Goal: Obtain resource: Download file/media

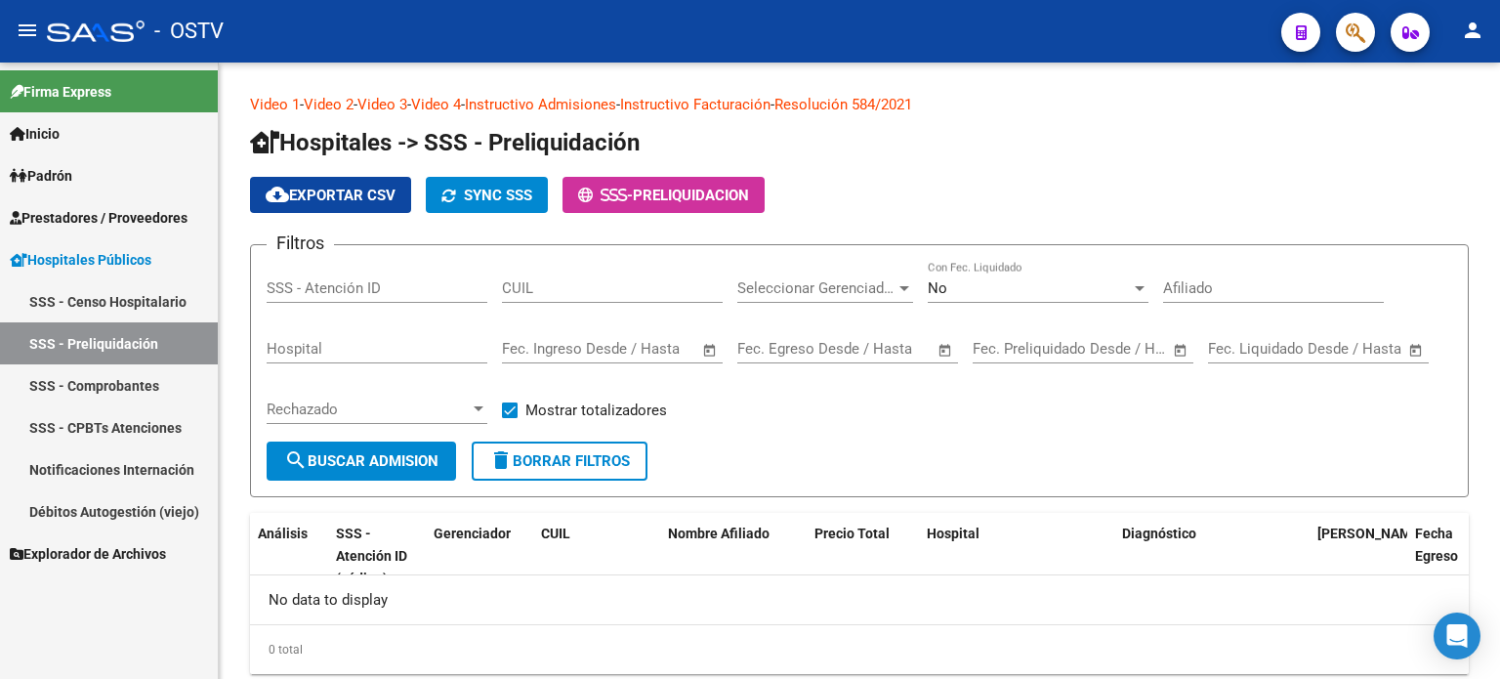
click at [97, 222] on span "Prestadores / Proveedores" at bounding box center [99, 217] width 178 height 21
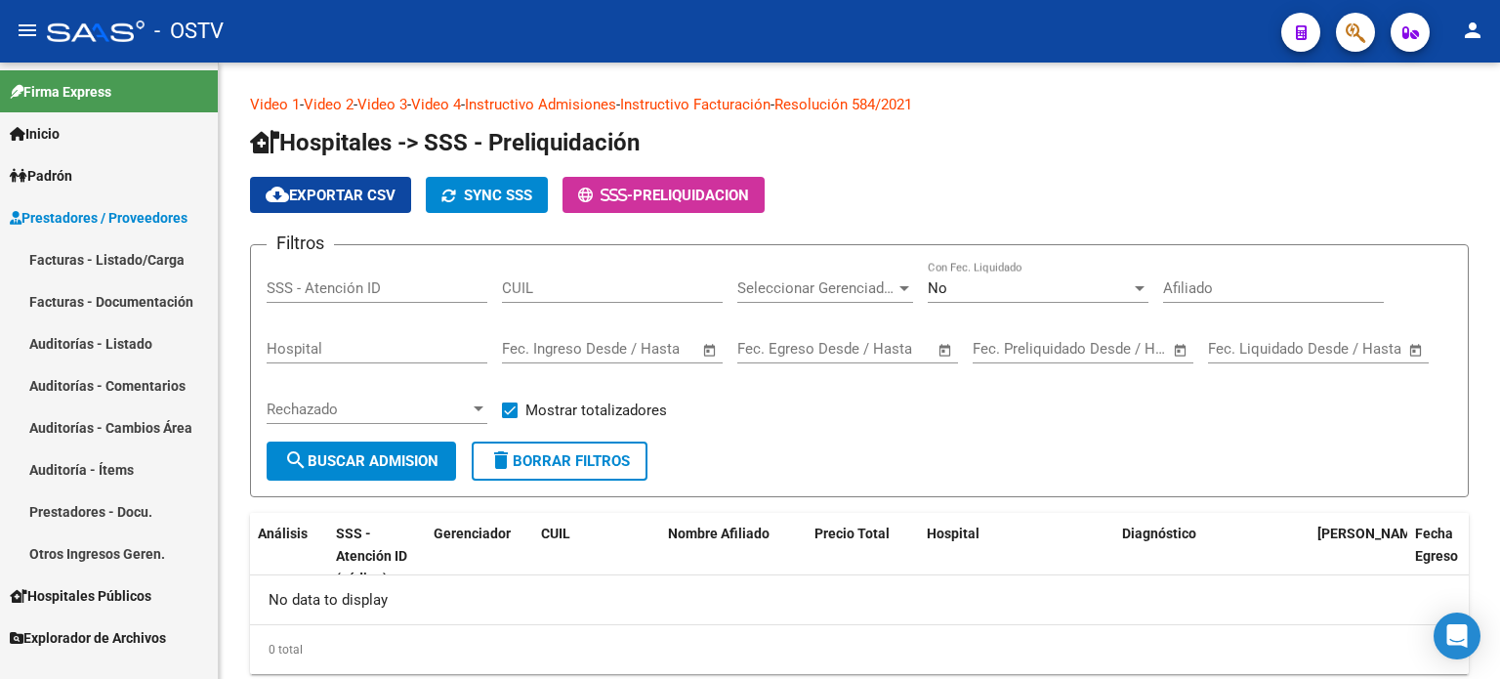
click at [100, 259] on link "Facturas - Listado/Carga" at bounding box center [109, 259] width 218 height 42
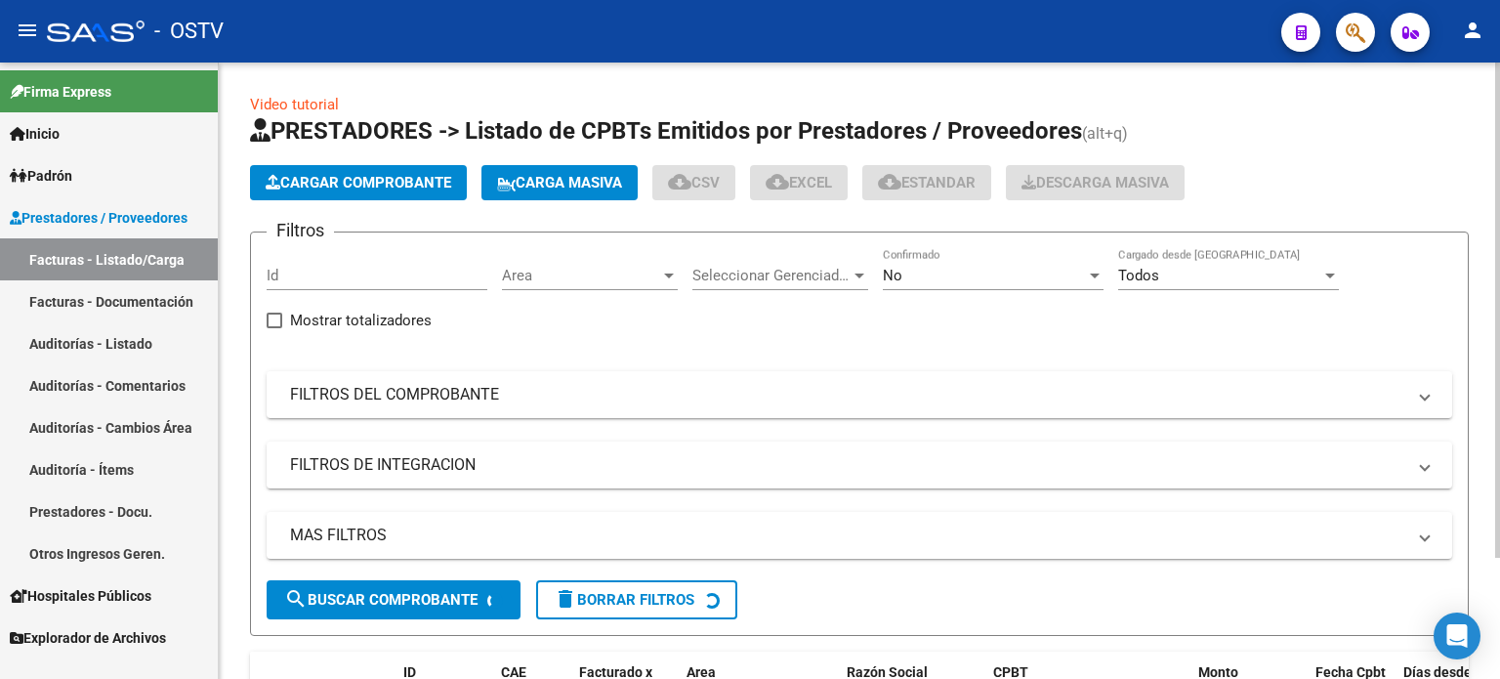
click at [895, 273] on span "No" at bounding box center [893, 276] width 20 height 18
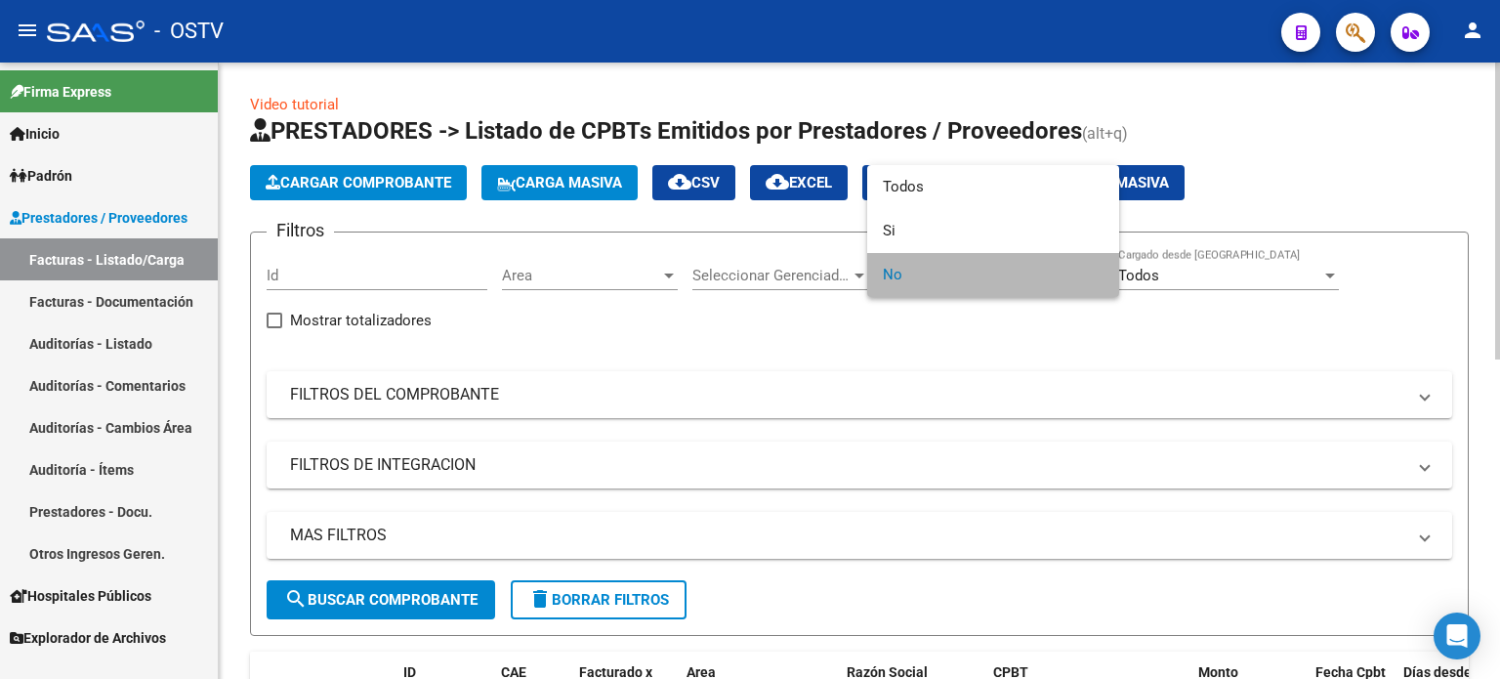
click at [895, 273] on span "No" at bounding box center [993, 275] width 221 height 44
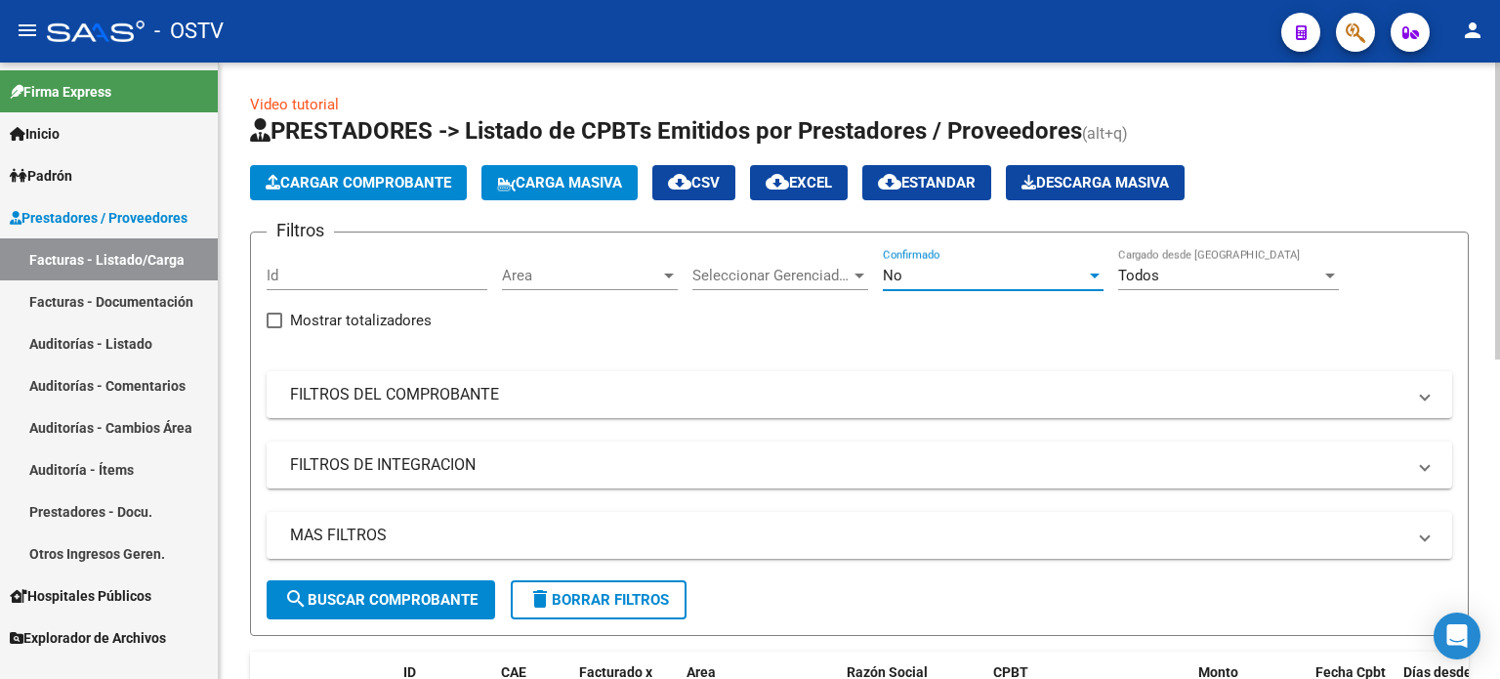
click at [625, 283] on div "Area Area" at bounding box center [590, 269] width 176 height 42
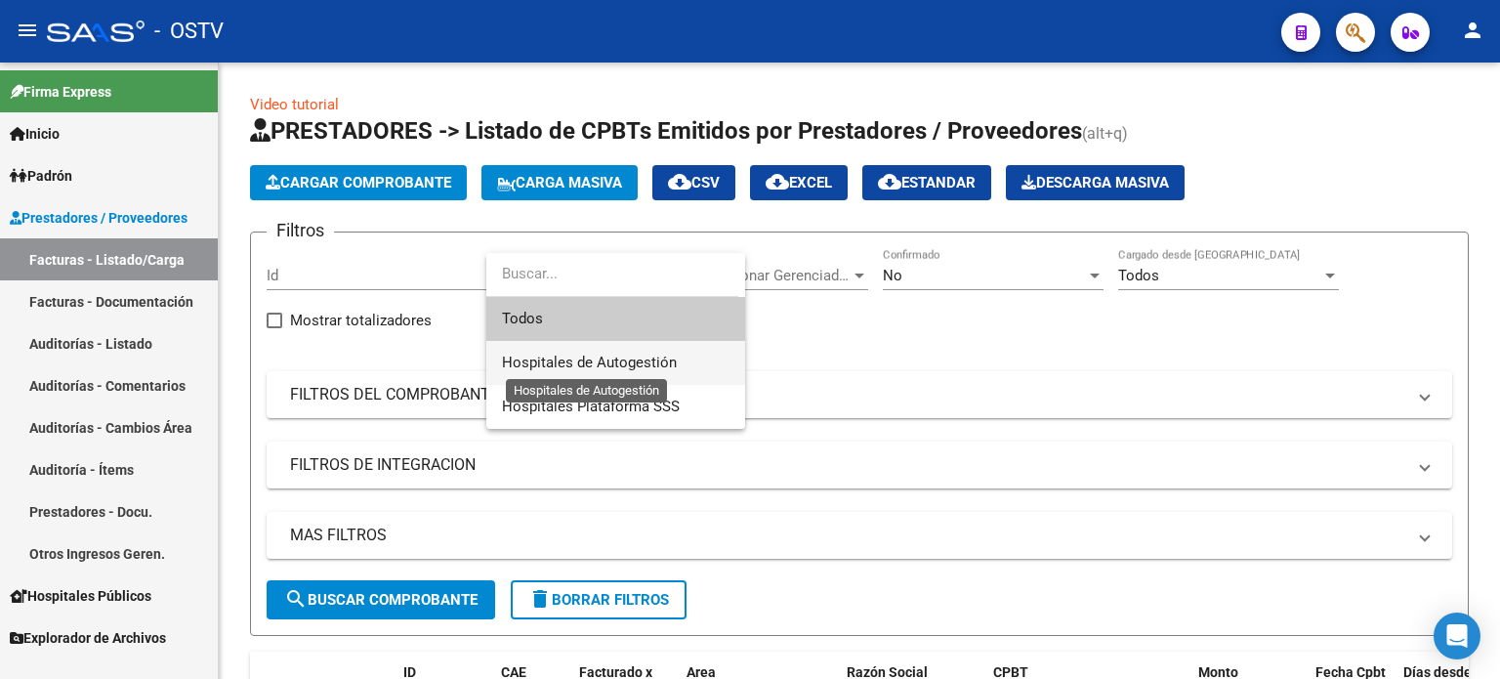
click at [619, 365] on span "Hospitales de Autogestión" at bounding box center [589, 363] width 175 height 18
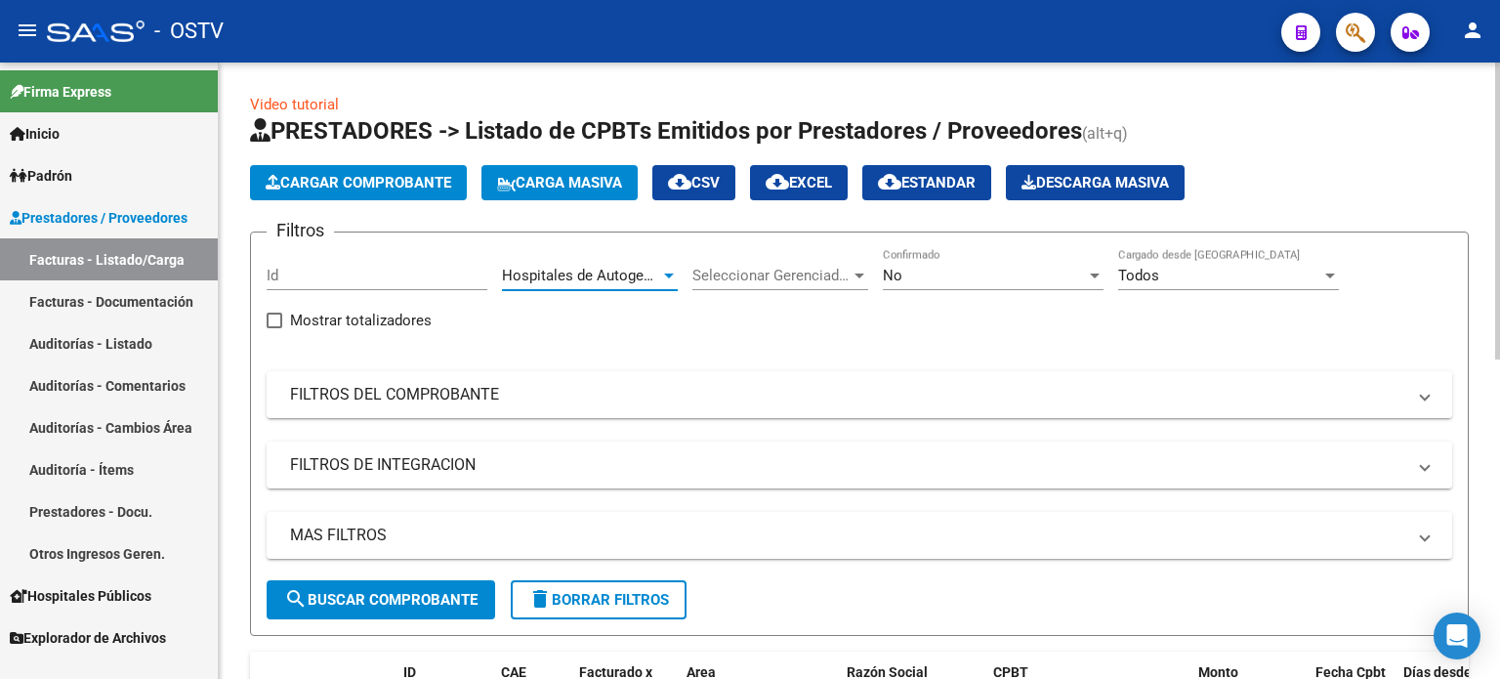
click at [451, 594] on span "search Buscar Comprobante" at bounding box center [380, 600] width 193 height 18
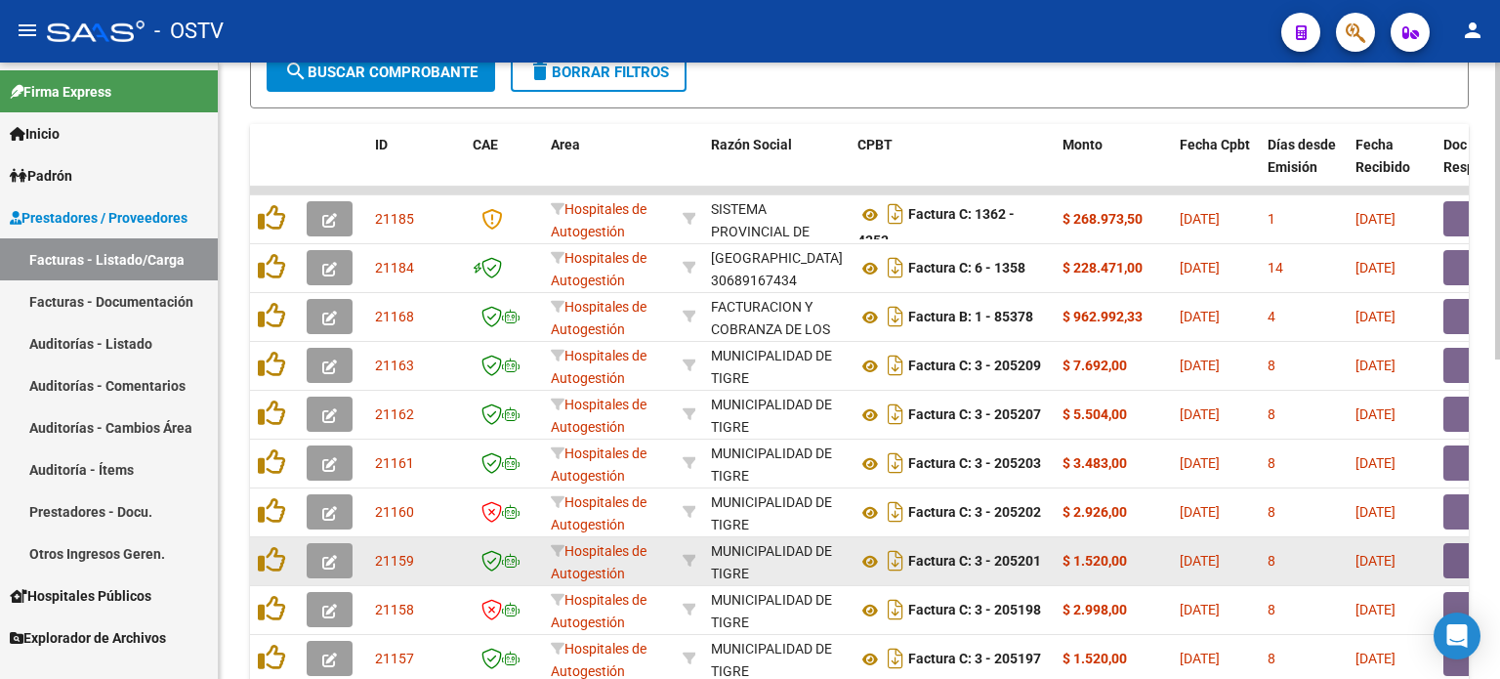
scroll to position [662, 0]
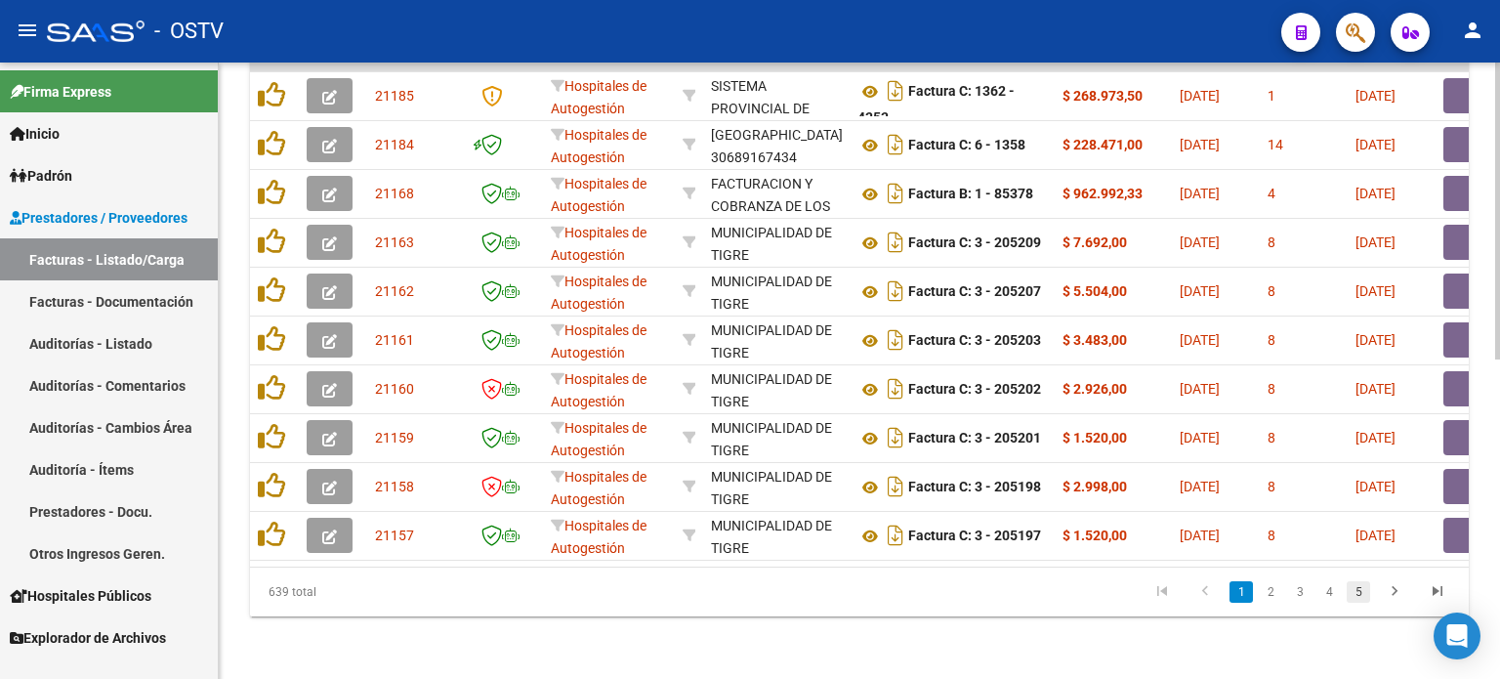
click at [1359, 597] on link "5" at bounding box center [1358, 591] width 23 height 21
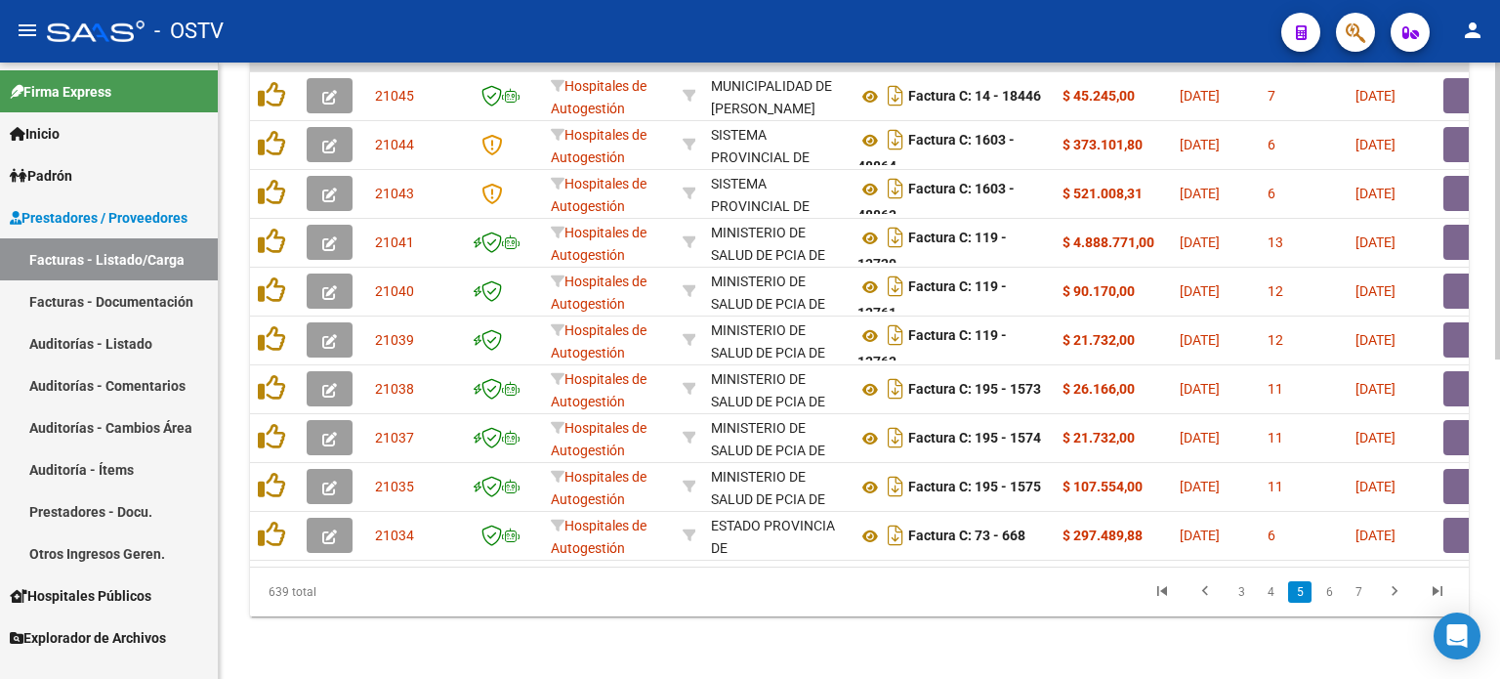
click at [1359, 597] on link "7" at bounding box center [1358, 591] width 23 height 21
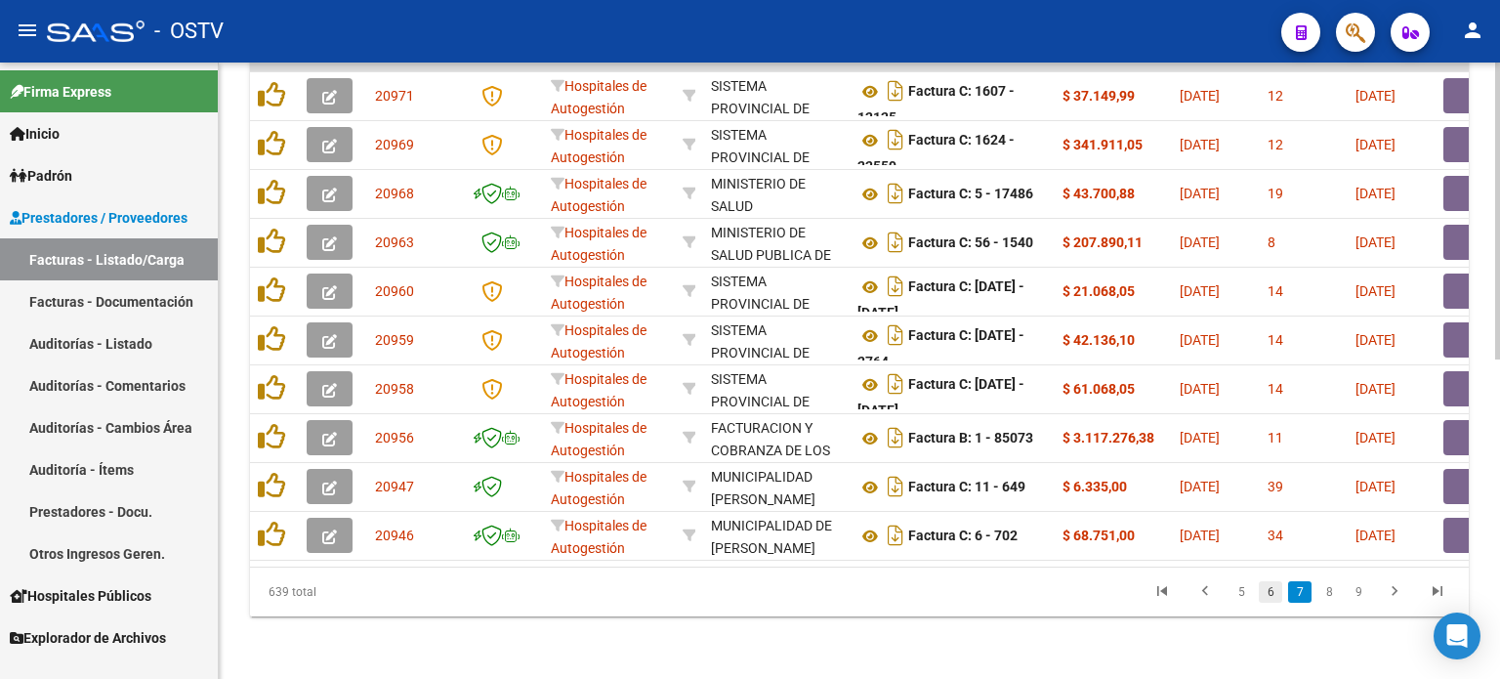
click at [1270, 593] on link "6" at bounding box center [1270, 591] width 23 height 21
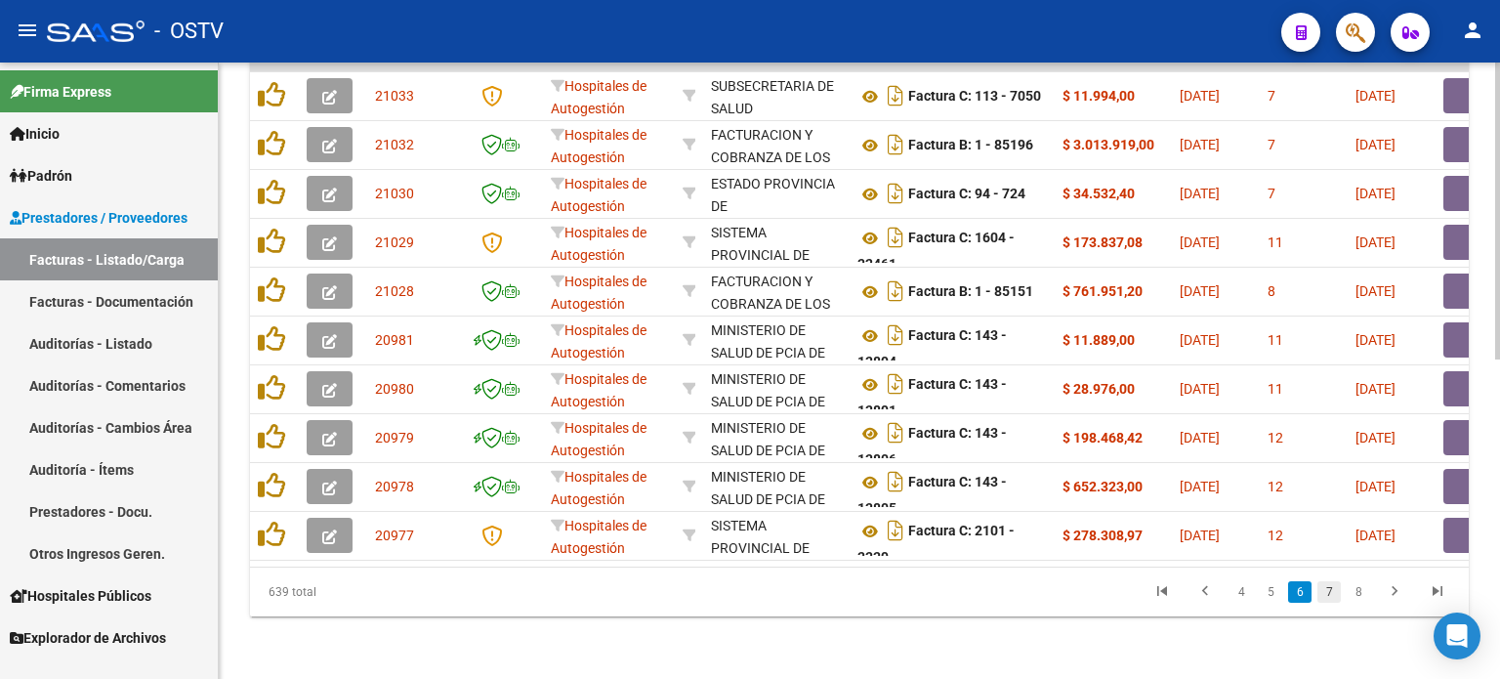
click at [1330, 592] on link "7" at bounding box center [1329, 591] width 23 height 21
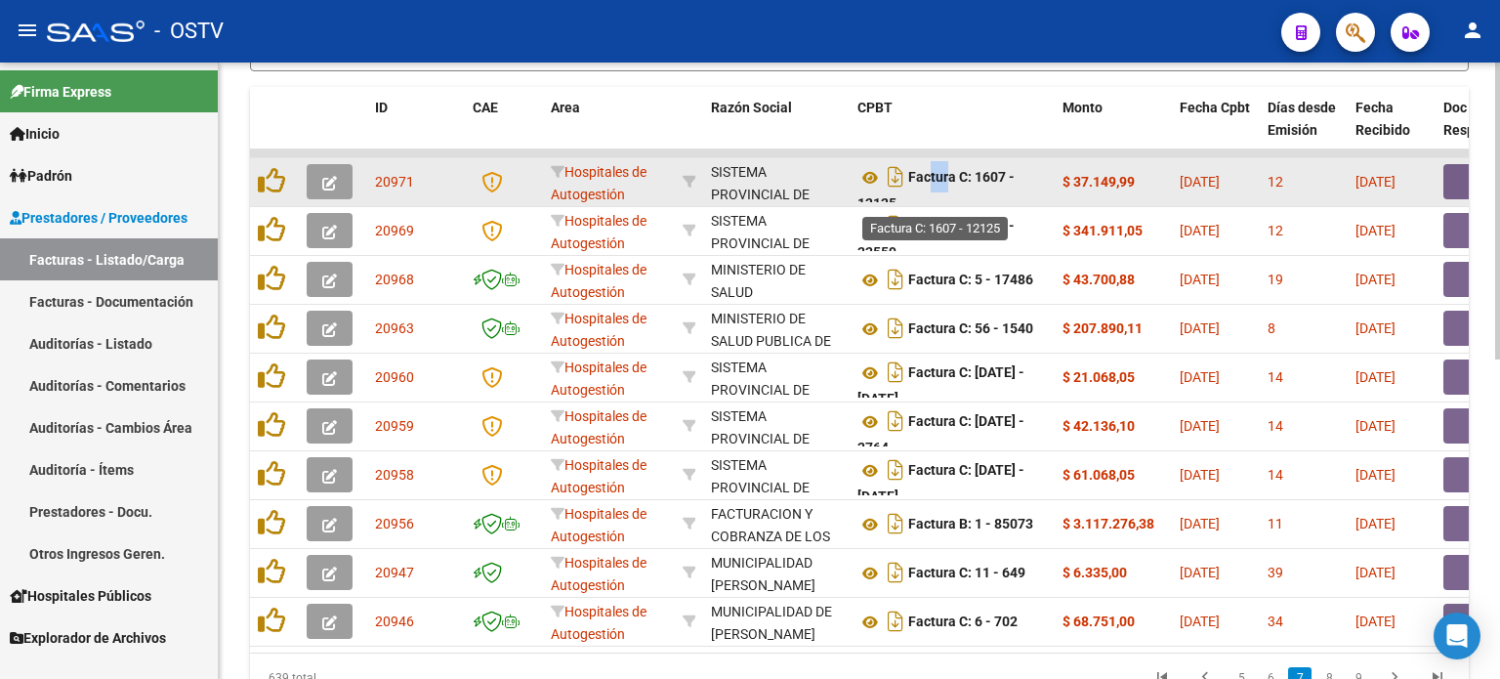
scroll to position [12, 0]
drag, startPoint x: 928, startPoint y: 174, endPoint x: 951, endPoint y: 200, distance: 35.3
click at [951, 200] on datatable-body-cell "Factura C: 1607 - 12125" at bounding box center [952, 182] width 205 height 48
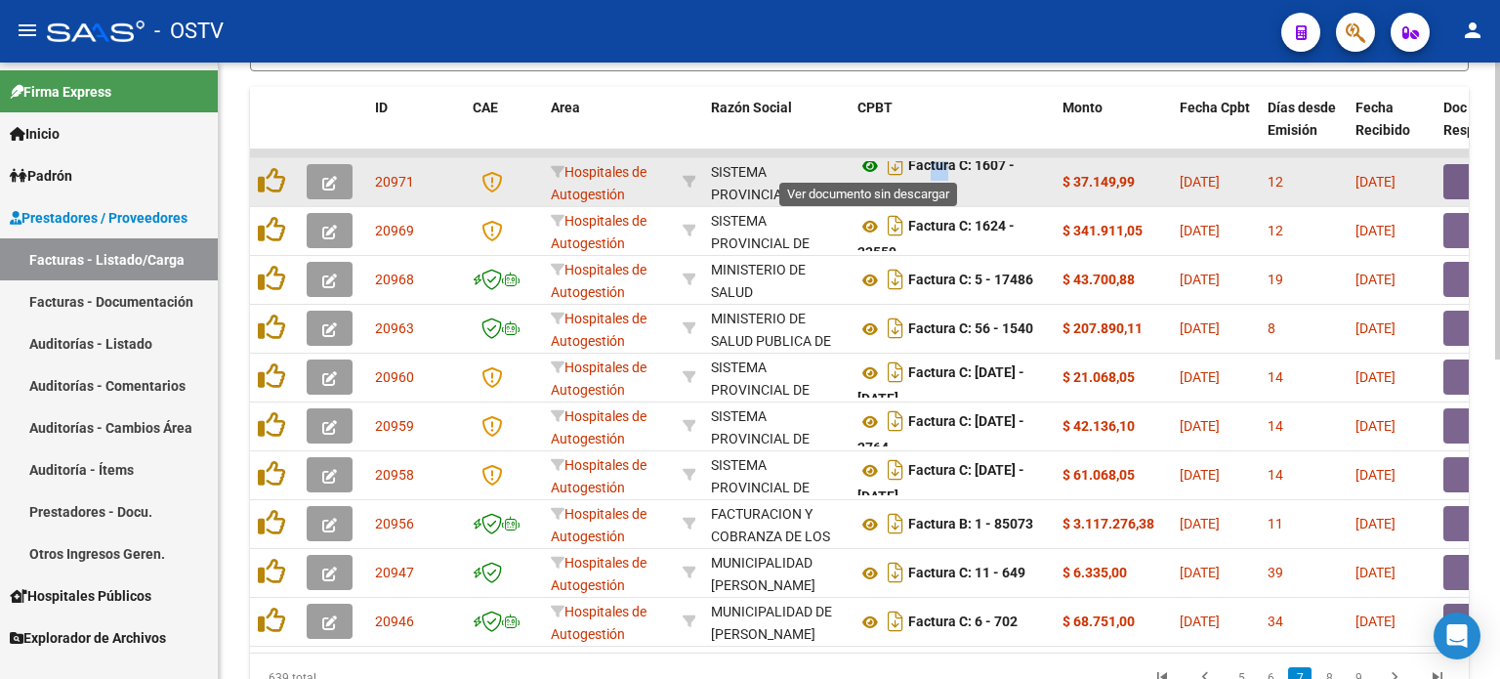
click at [871, 160] on icon at bounding box center [870, 165] width 25 height 23
click at [1454, 179] on button "button" at bounding box center [1475, 181] width 63 height 35
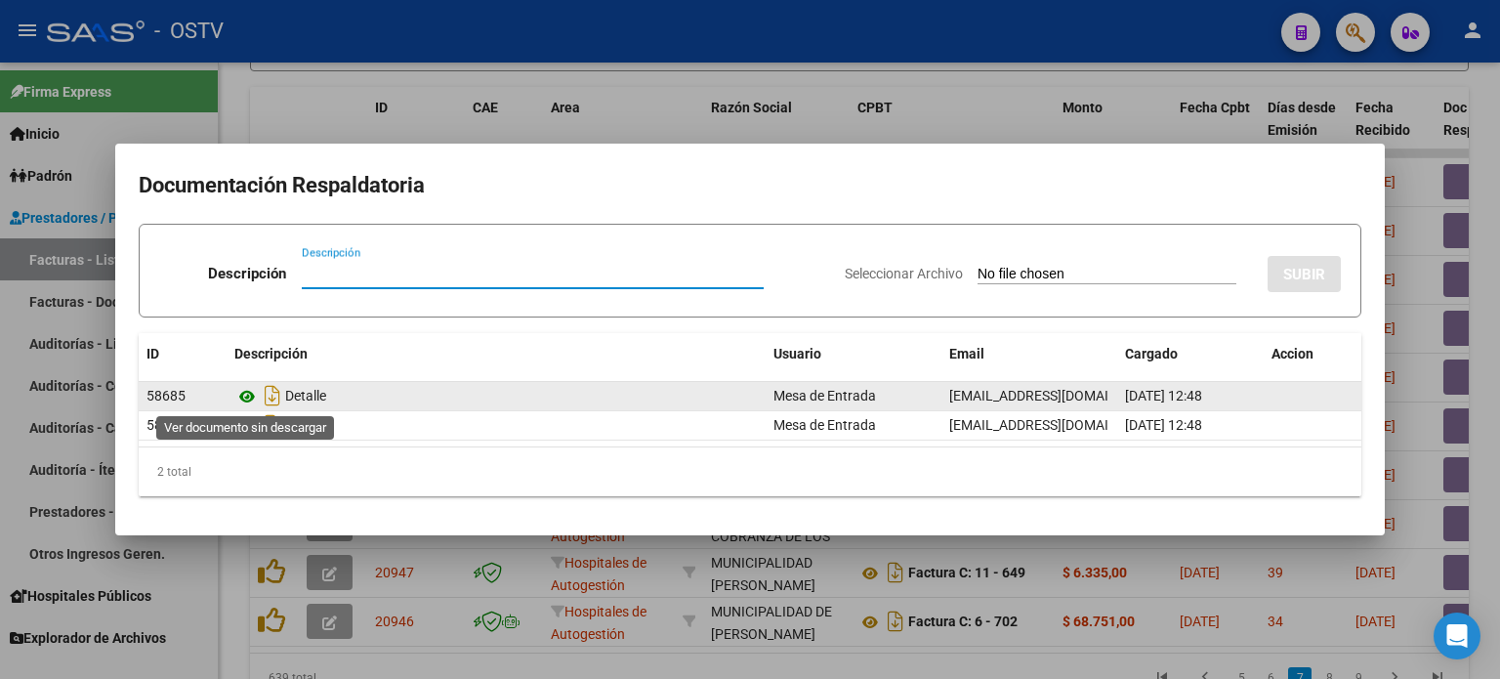
click at [250, 395] on icon at bounding box center [246, 396] width 25 height 23
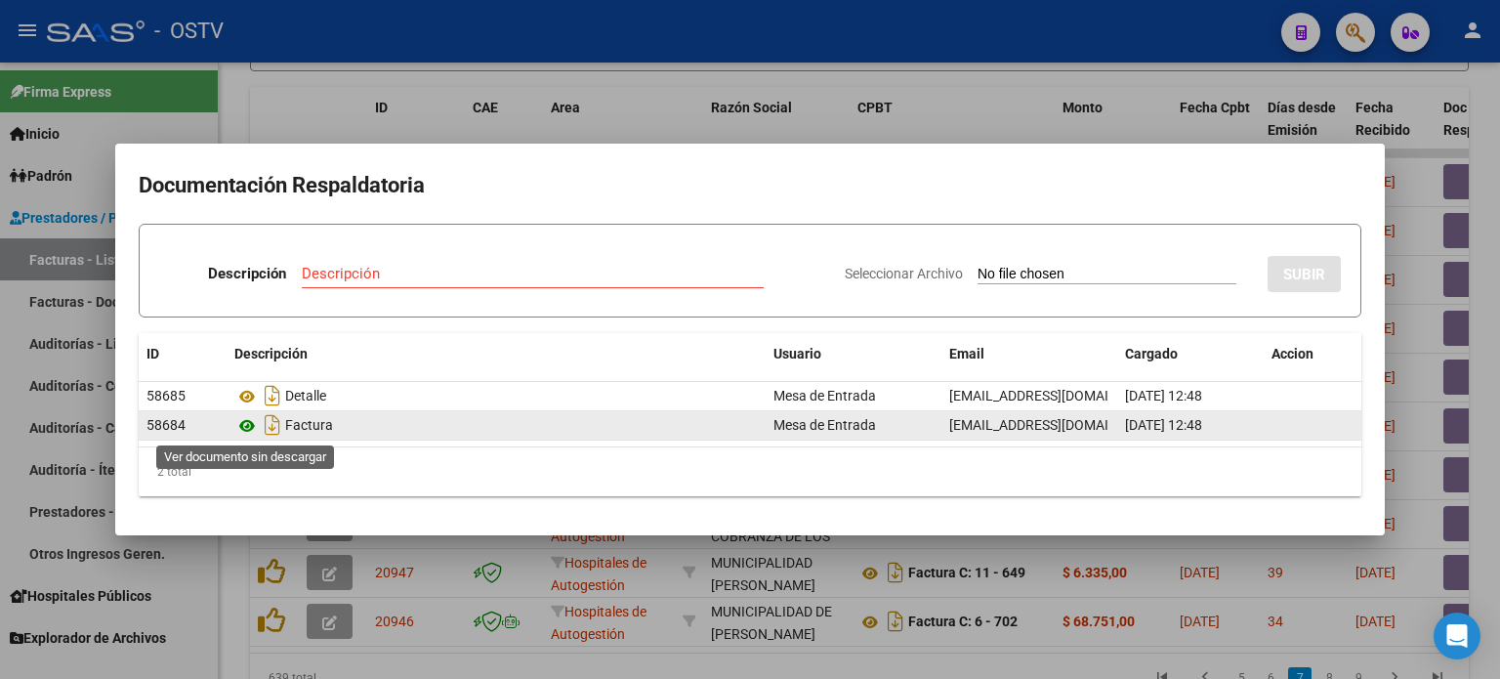
click at [244, 422] on icon at bounding box center [246, 425] width 25 height 23
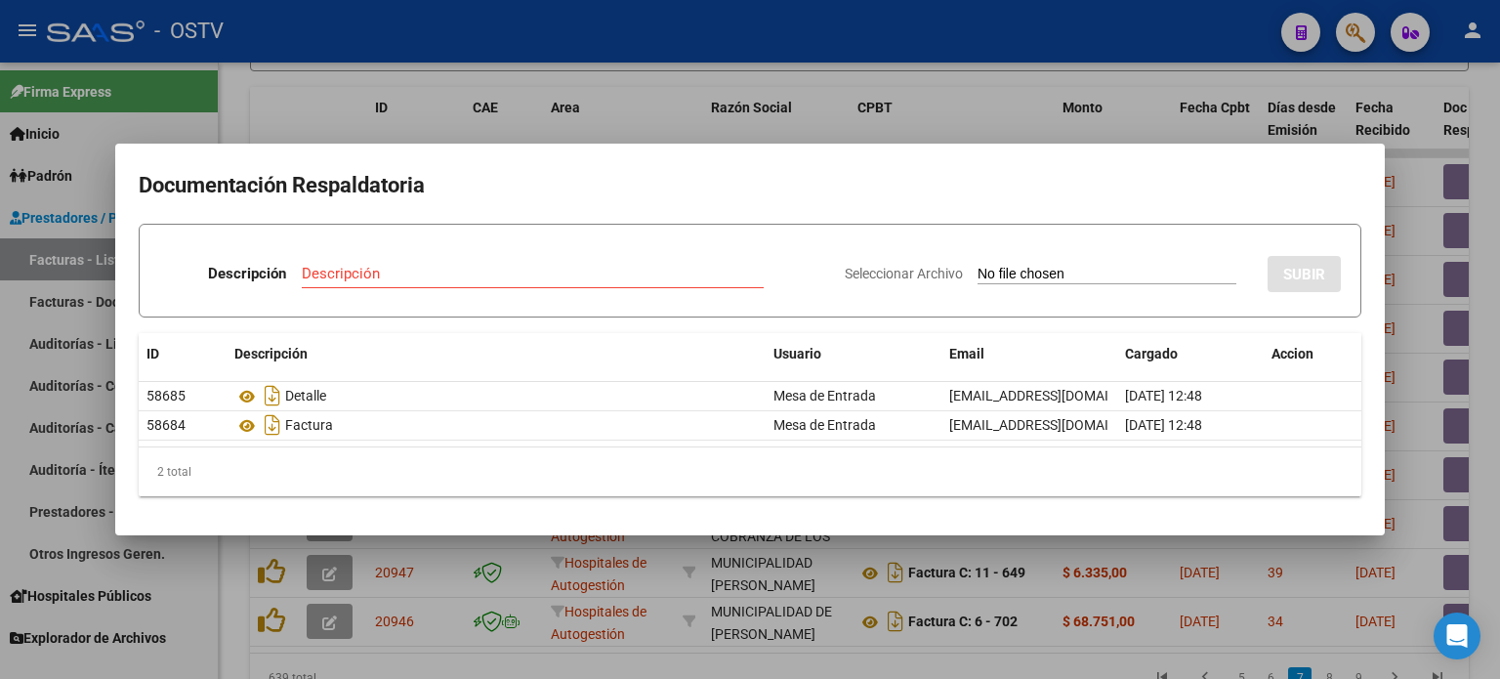
click at [634, 105] on div at bounding box center [750, 339] width 1500 height 679
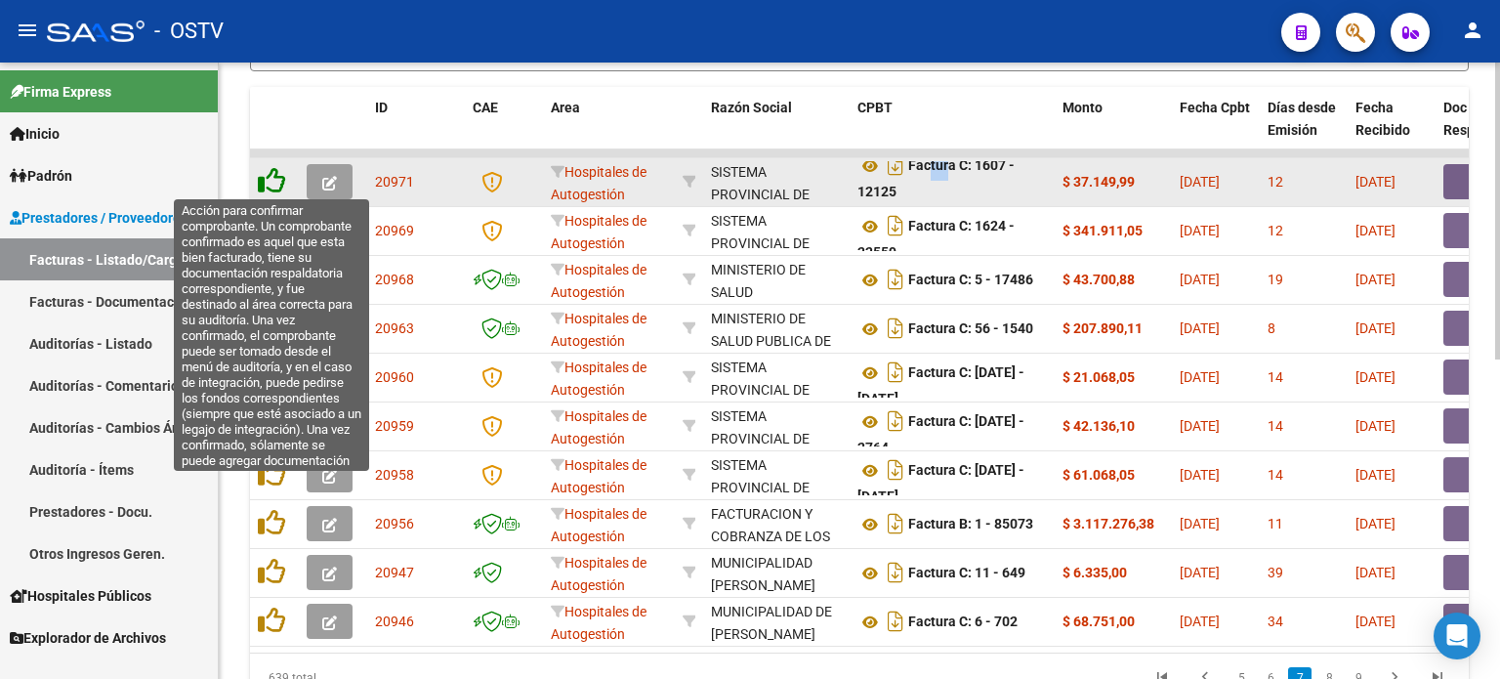
click at [276, 176] on icon at bounding box center [271, 180] width 27 height 27
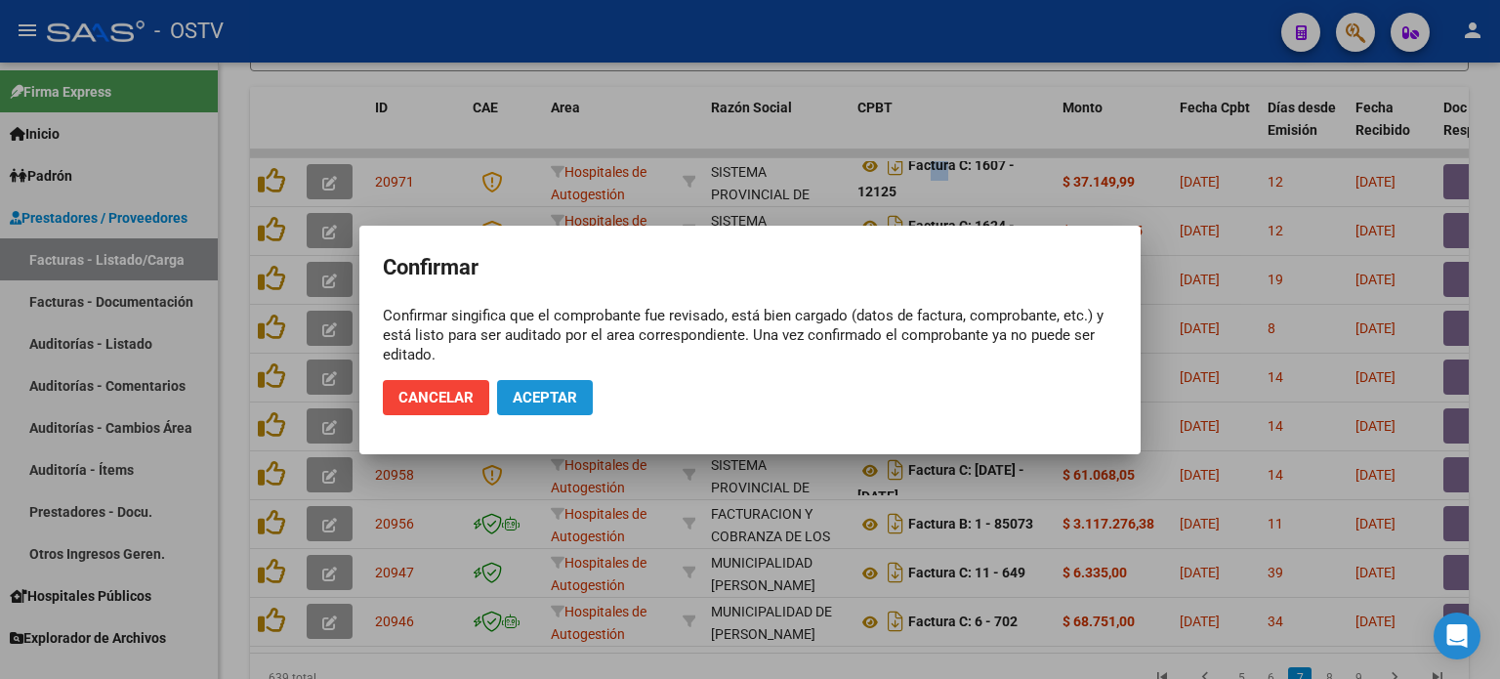
click at [569, 404] on span "Aceptar" at bounding box center [545, 398] width 64 height 18
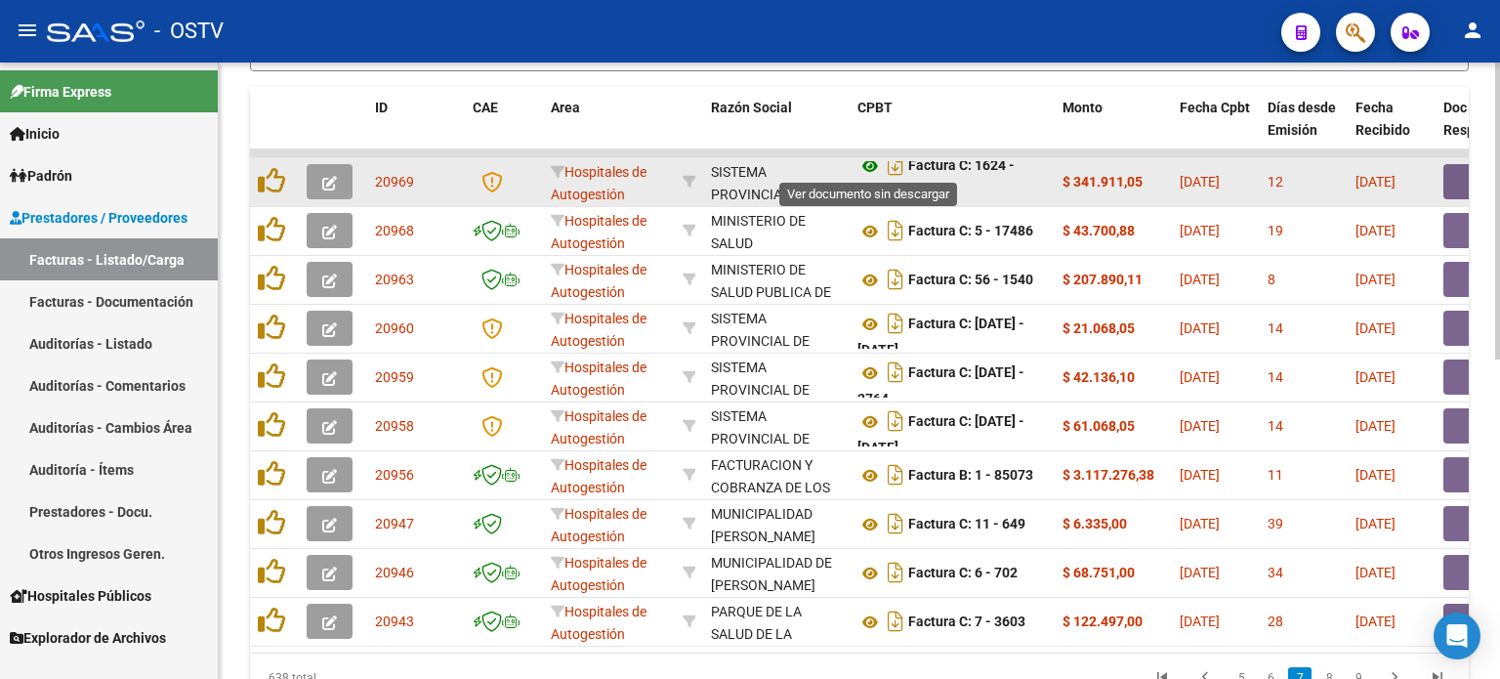
click at [870, 160] on icon at bounding box center [870, 165] width 25 height 23
click at [1459, 181] on button "button" at bounding box center [1475, 181] width 63 height 35
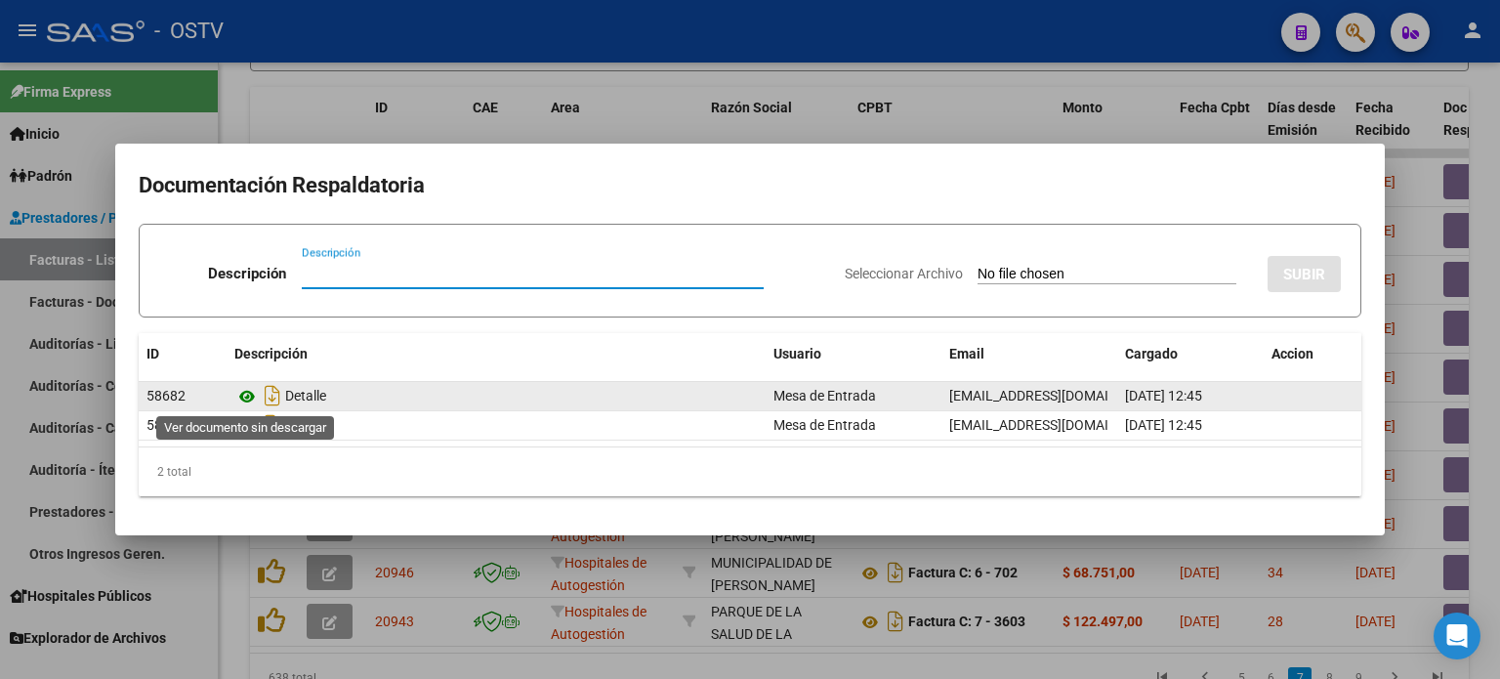
click at [248, 393] on icon at bounding box center [246, 396] width 25 height 23
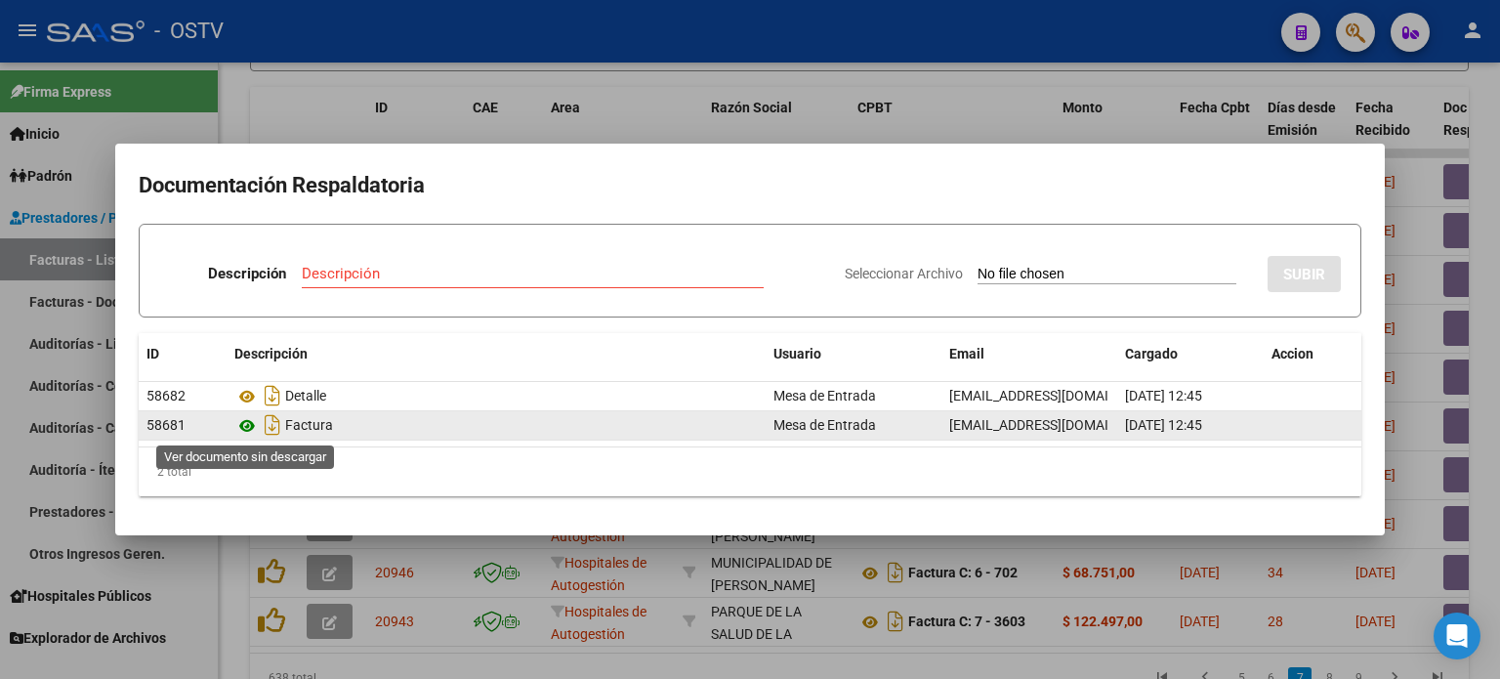
click at [244, 417] on icon at bounding box center [246, 425] width 25 height 23
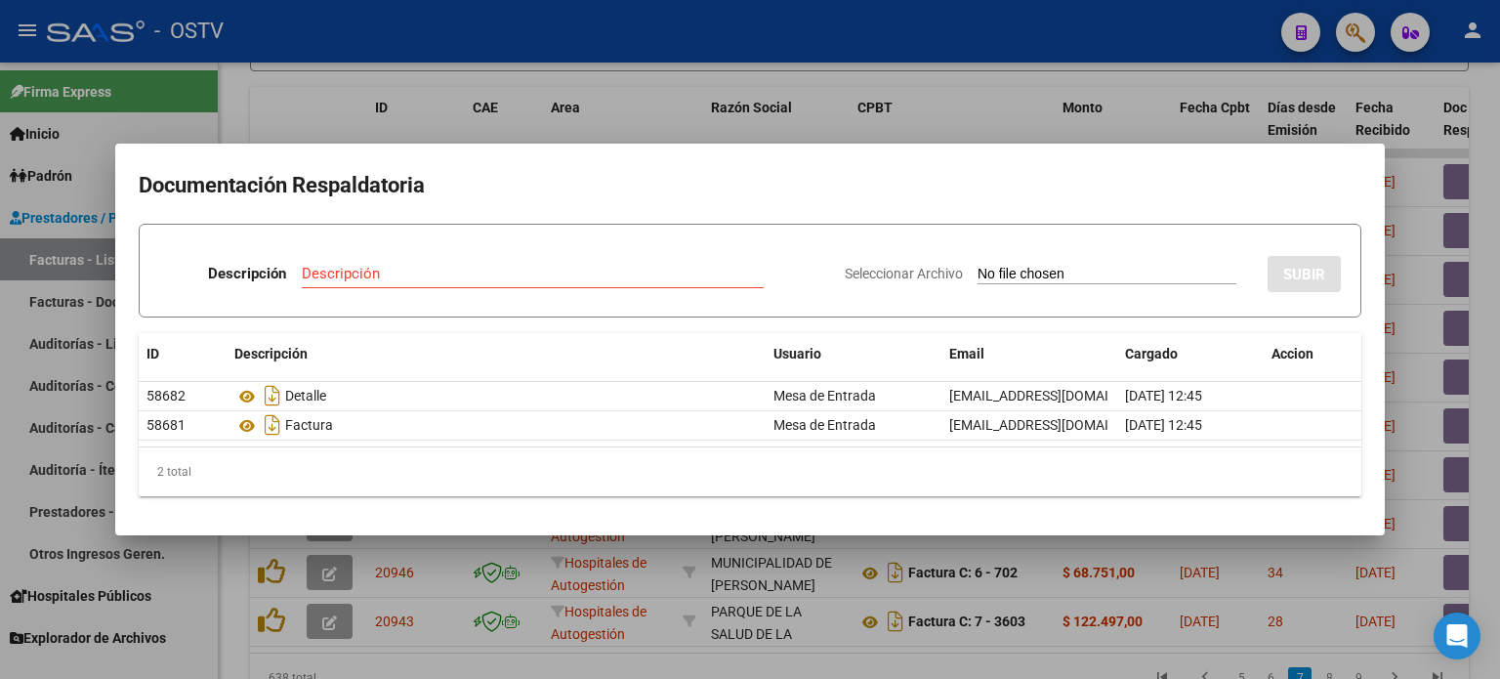
click at [499, 122] on div at bounding box center [750, 339] width 1500 height 679
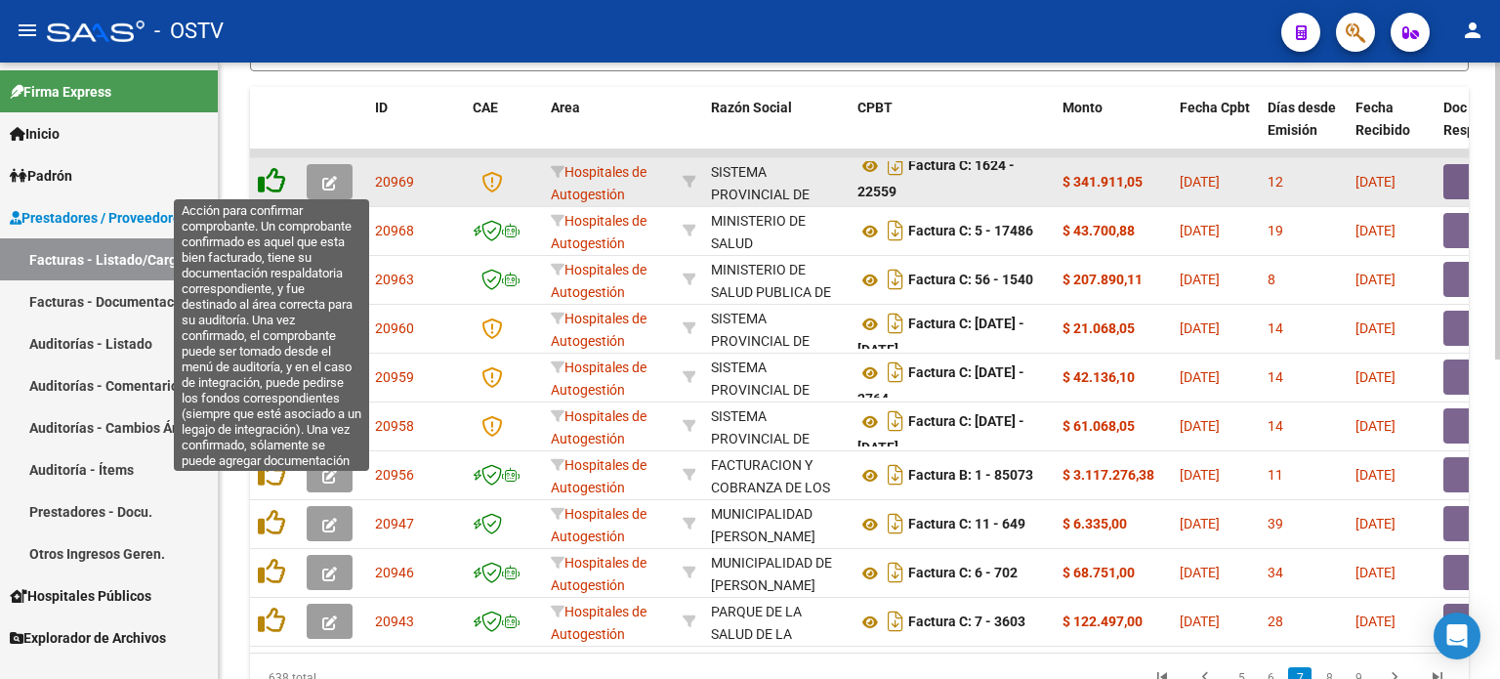
click at [270, 175] on icon at bounding box center [271, 180] width 27 height 27
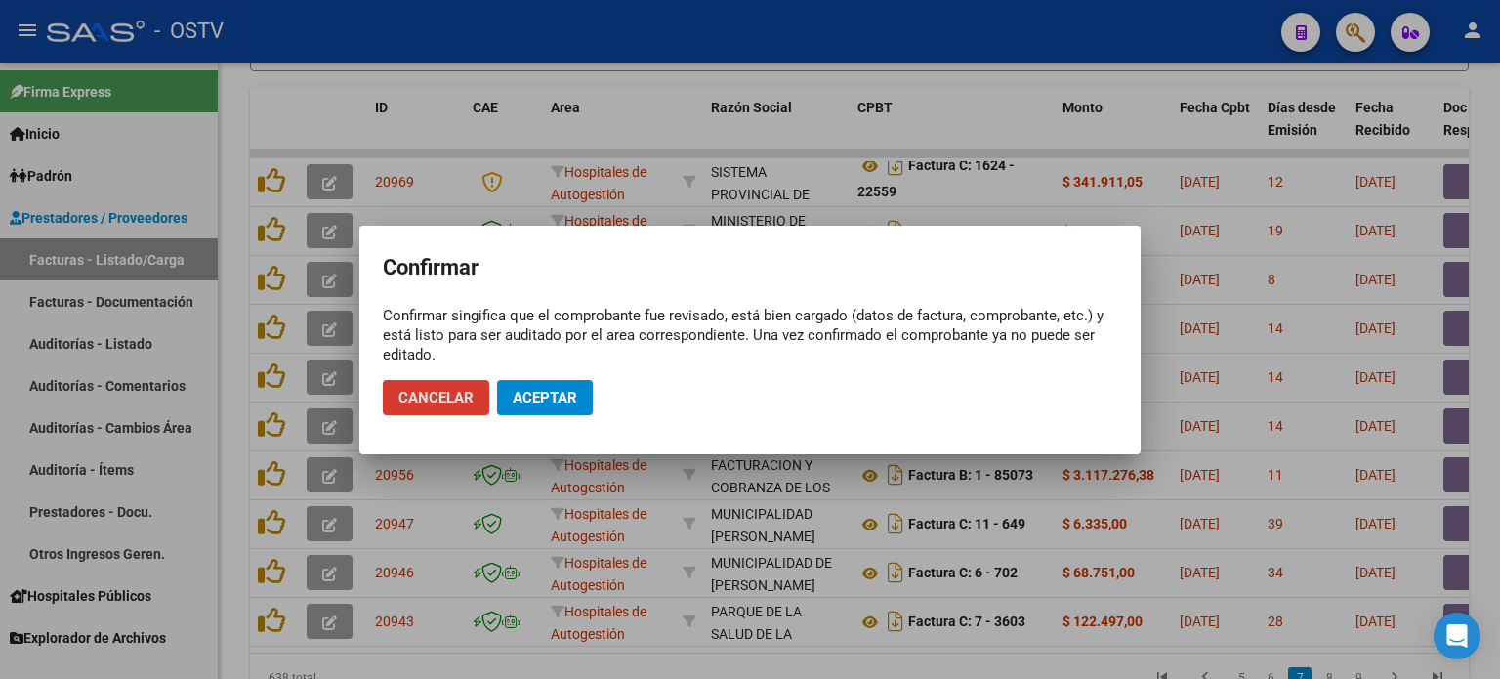
click at [563, 390] on span "Aceptar" at bounding box center [545, 398] width 64 height 18
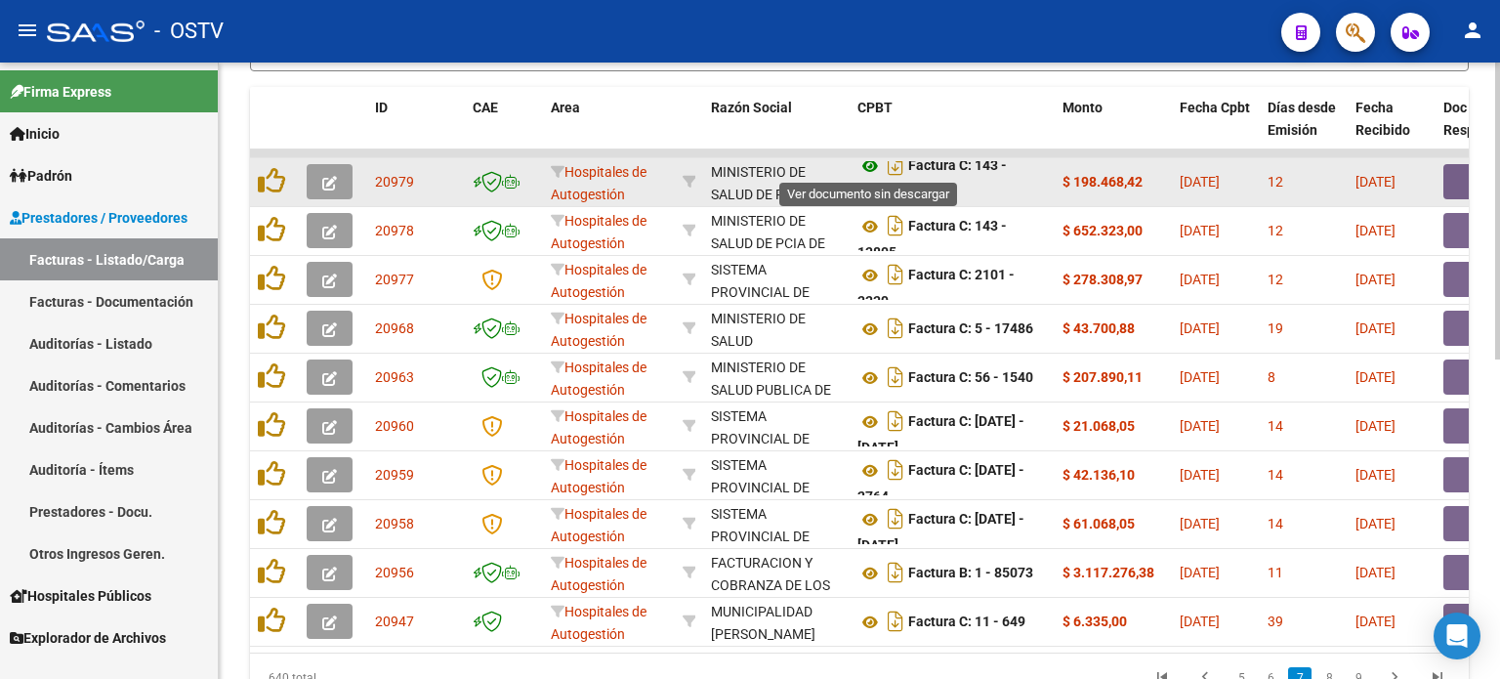
click at [869, 162] on icon at bounding box center [870, 165] width 25 height 23
click at [1453, 180] on button "button" at bounding box center [1475, 181] width 63 height 35
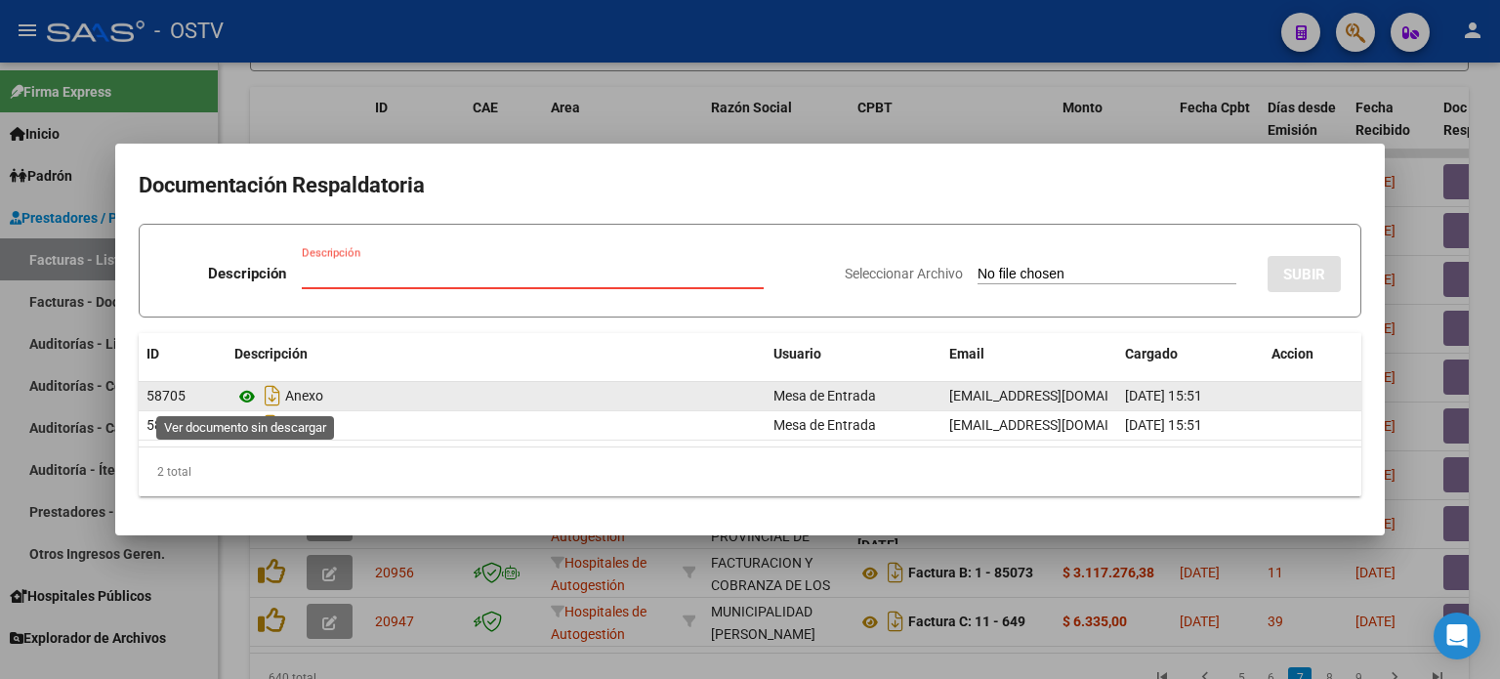
click at [244, 392] on icon at bounding box center [246, 396] width 25 height 23
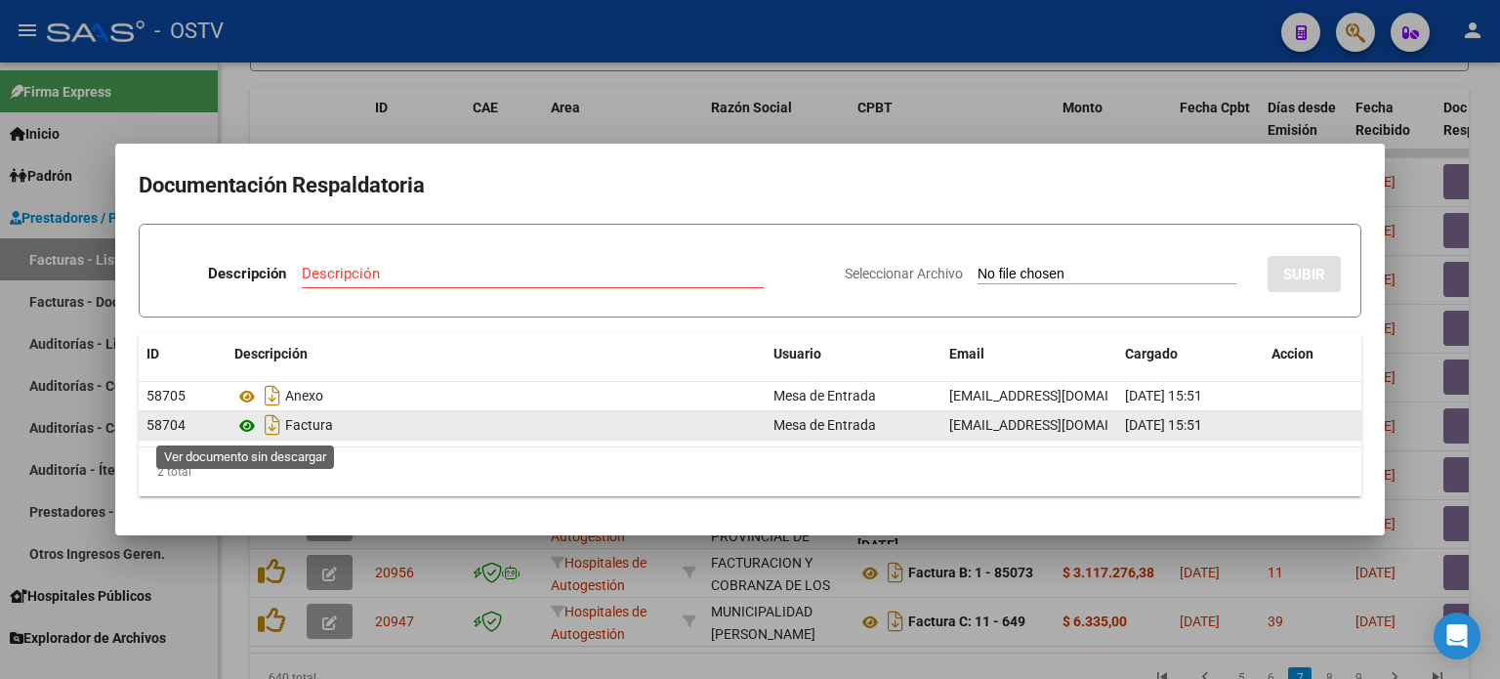
click at [242, 426] on icon at bounding box center [246, 425] width 25 height 23
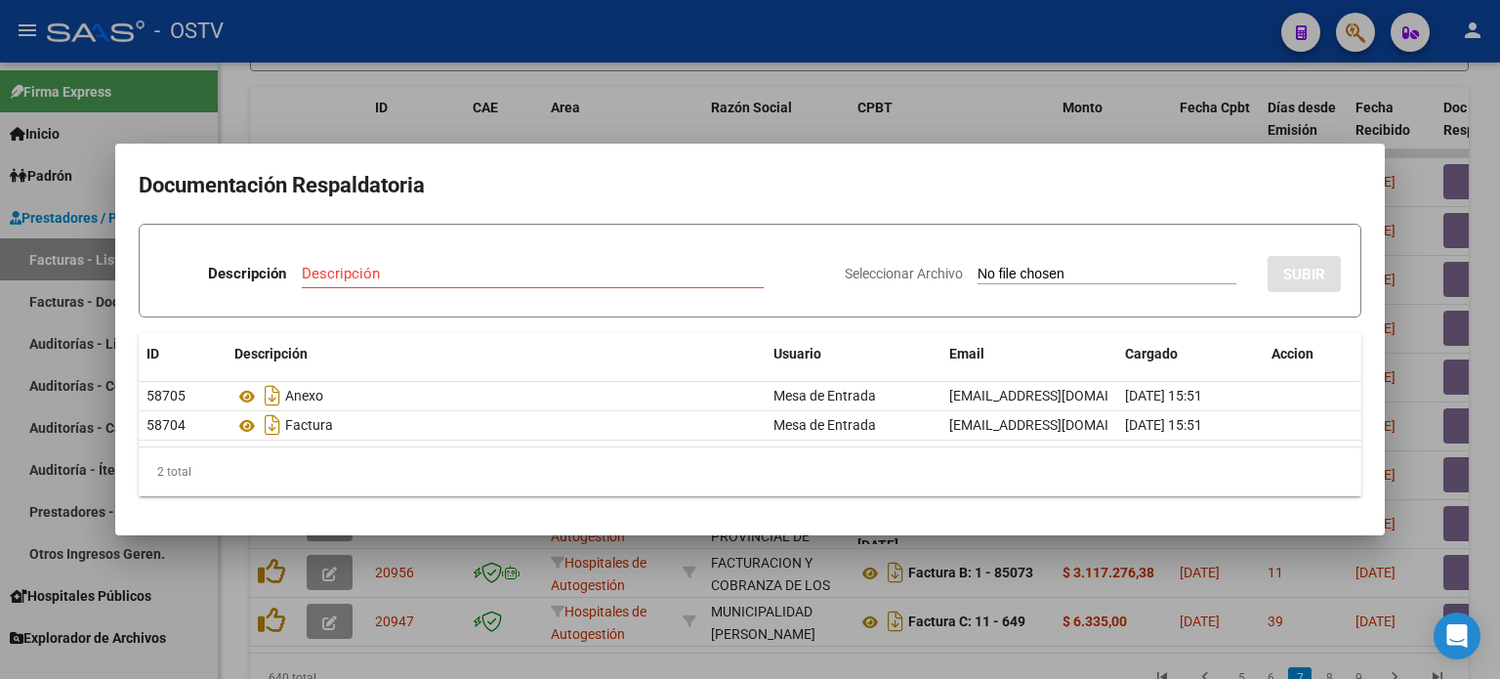
click at [523, 128] on div at bounding box center [750, 339] width 1500 height 679
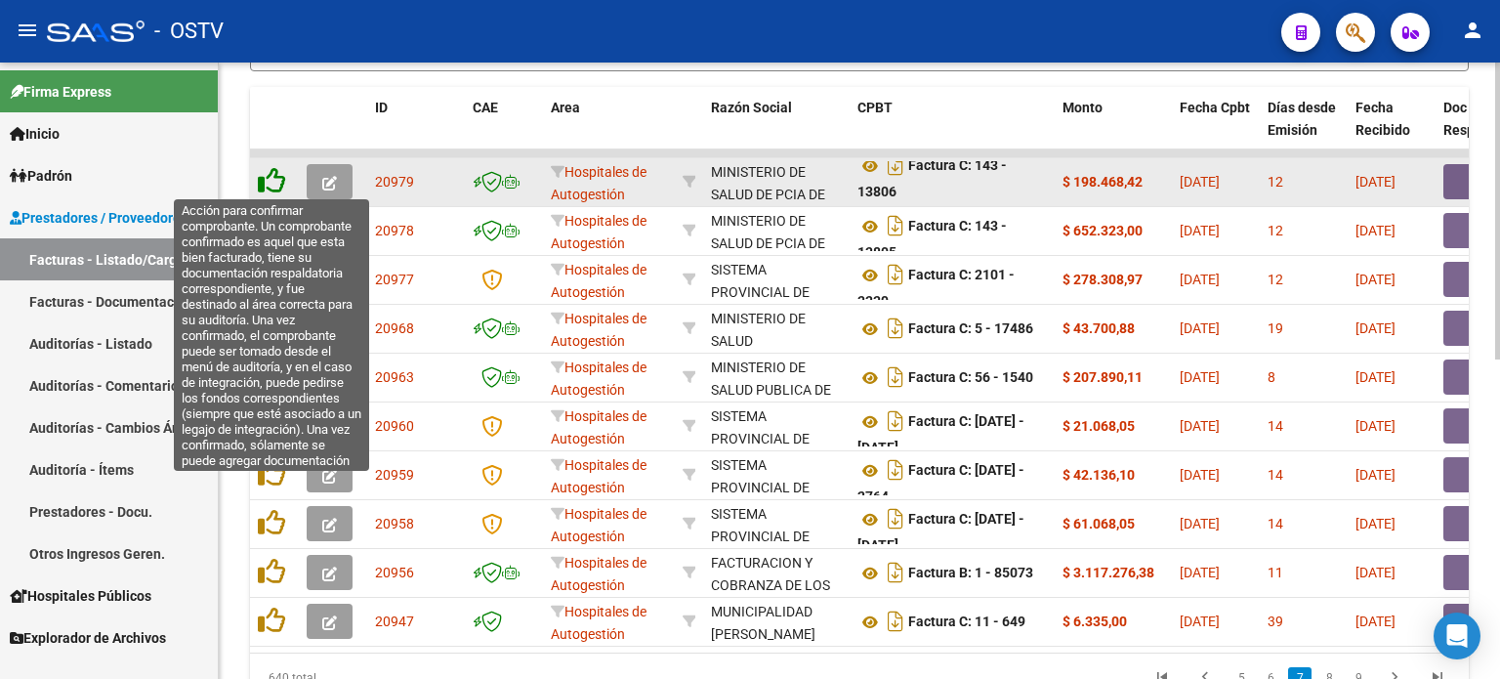
click at [269, 183] on icon at bounding box center [271, 180] width 27 height 27
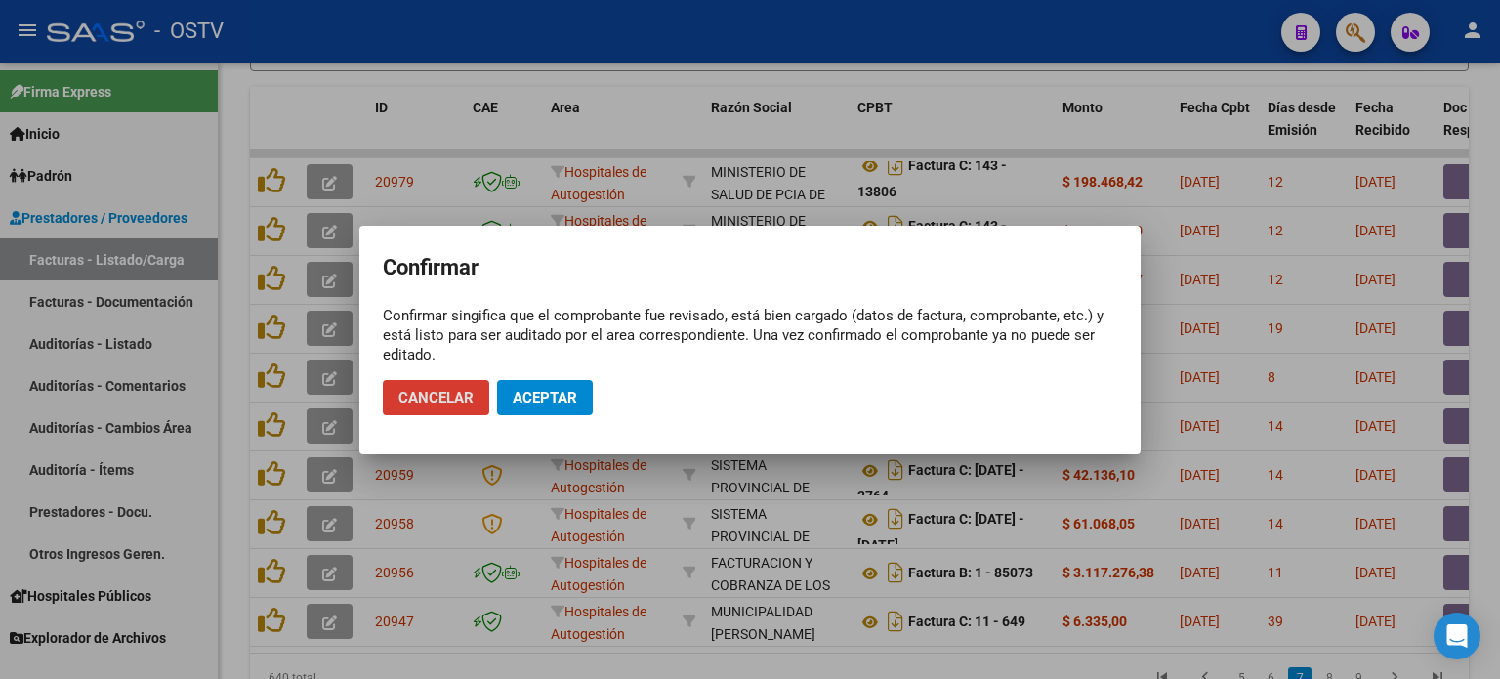
click at [545, 391] on span "Aceptar" at bounding box center [545, 398] width 64 height 18
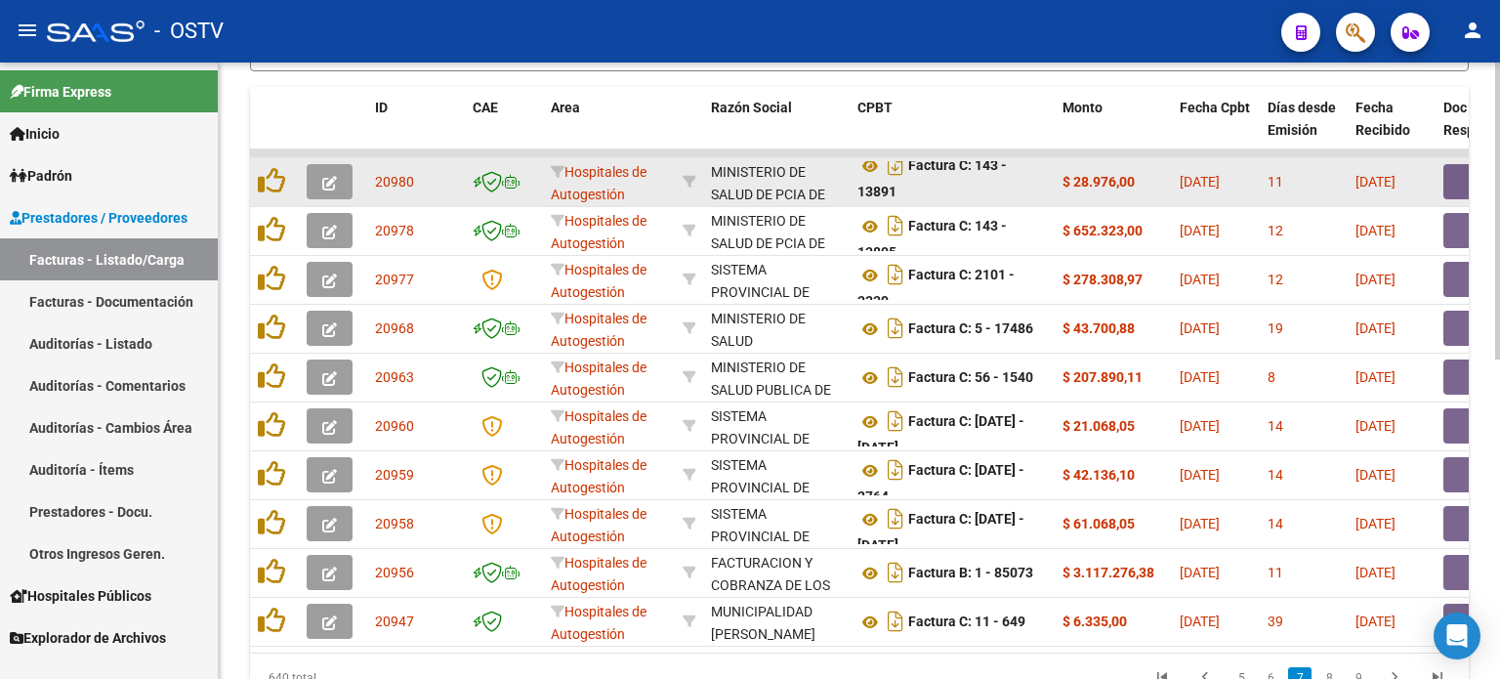
scroll to position [47, 0]
drag, startPoint x: 785, startPoint y: 167, endPoint x: 793, endPoint y: 191, distance: 25.6
click at [793, 191] on div "MINISTERIO DE SALUD DE PCIA DE BSAS 30626983398" at bounding box center [776, 181] width 131 height 41
click at [870, 163] on icon at bounding box center [870, 165] width 25 height 23
click at [1450, 176] on button "button" at bounding box center [1475, 181] width 63 height 35
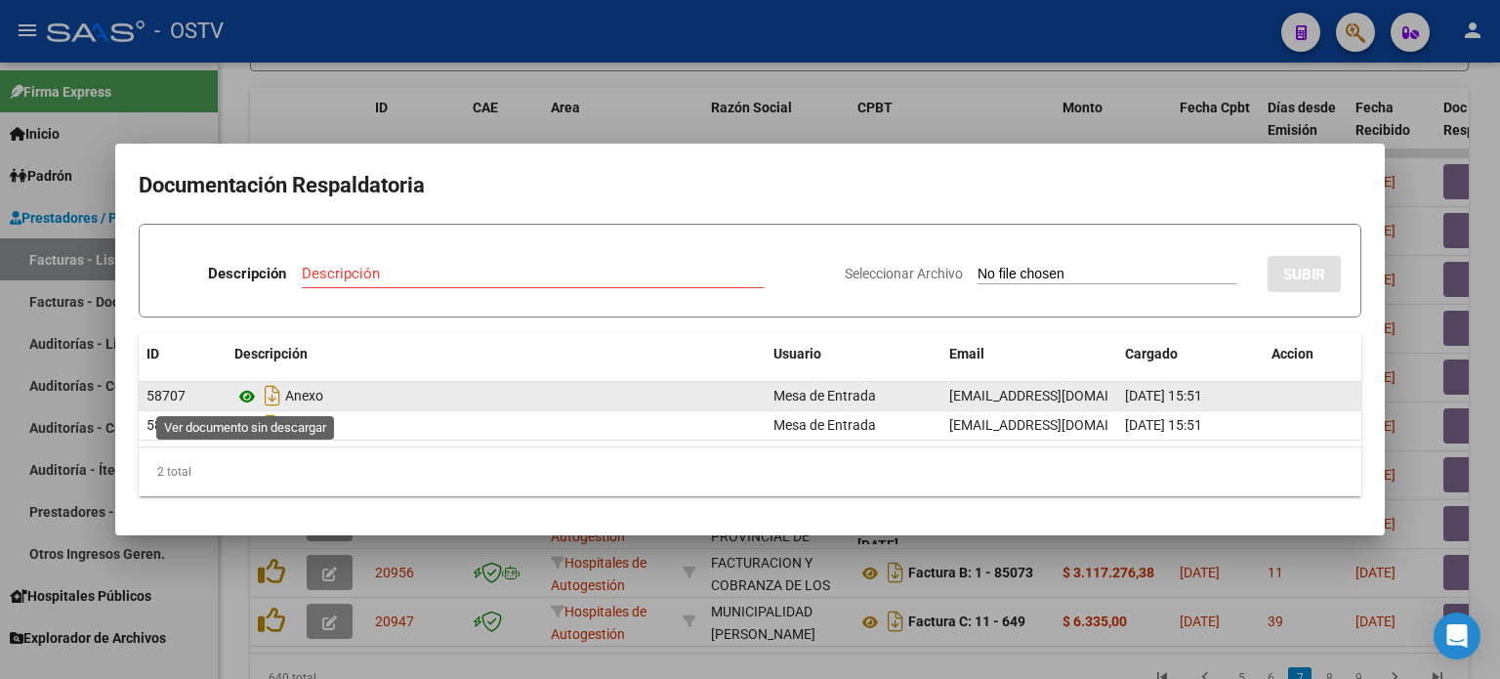
click at [249, 397] on icon at bounding box center [246, 396] width 25 height 23
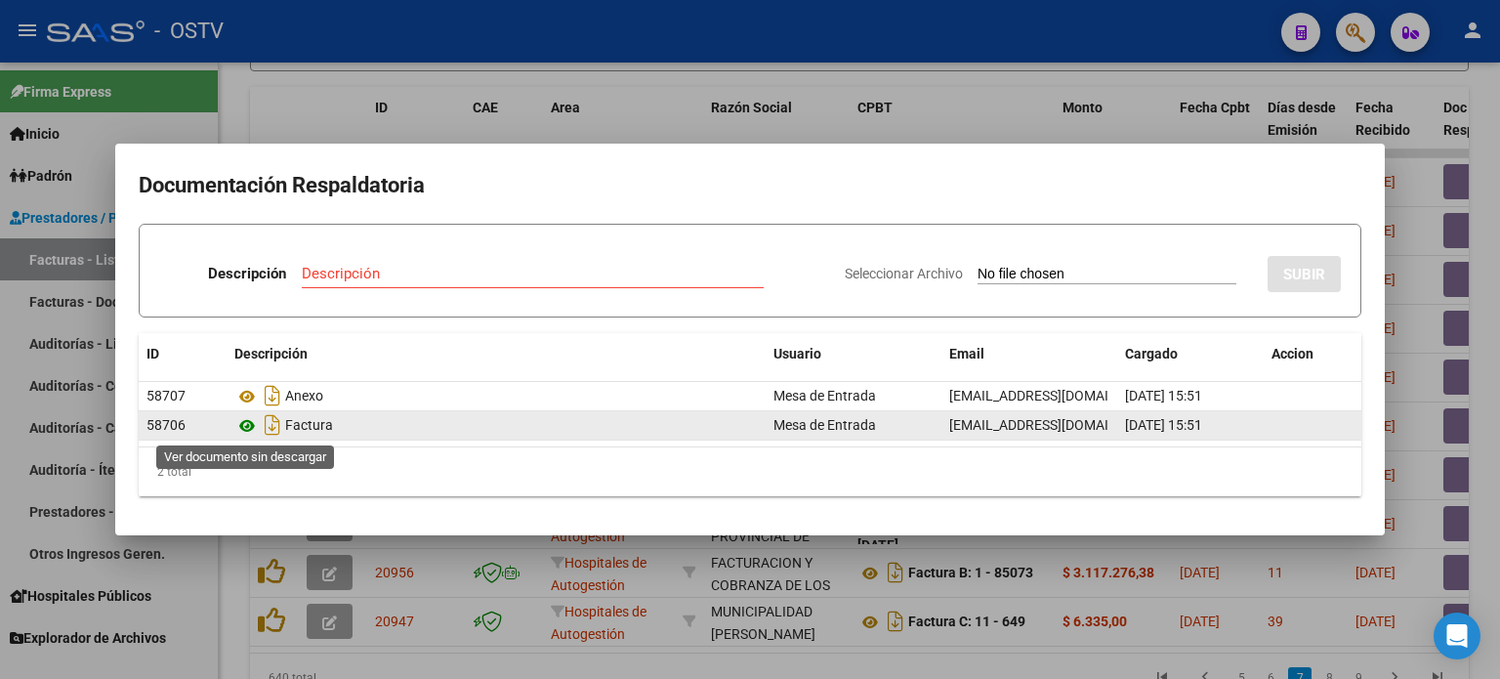
click at [250, 426] on icon at bounding box center [246, 425] width 25 height 23
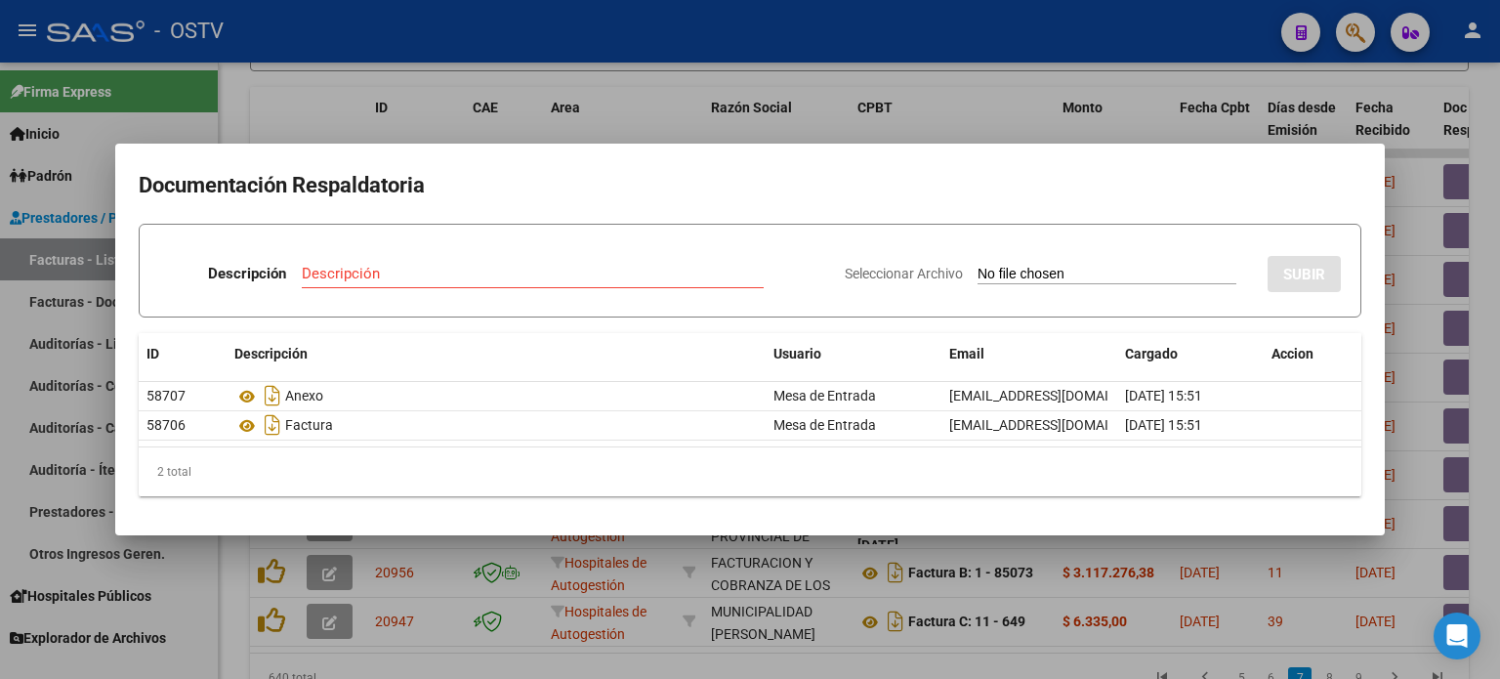
click at [465, 140] on div at bounding box center [750, 339] width 1500 height 679
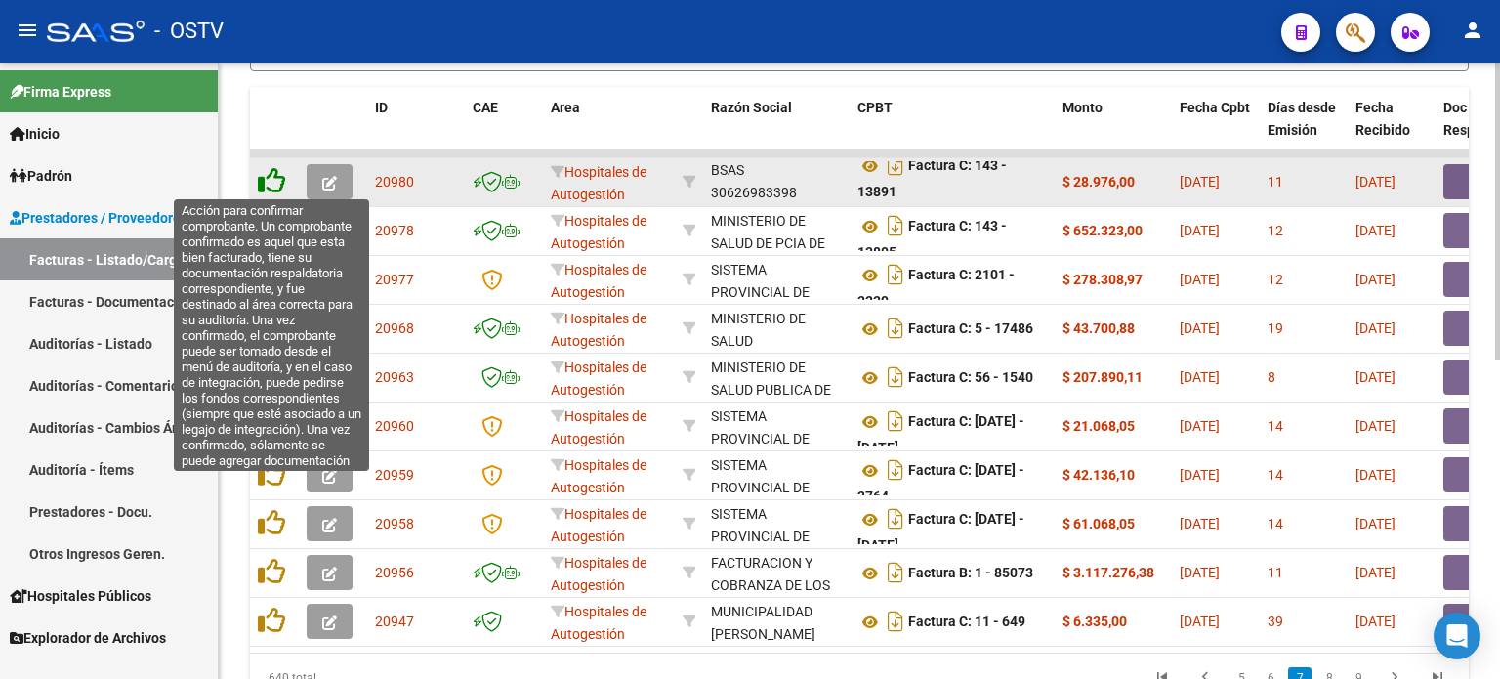
click at [281, 183] on icon at bounding box center [271, 180] width 27 height 27
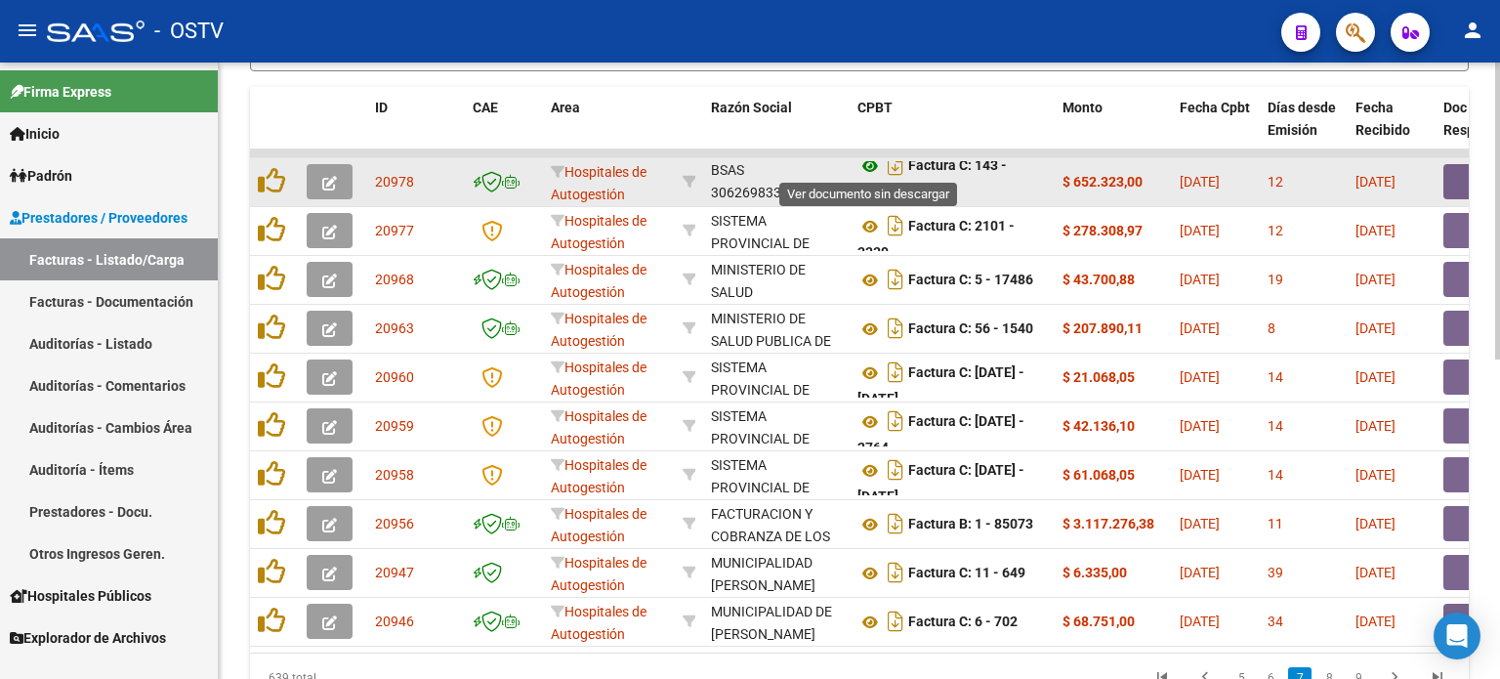
click at [870, 163] on icon at bounding box center [870, 165] width 25 height 23
click at [1456, 180] on button "button" at bounding box center [1475, 181] width 63 height 35
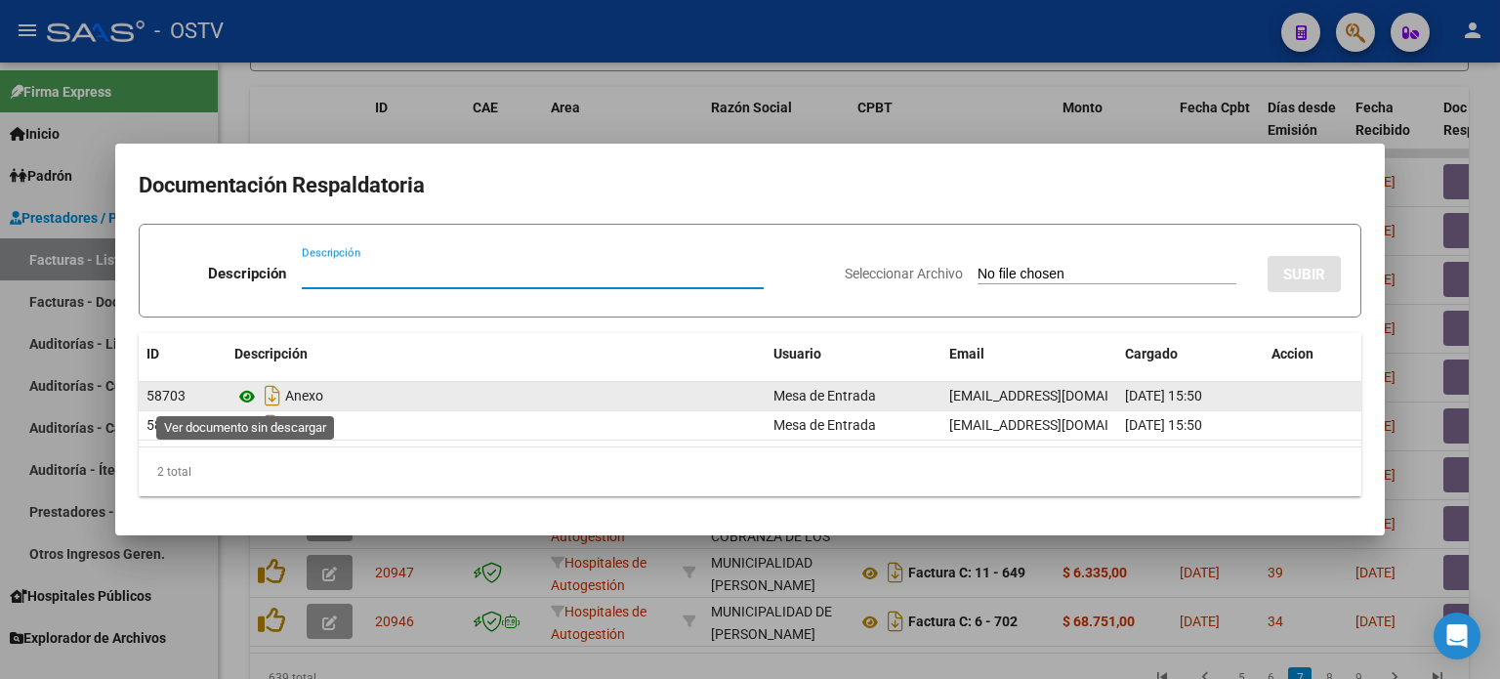
click at [250, 394] on icon at bounding box center [246, 396] width 25 height 23
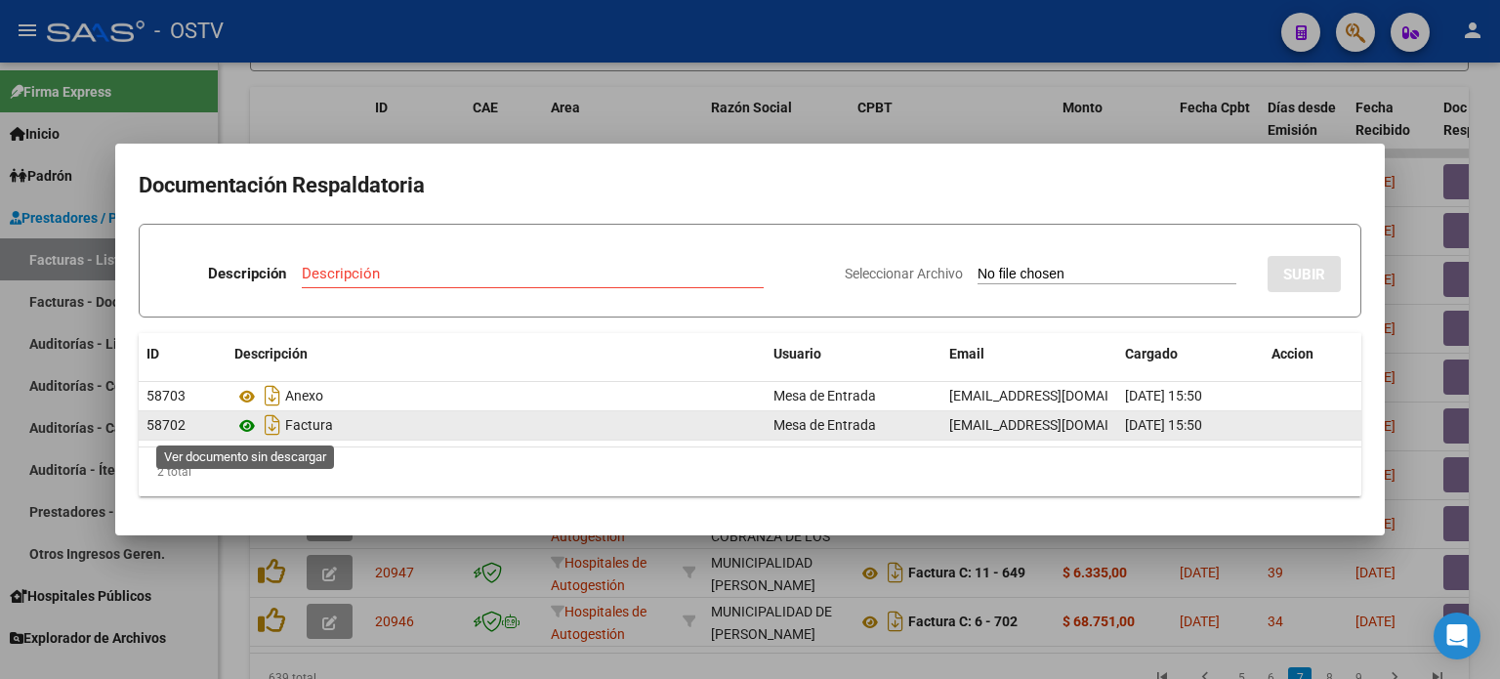
click at [247, 423] on icon at bounding box center [246, 425] width 25 height 23
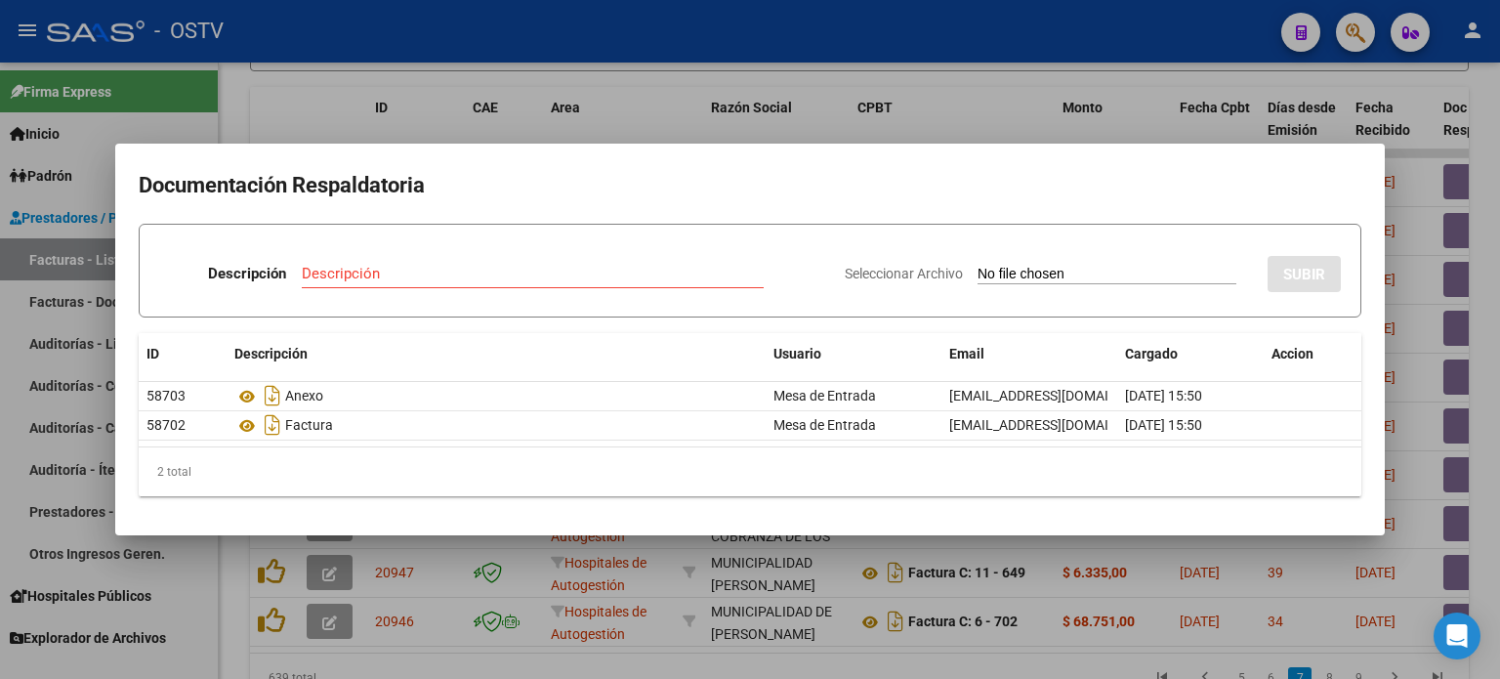
click at [637, 116] on div at bounding box center [750, 339] width 1500 height 679
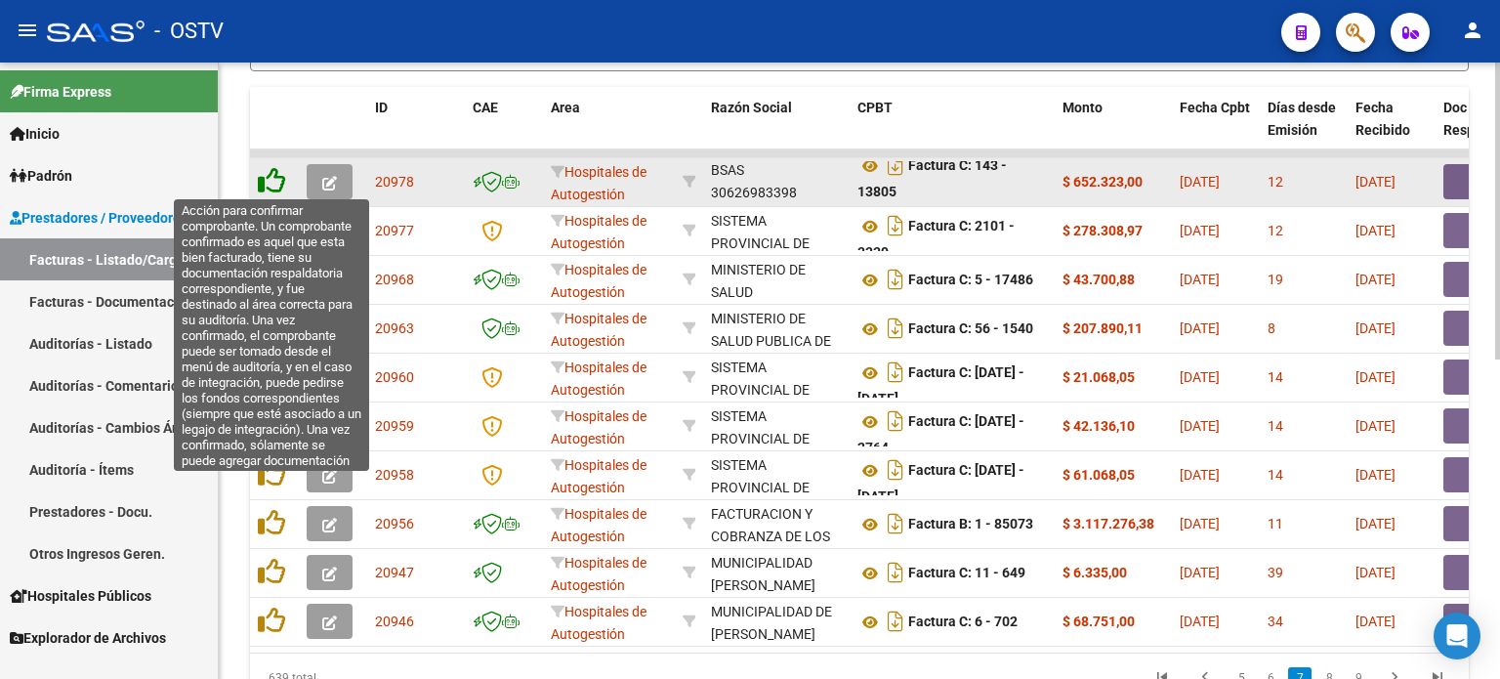
click at [266, 177] on icon at bounding box center [271, 180] width 27 height 27
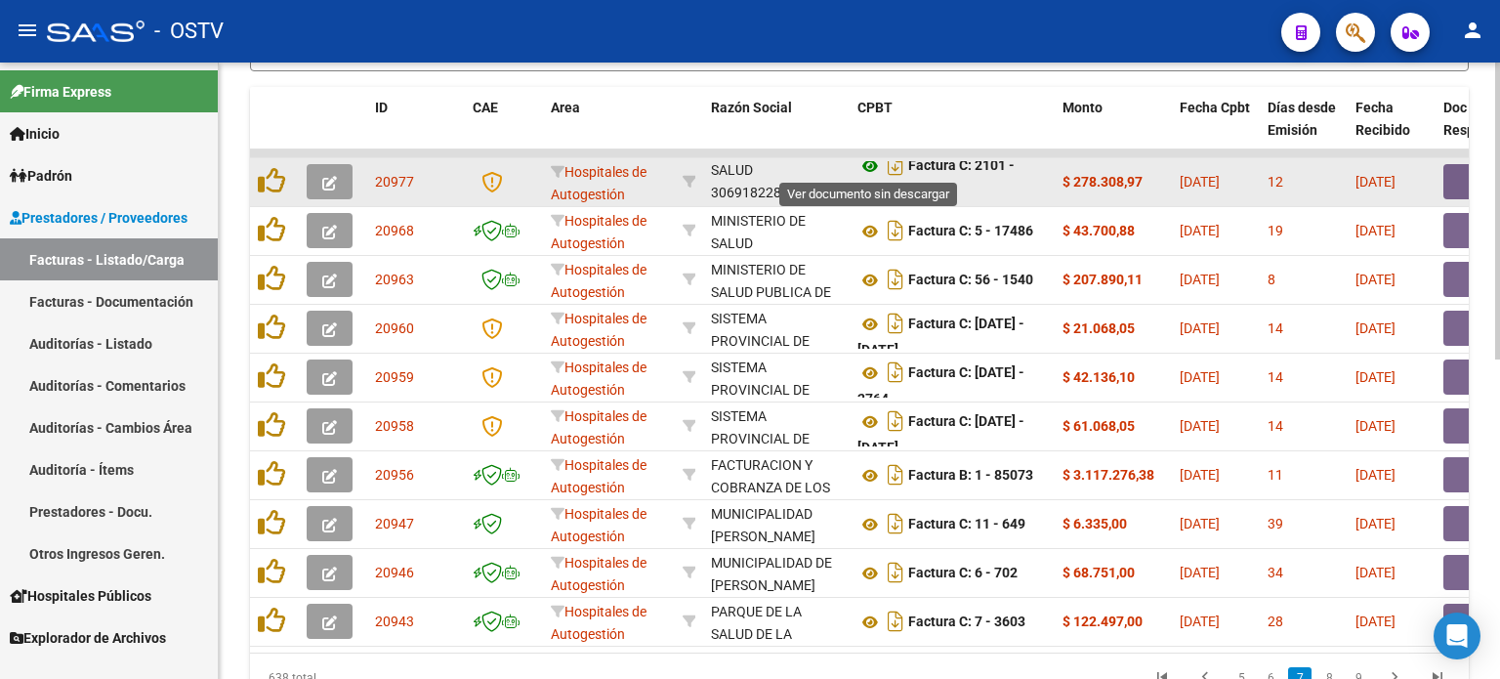
click at [870, 162] on icon at bounding box center [870, 165] width 25 height 23
click at [1448, 183] on button "button" at bounding box center [1475, 181] width 63 height 35
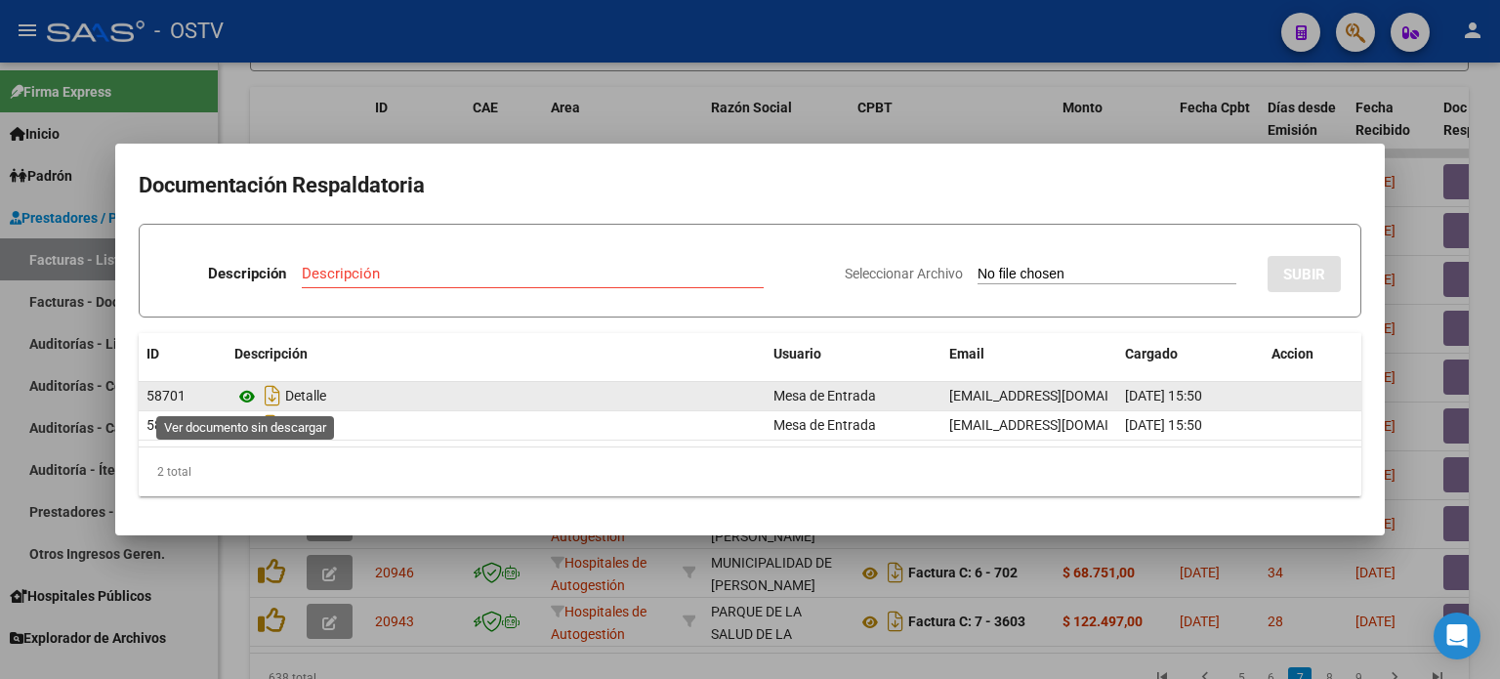
click at [242, 398] on icon at bounding box center [246, 396] width 25 height 23
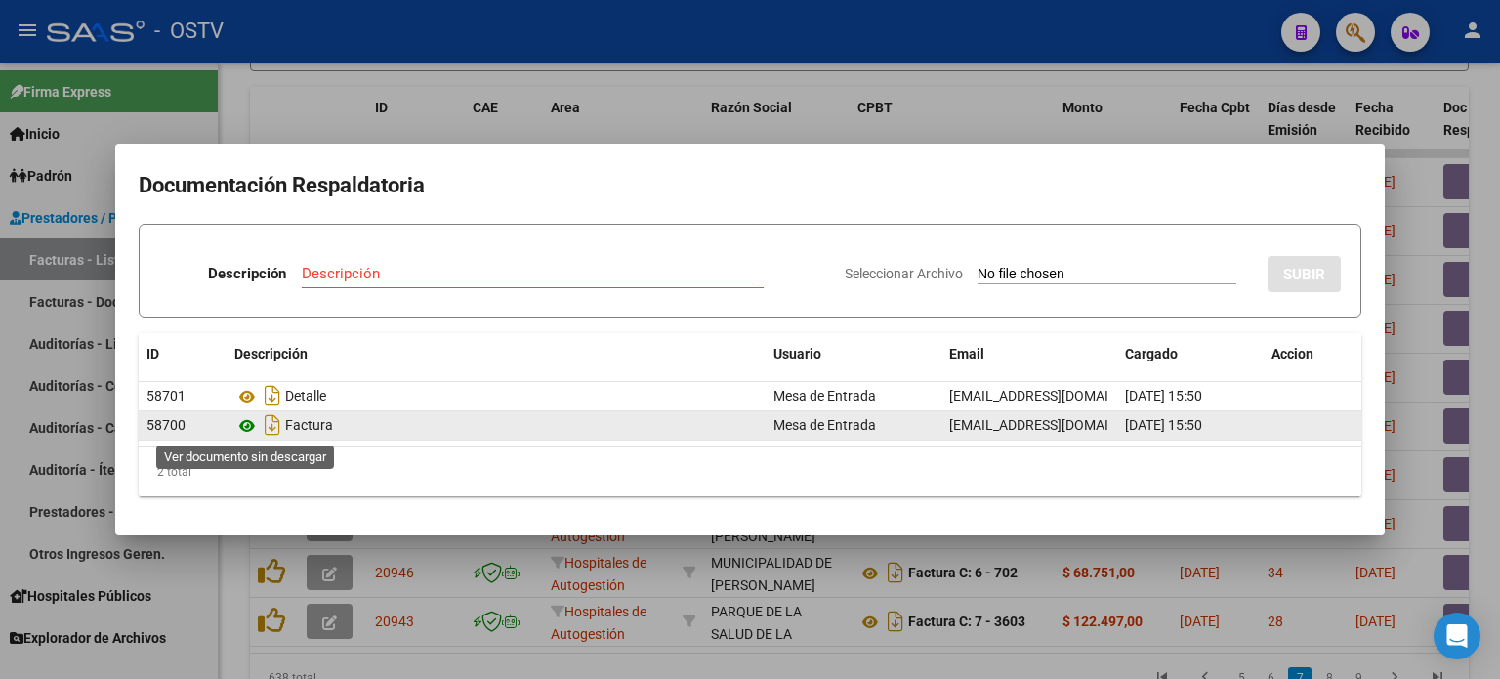
click at [252, 422] on icon at bounding box center [246, 425] width 25 height 23
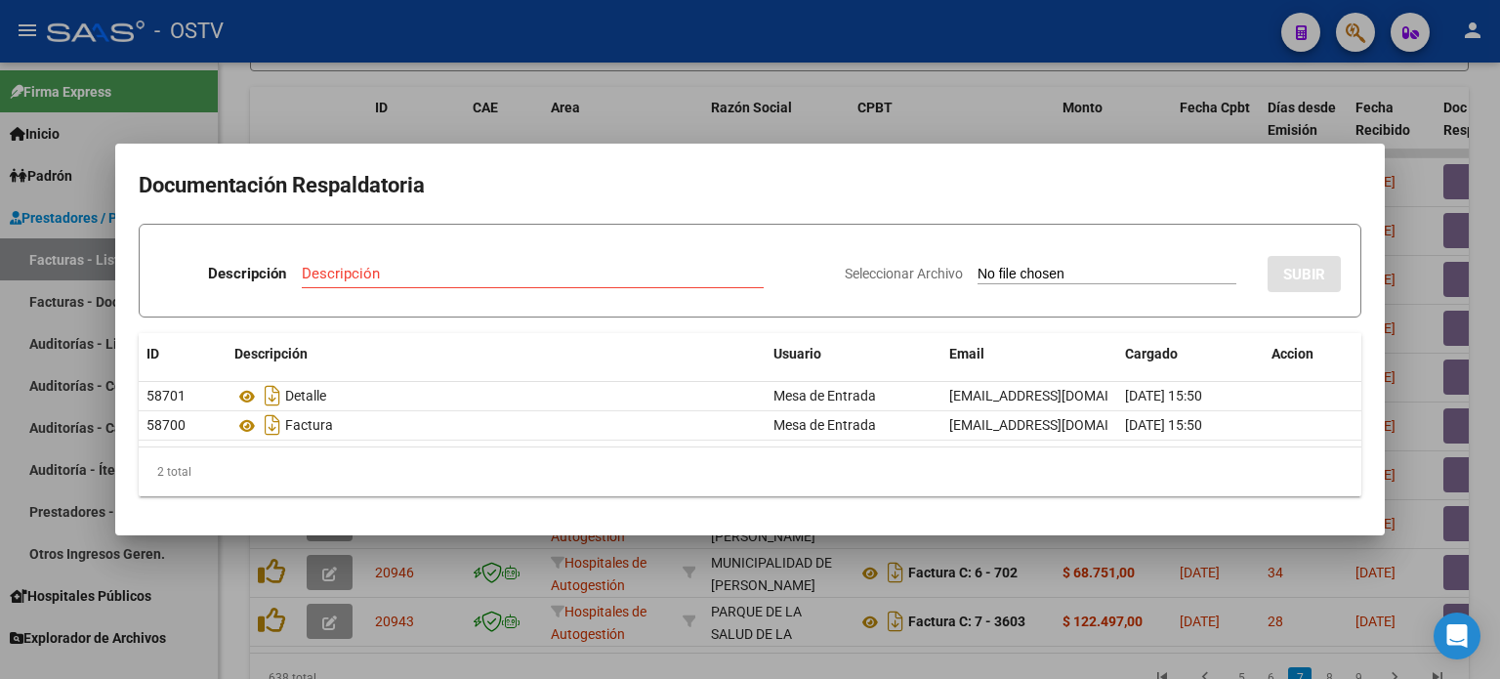
click at [573, 126] on div at bounding box center [750, 339] width 1500 height 679
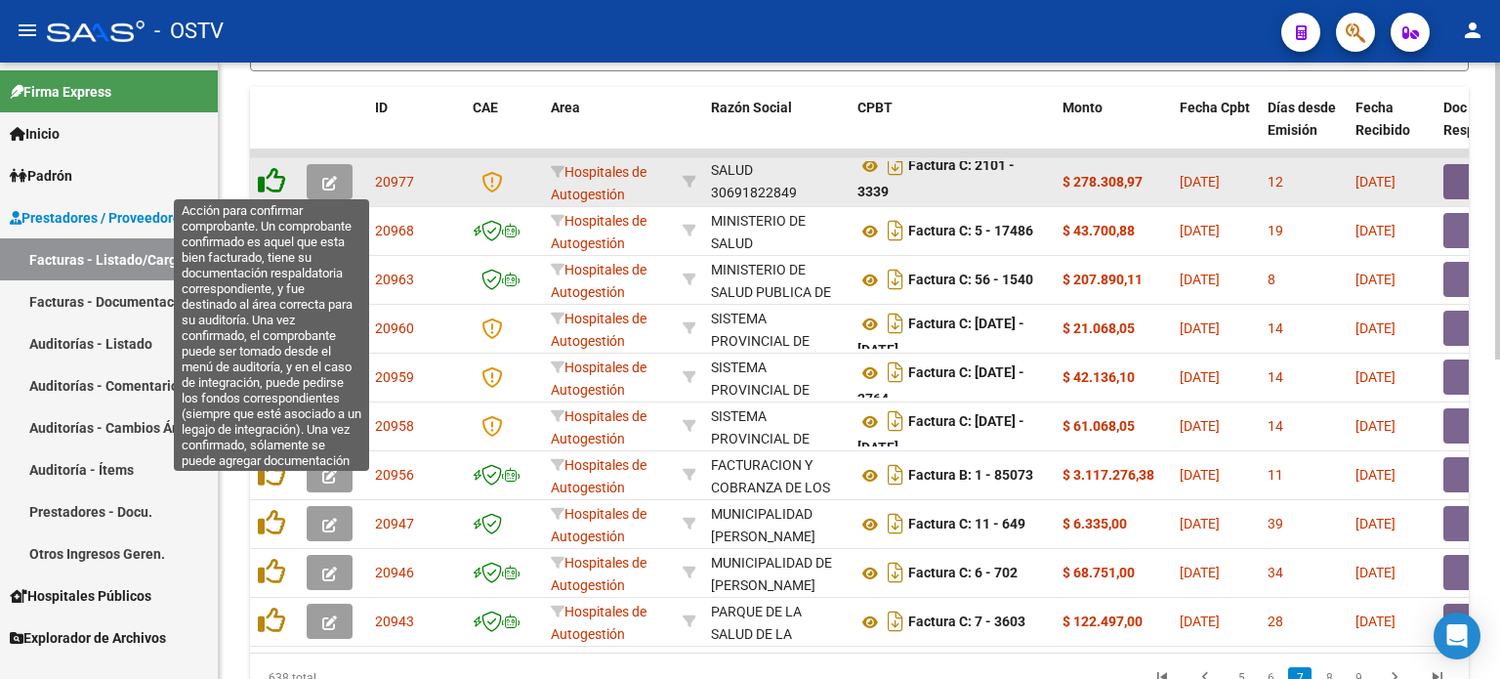
click at [266, 175] on icon at bounding box center [271, 180] width 27 height 27
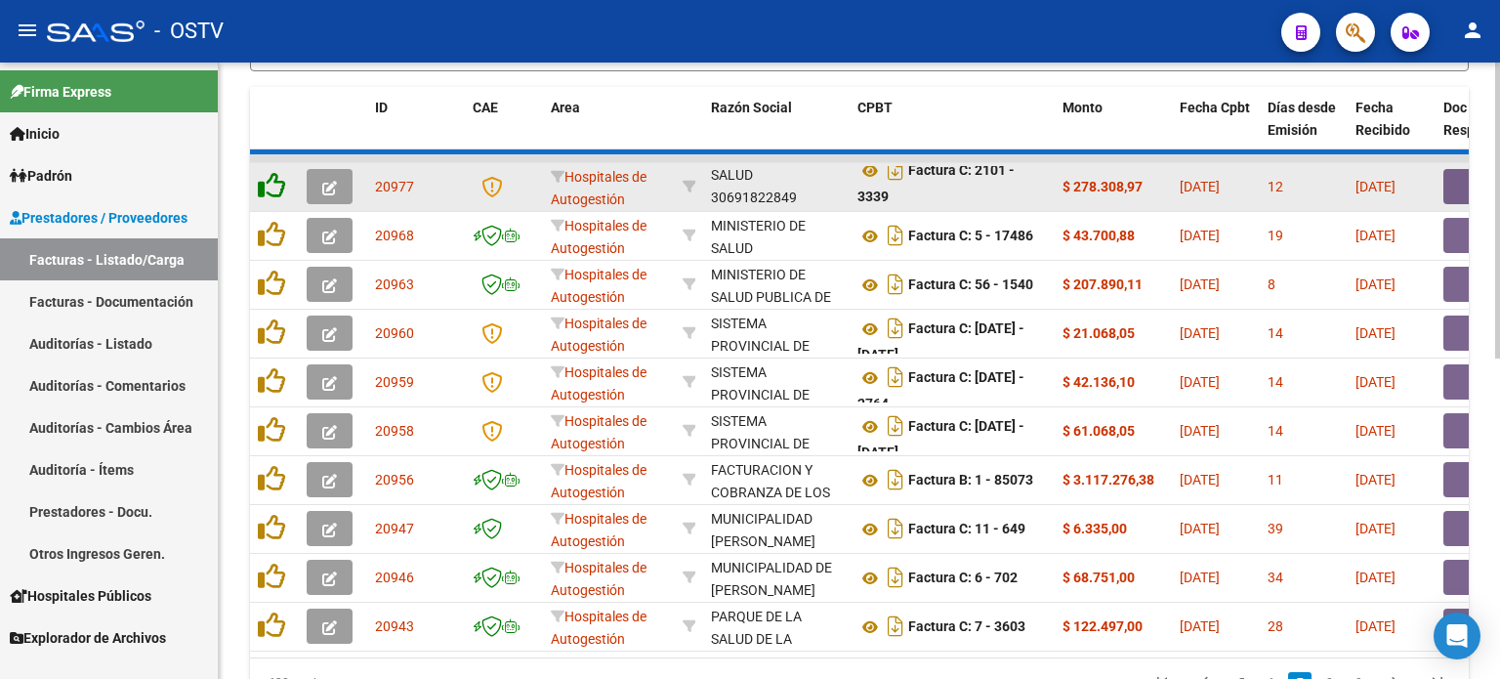
scroll to position [0, 0]
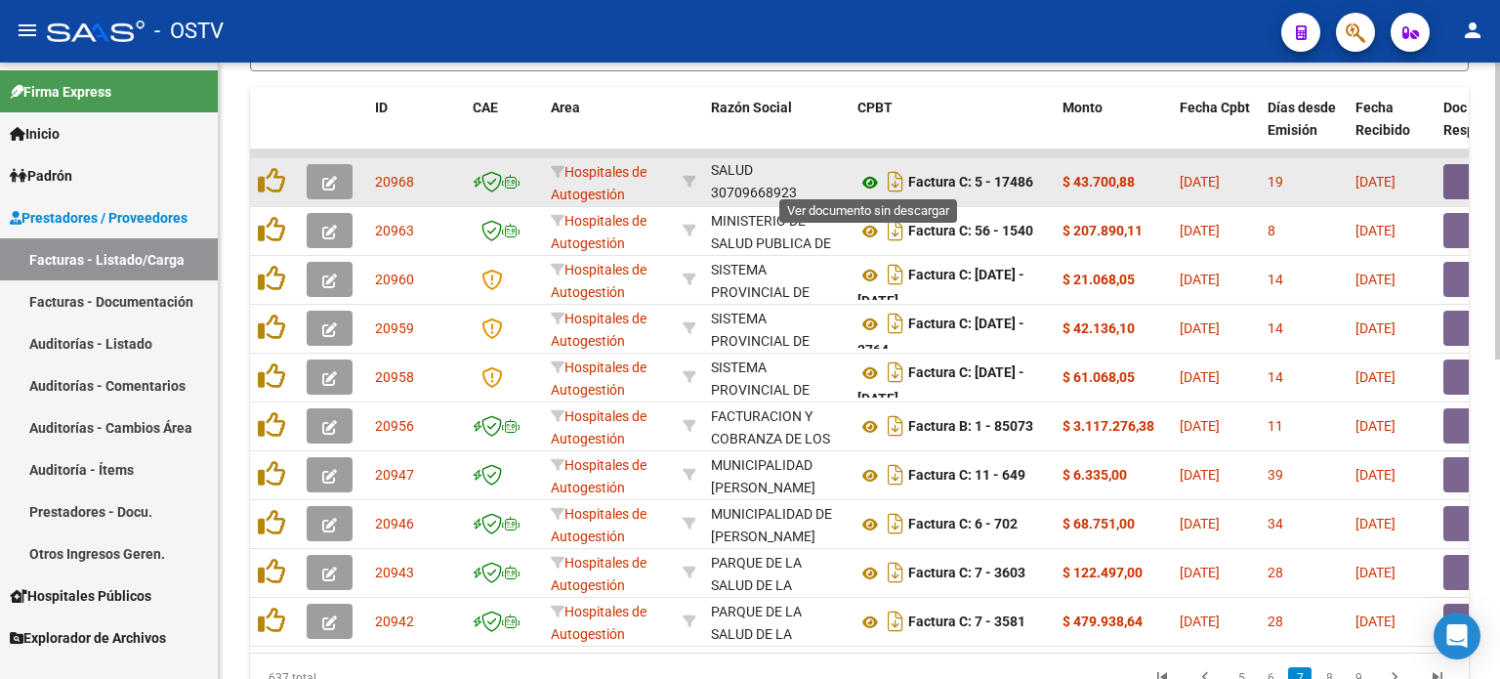
click at [874, 182] on icon at bounding box center [870, 182] width 25 height 23
click at [1454, 175] on button "button" at bounding box center [1475, 181] width 63 height 35
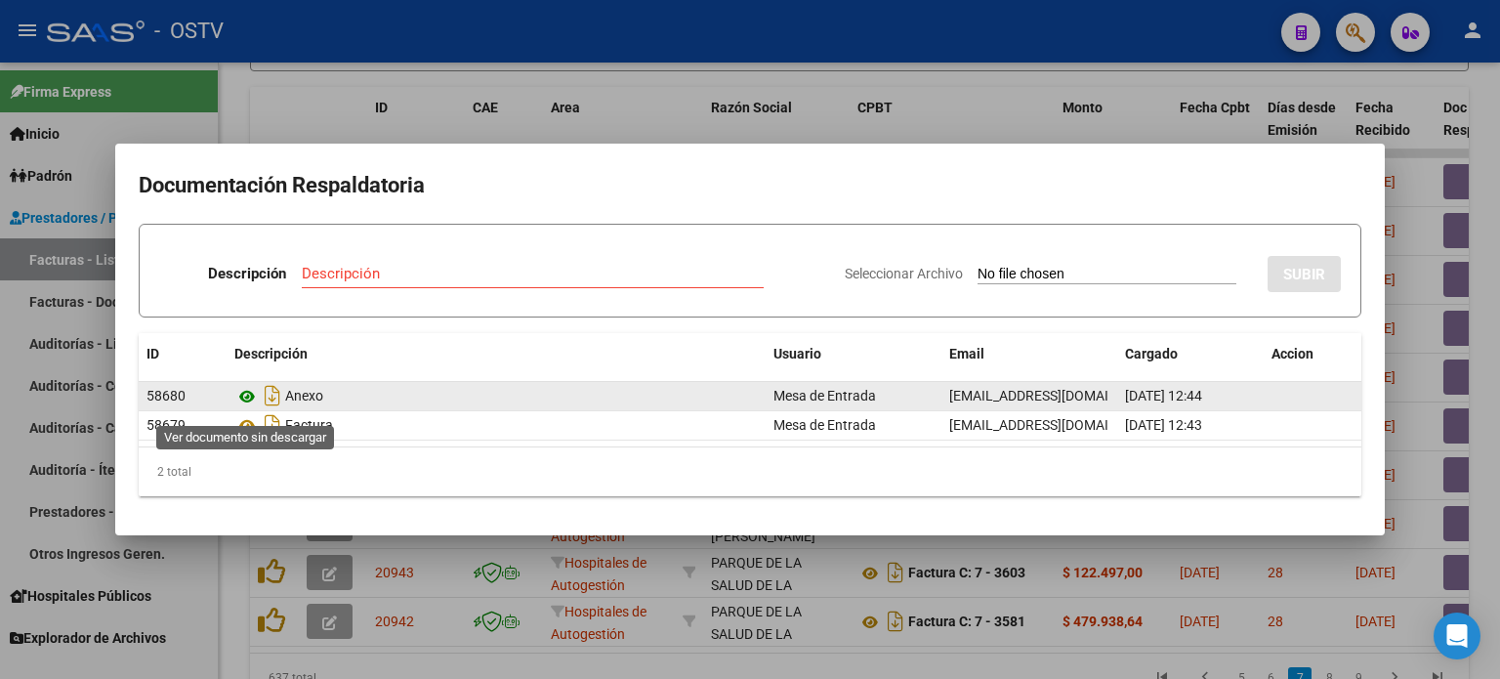
click at [243, 401] on icon at bounding box center [246, 396] width 25 height 23
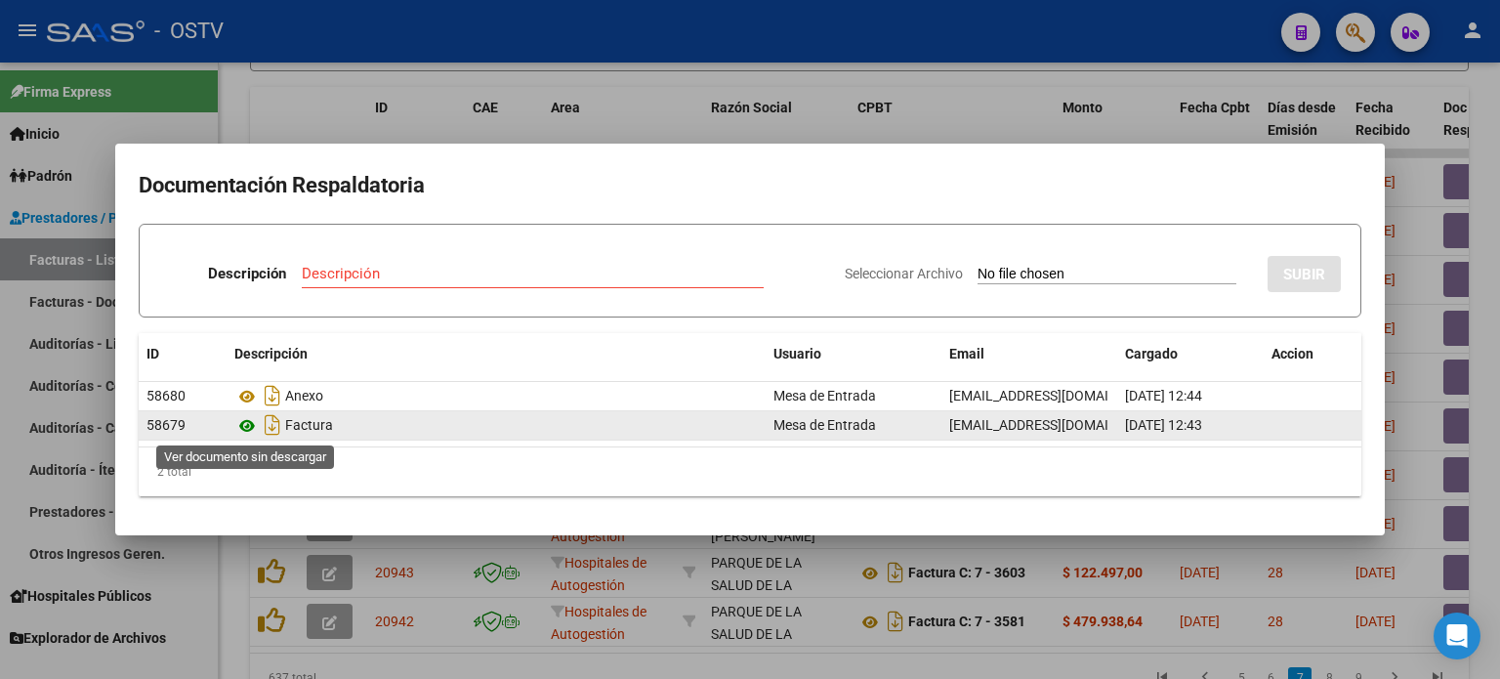
click at [245, 425] on icon at bounding box center [246, 425] width 25 height 23
click at [248, 424] on icon at bounding box center [246, 425] width 25 height 23
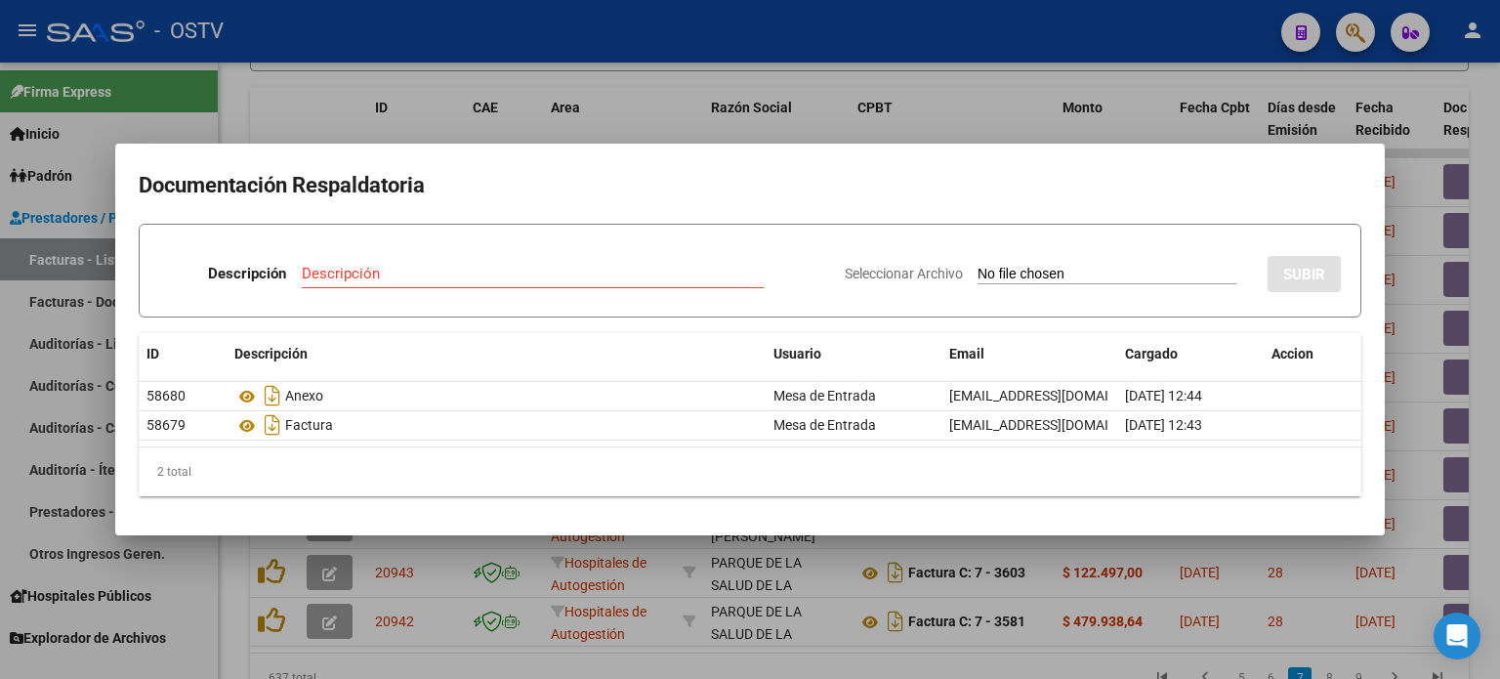
click at [616, 123] on div at bounding box center [750, 339] width 1500 height 679
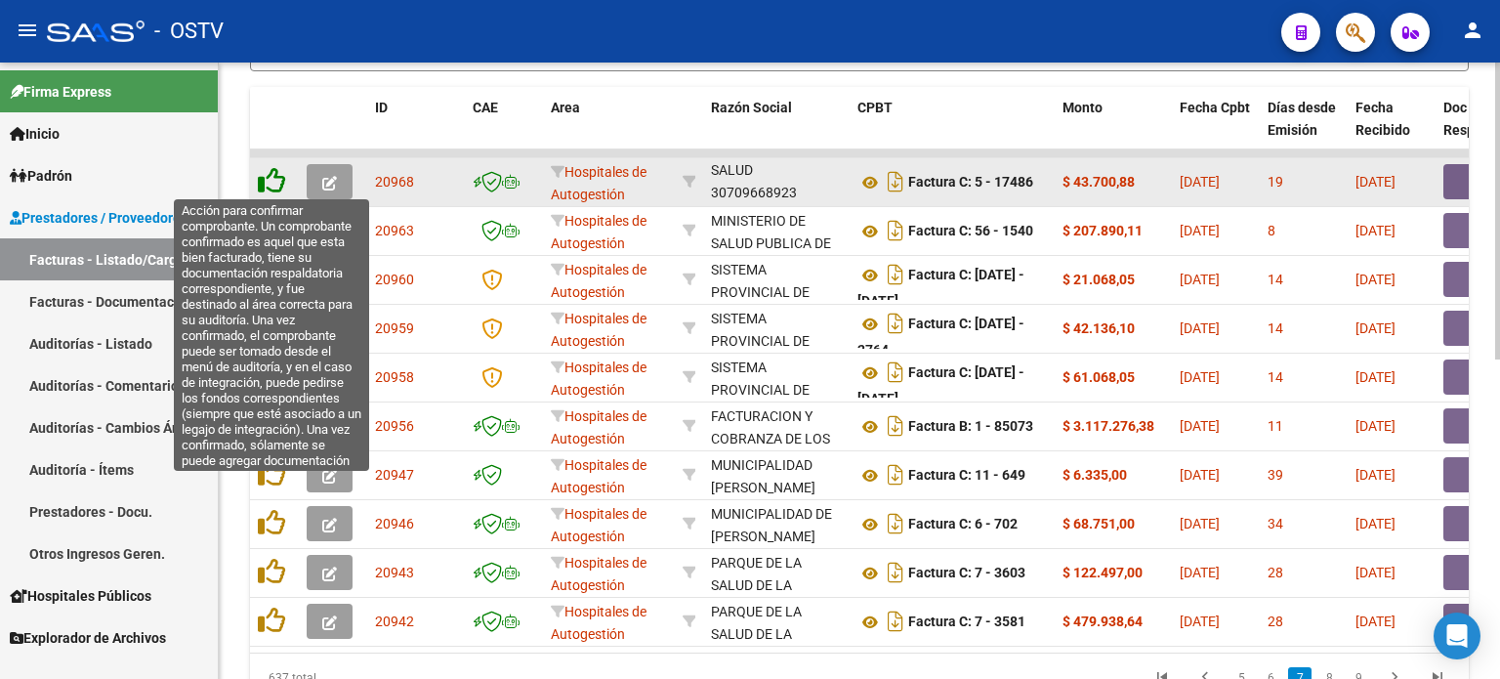
click at [267, 179] on icon at bounding box center [271, 180] width 27 height 27
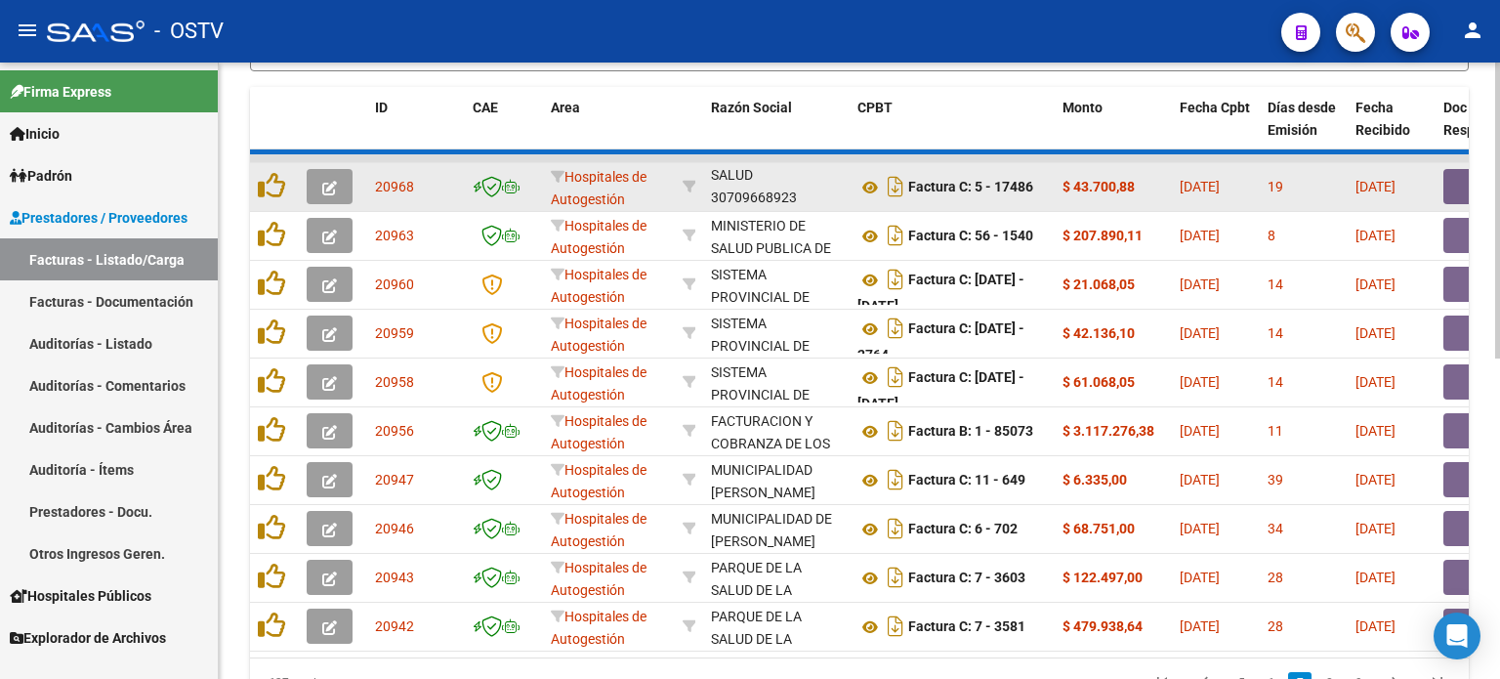
scroll to position [47, 0]
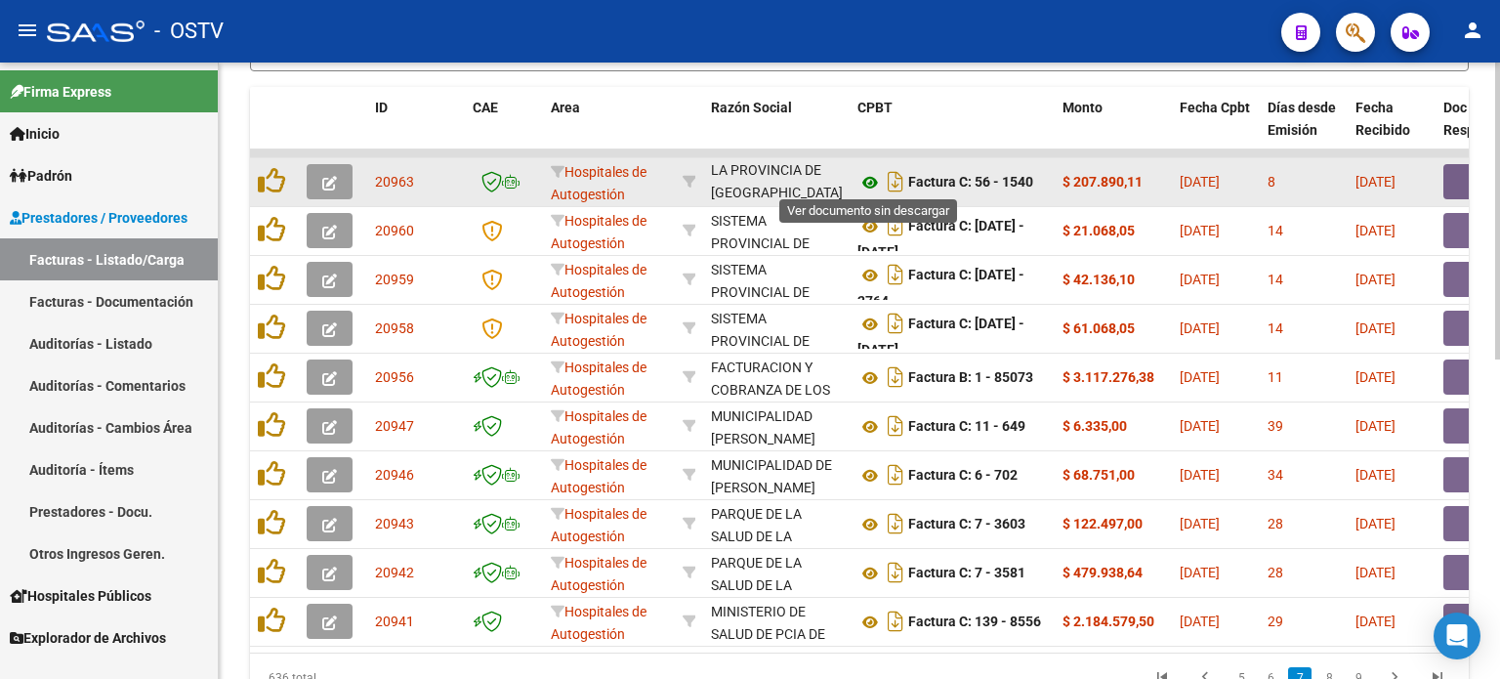
click at [871, 176] on icon at bounding box center [870, 182] width 25 height 23
click at [1450, 184] on button "button" at bounding box center [1475, 181] width 63 height 35
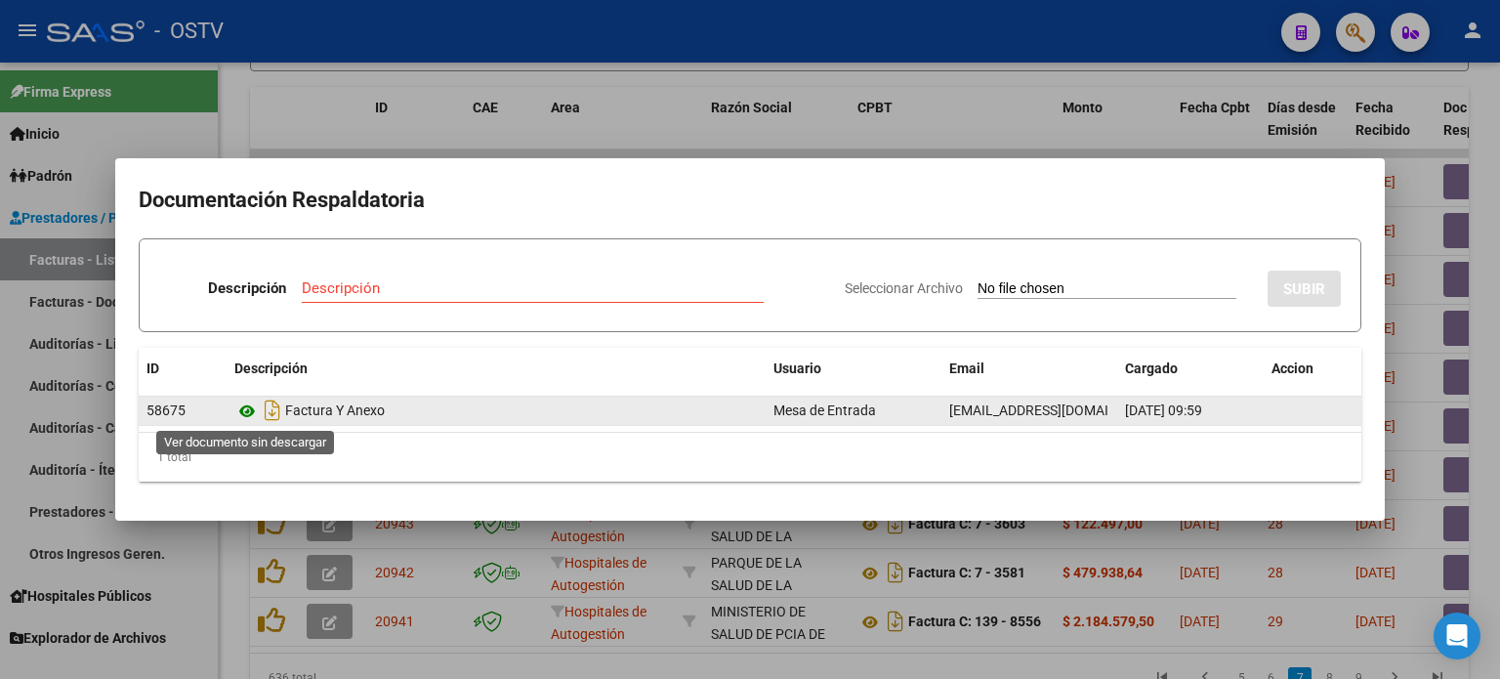
click at [246, 409] on icon at bounding box center [246, 410] width 25 height 23
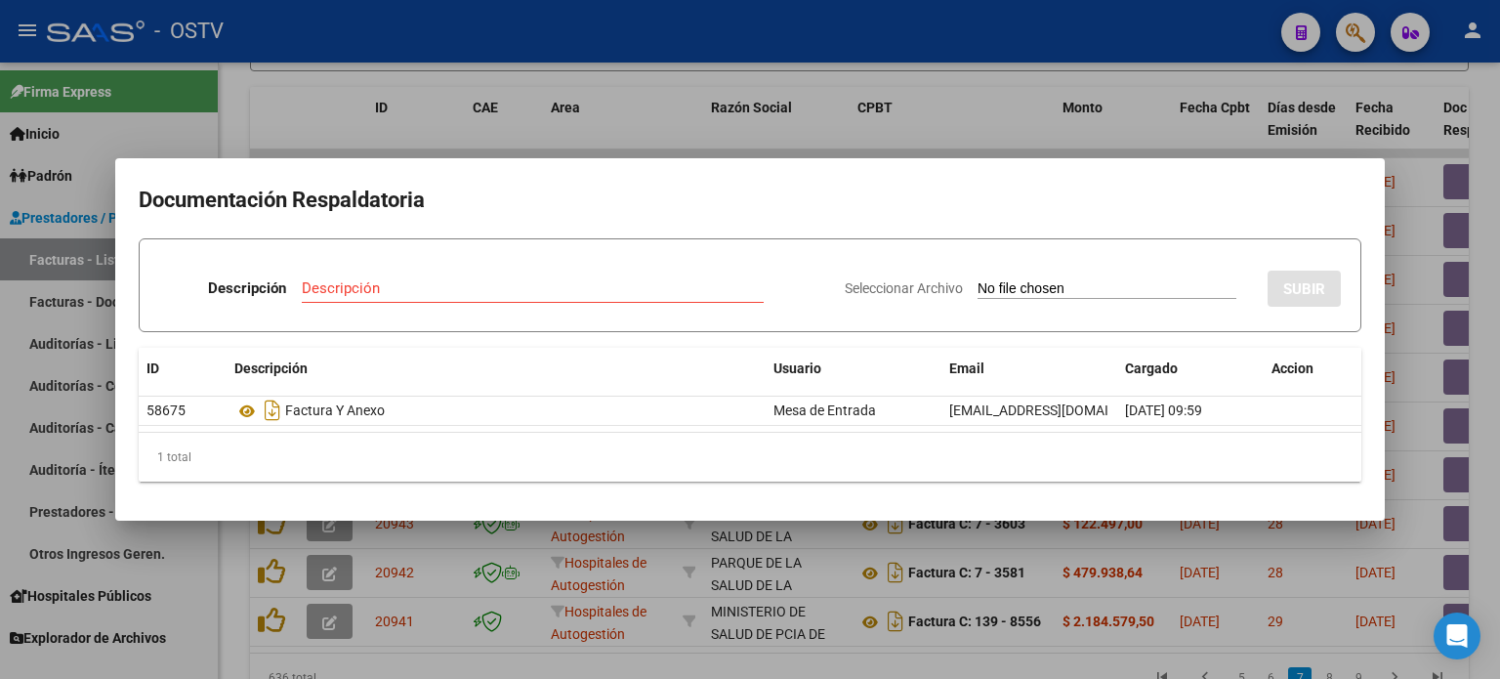
click at [539, 147] on div at bounding box center [750, 339] width 1500 height 679
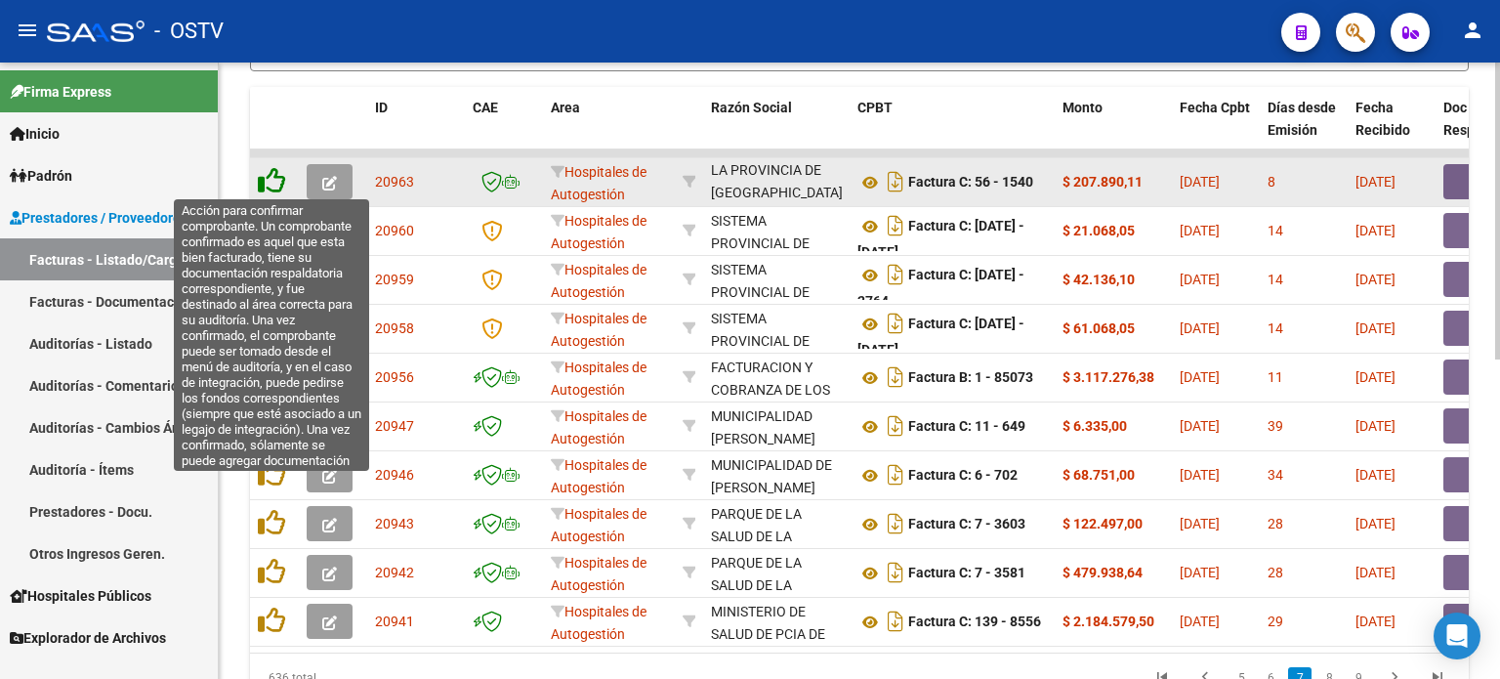
click at [273, 183] on icon at bounding box center [271, 180] width 27 height 27
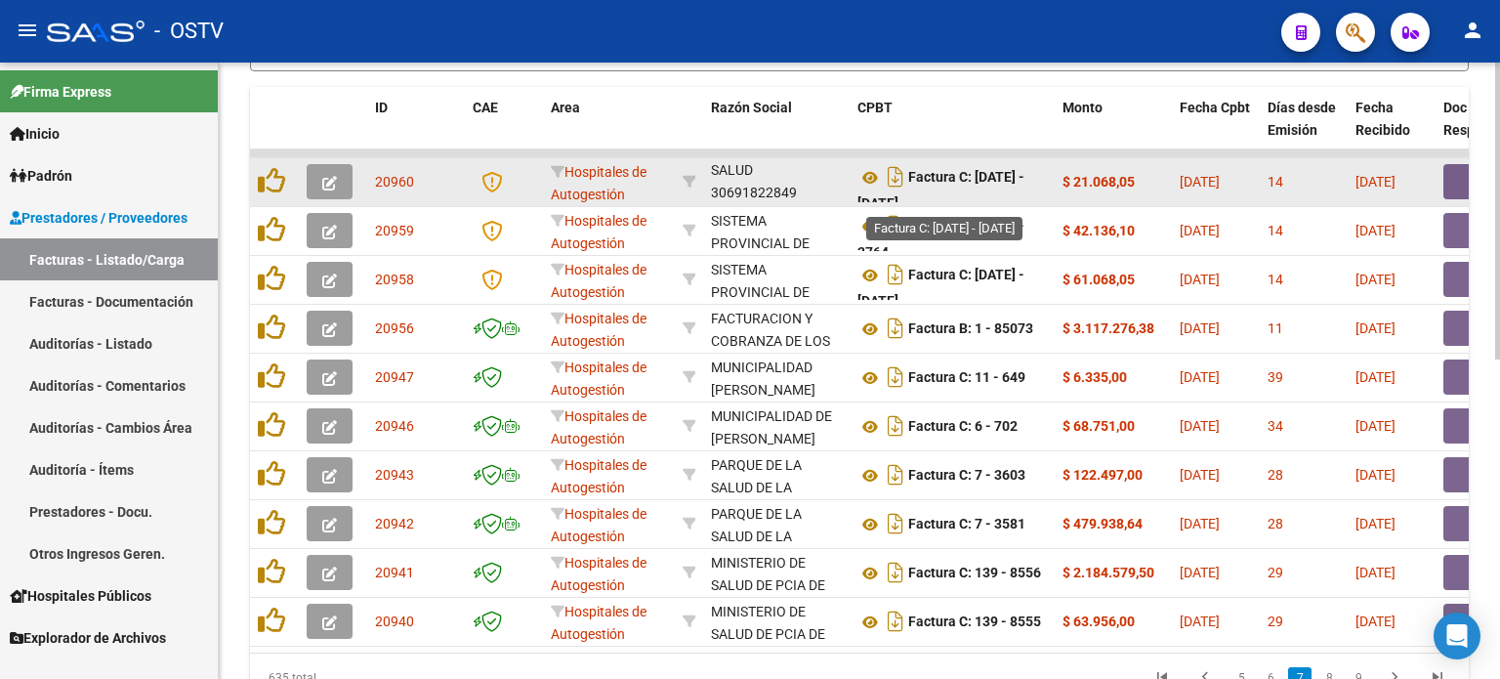
scroll to position [12, 0]
drag, startPoint x: 915, startPoint y: 172, endPoint x: 923, endPoint y: 189, distance: 18.4
click at [923, 189] on div "Factura C: [DATE] - [DATE]" at bounding box center [952, 181] width 189 height 41
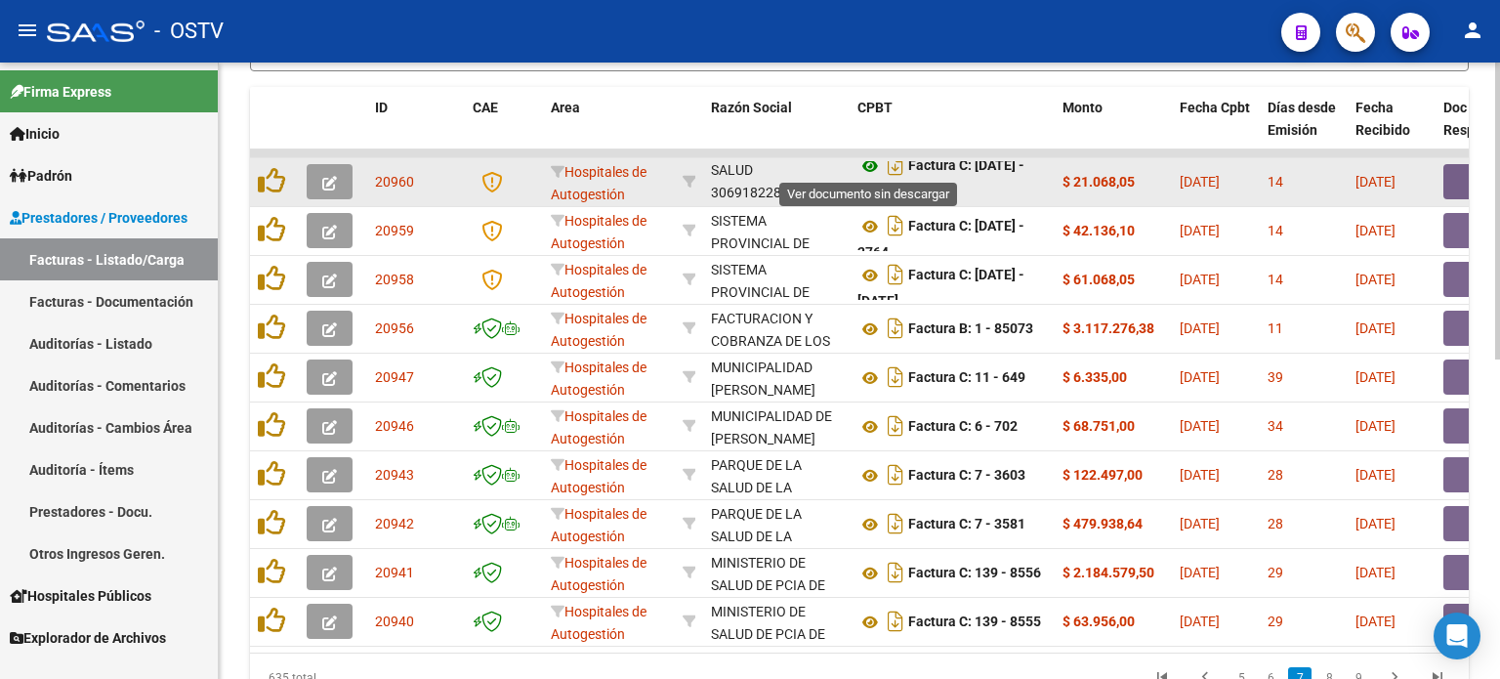
click at [870, 161] on icon at bounding box center [870, 165] width 25 height 23
click at [1452, 179] on button "button" at bounding box center [1475, 181] width 63 height 35
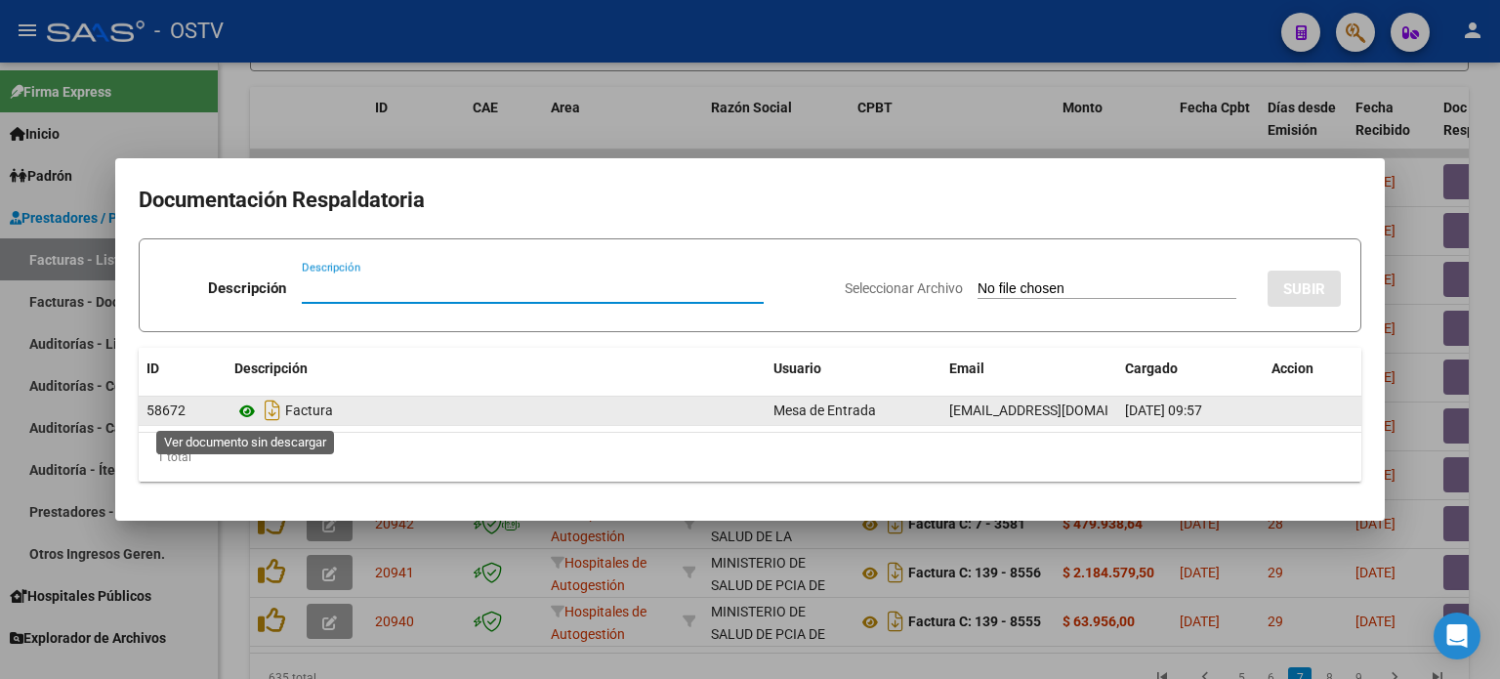
click at [252, 409] on icon at bounding box center [246, 410] width 25 height 23
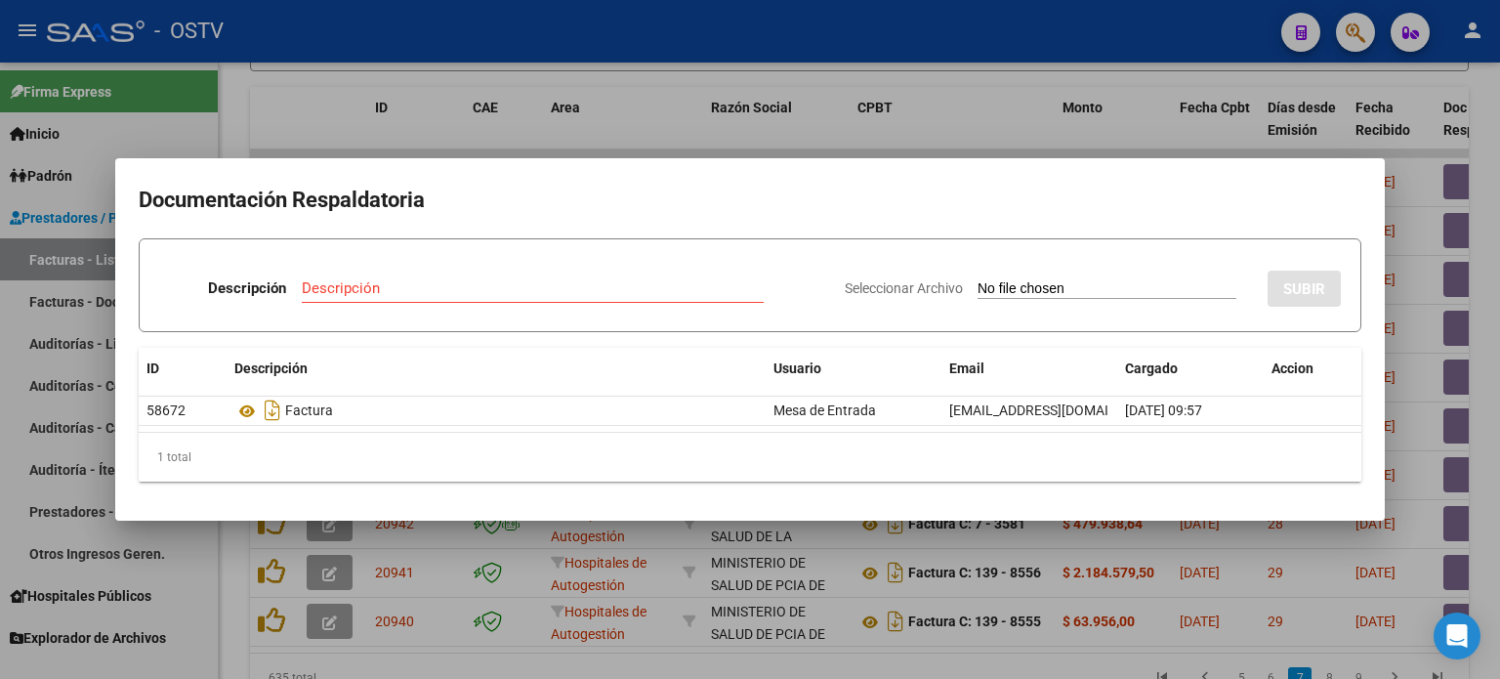
click at [488, 140] on div at bounding box center [750, 339] width 1500 height 679
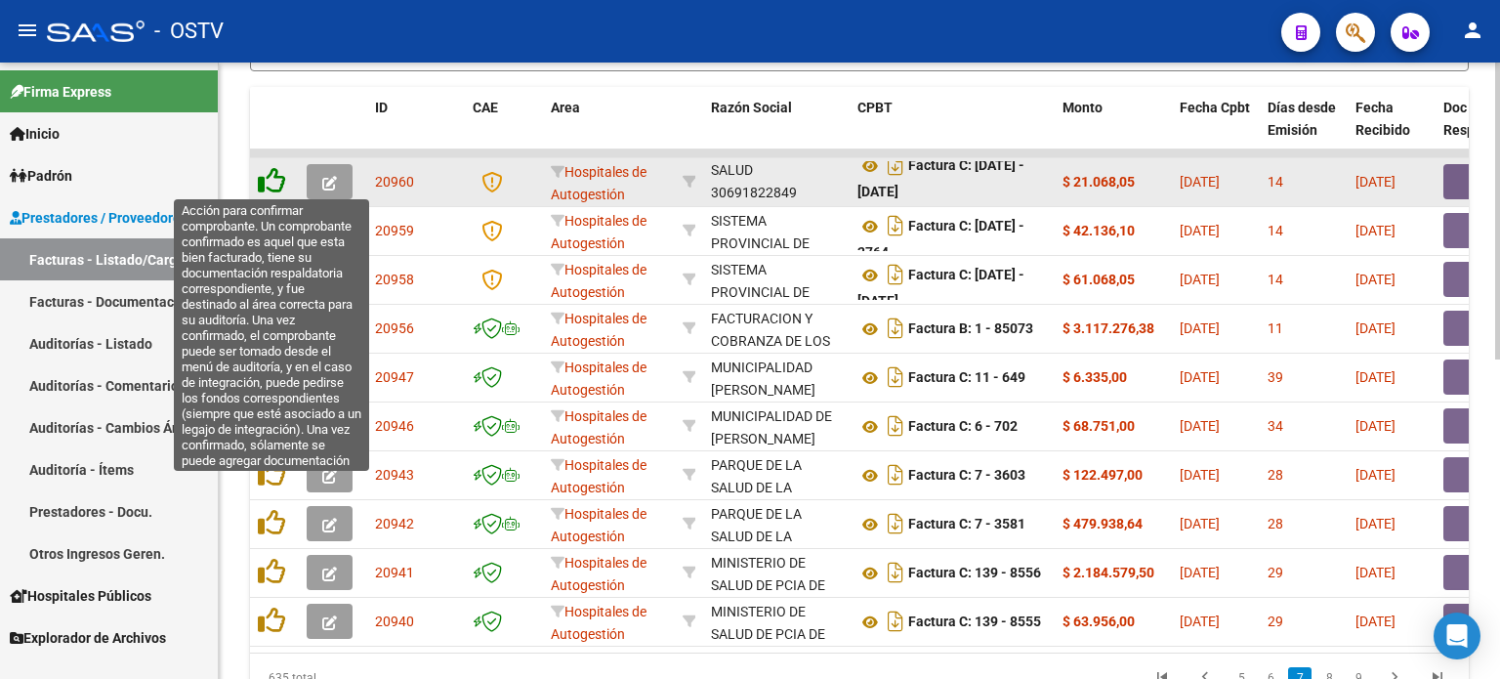
click at [277, 179] on icon at bounding box center [271, 180] width 27 height 27
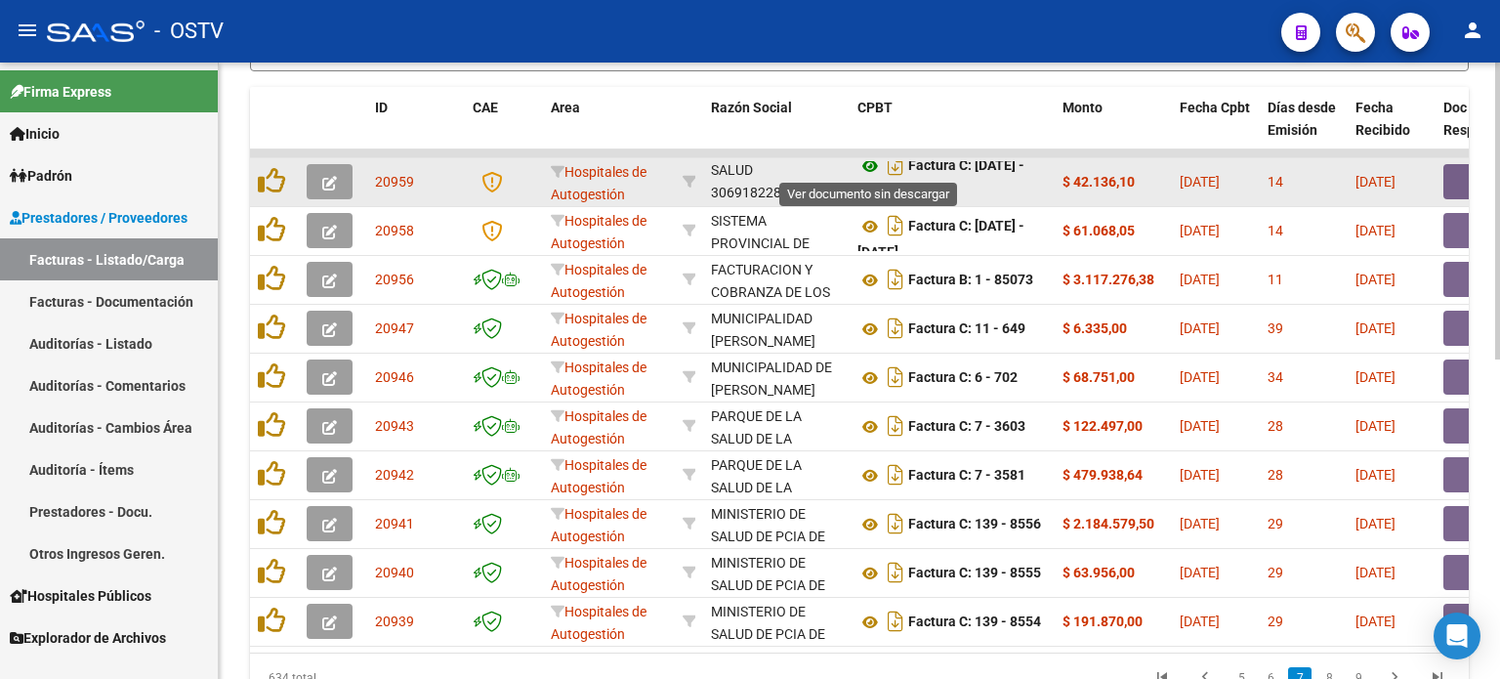
click at [870, 164] on icon at bounding box center [870, 165] width 25 height 23
click at [1455, 181] on button "button" at bounding box center [1475, 181] width 63 height 35
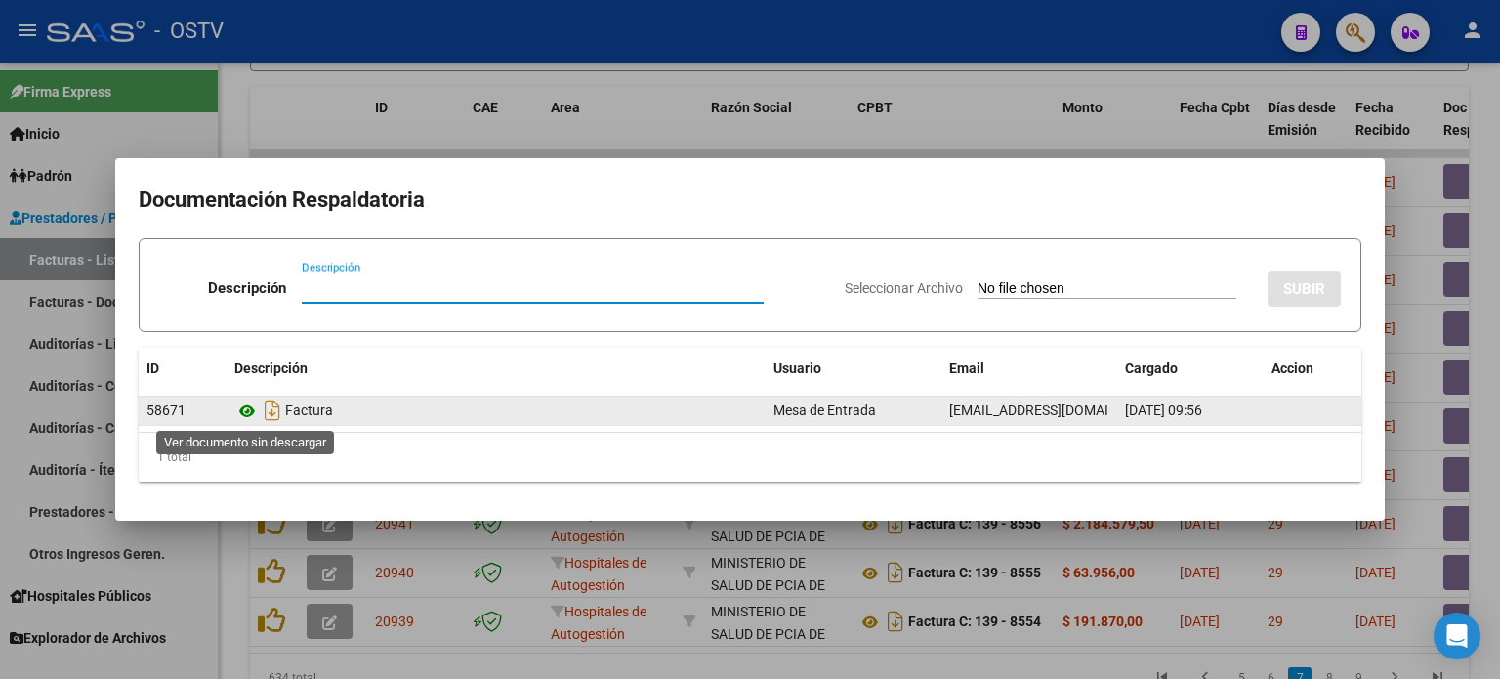
click at [250, 413] on icon at bounding box center [246, 410] width 25 height 23
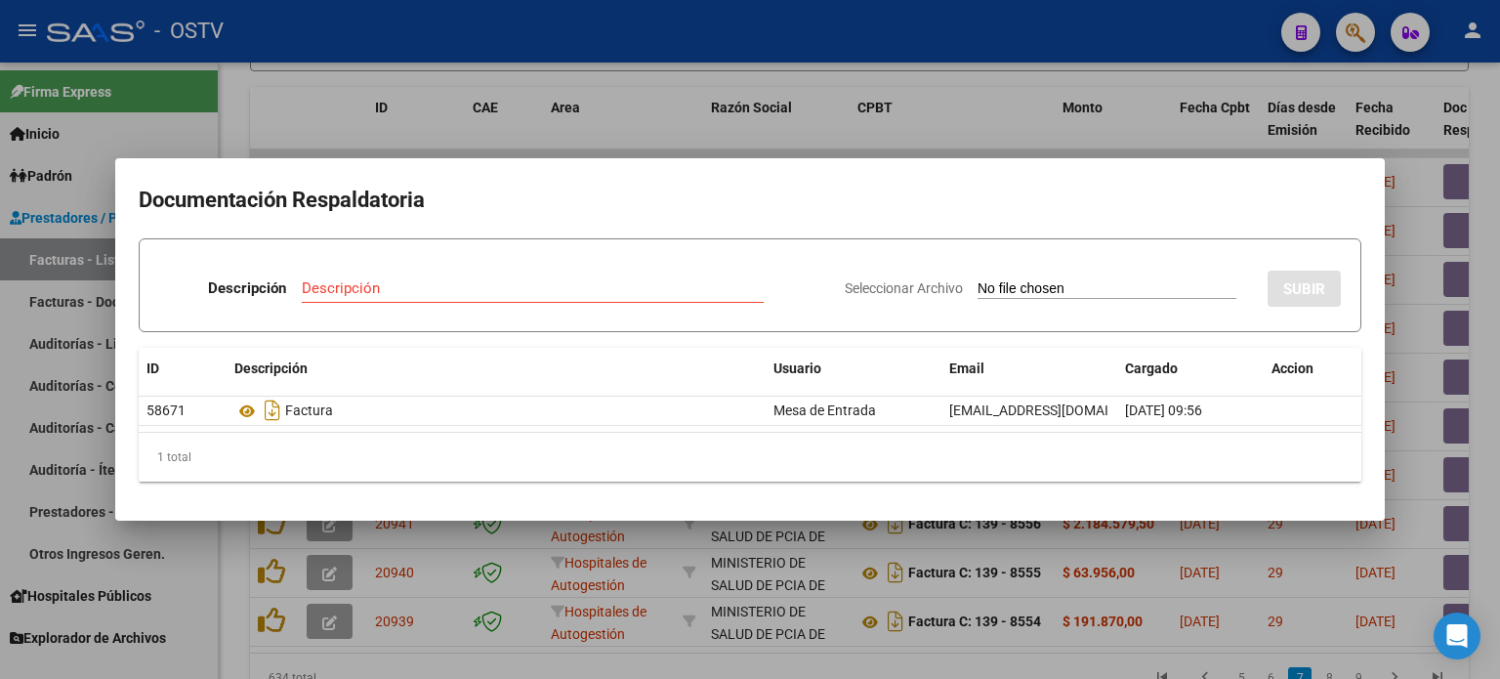
click at [465, 114] on div at bounding box center [750, 339] width 1500 height 679
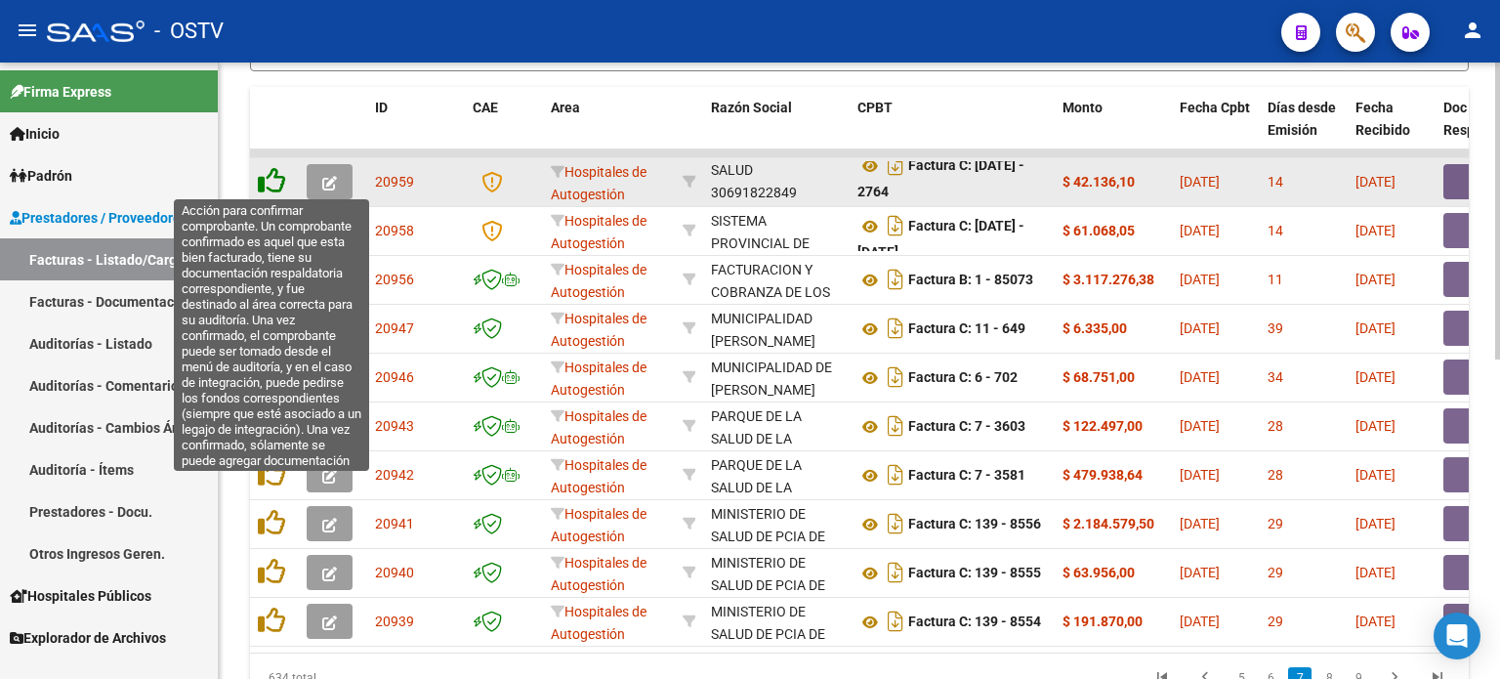
click at [273, 179] on icon at bounding box center [271, 180] width 27 height 27
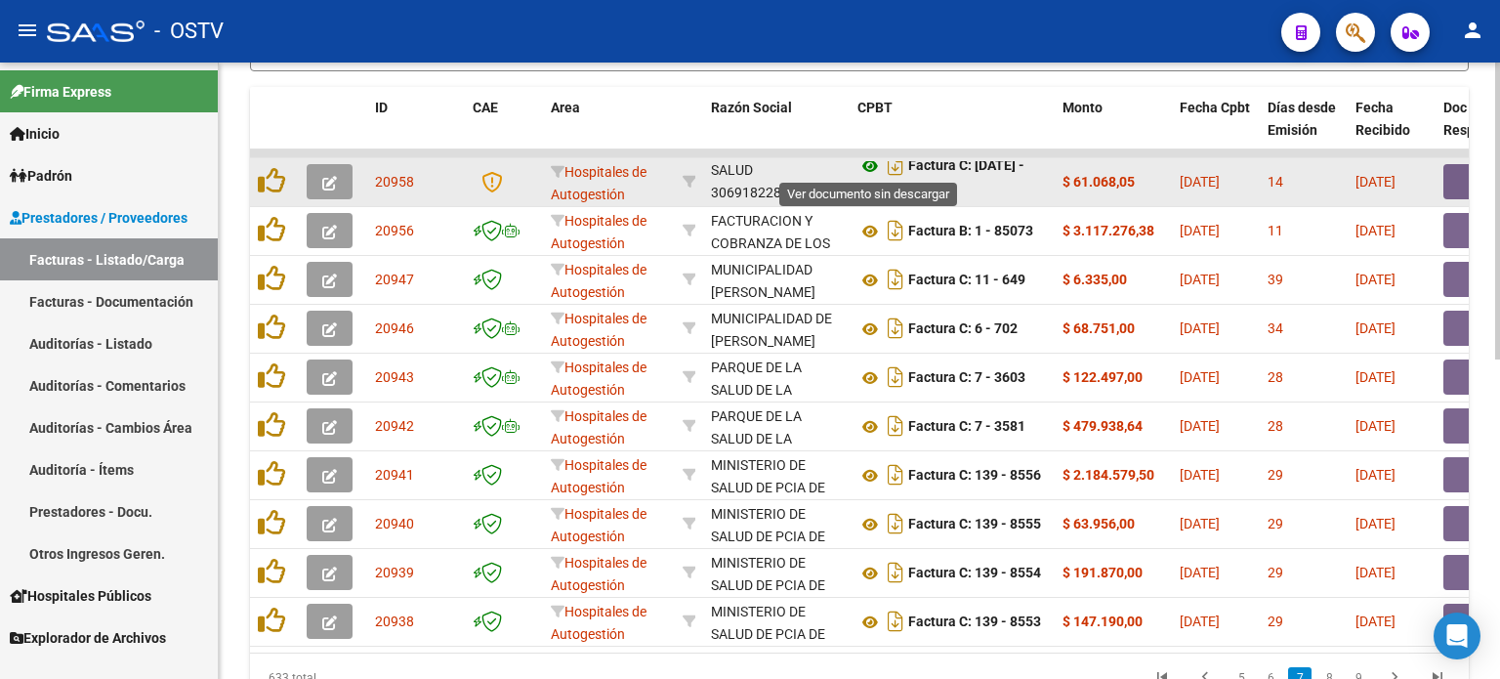
click at [871, 163] on icon at bounding box center [870, 165] width 25 height 23
click at [1461, 183] on button "button" at bounding box center [1475, 181] width 63 height 35
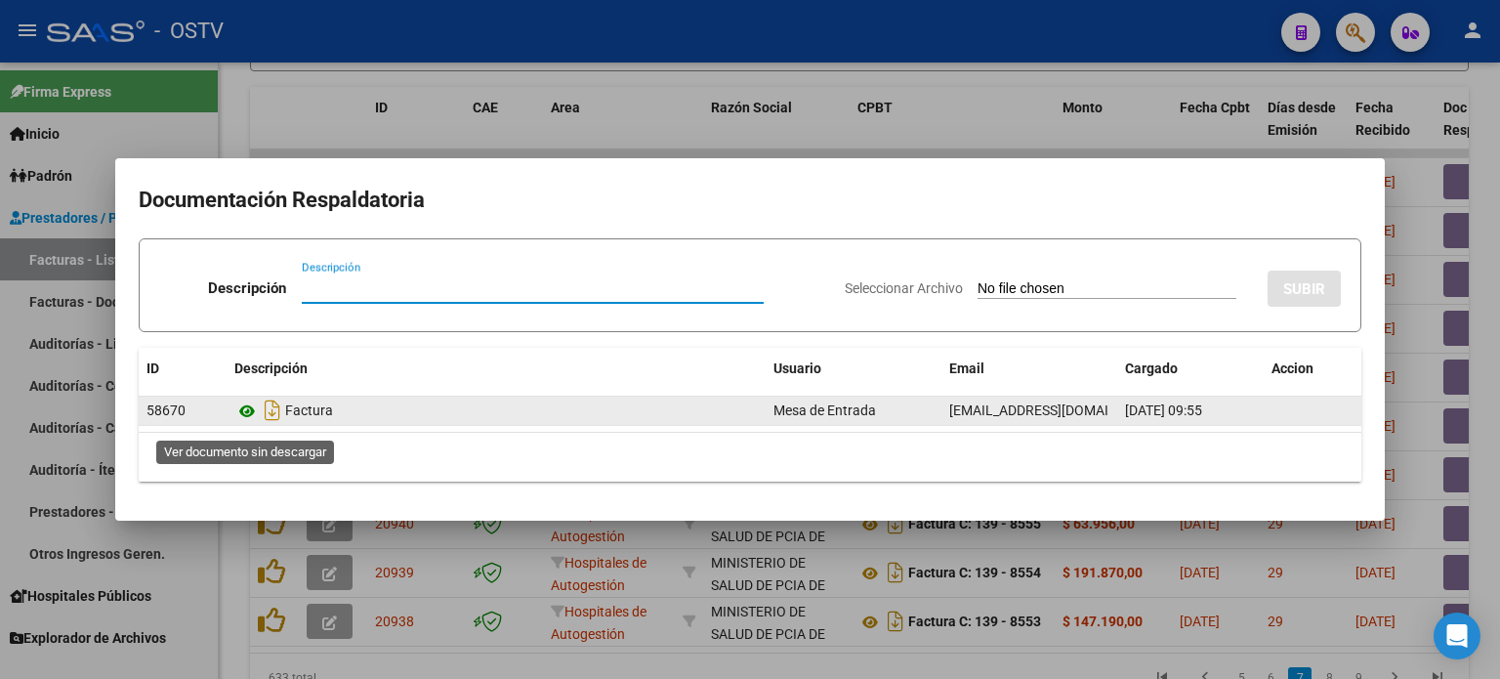
click at [245, 411] on icon at bounding box center [246, 410] width 25 height 23
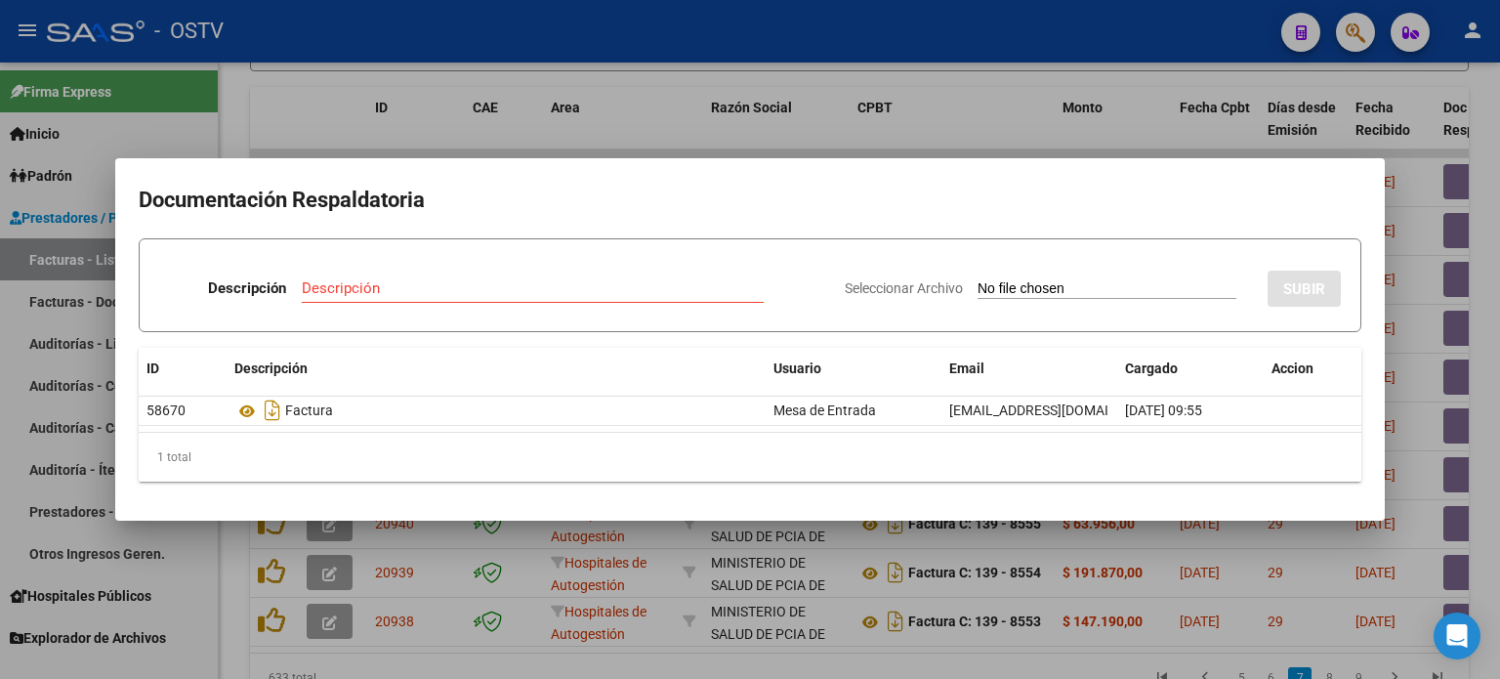
click at [543, 138] on div at bounding box center [750, 339] width 1500 height 679
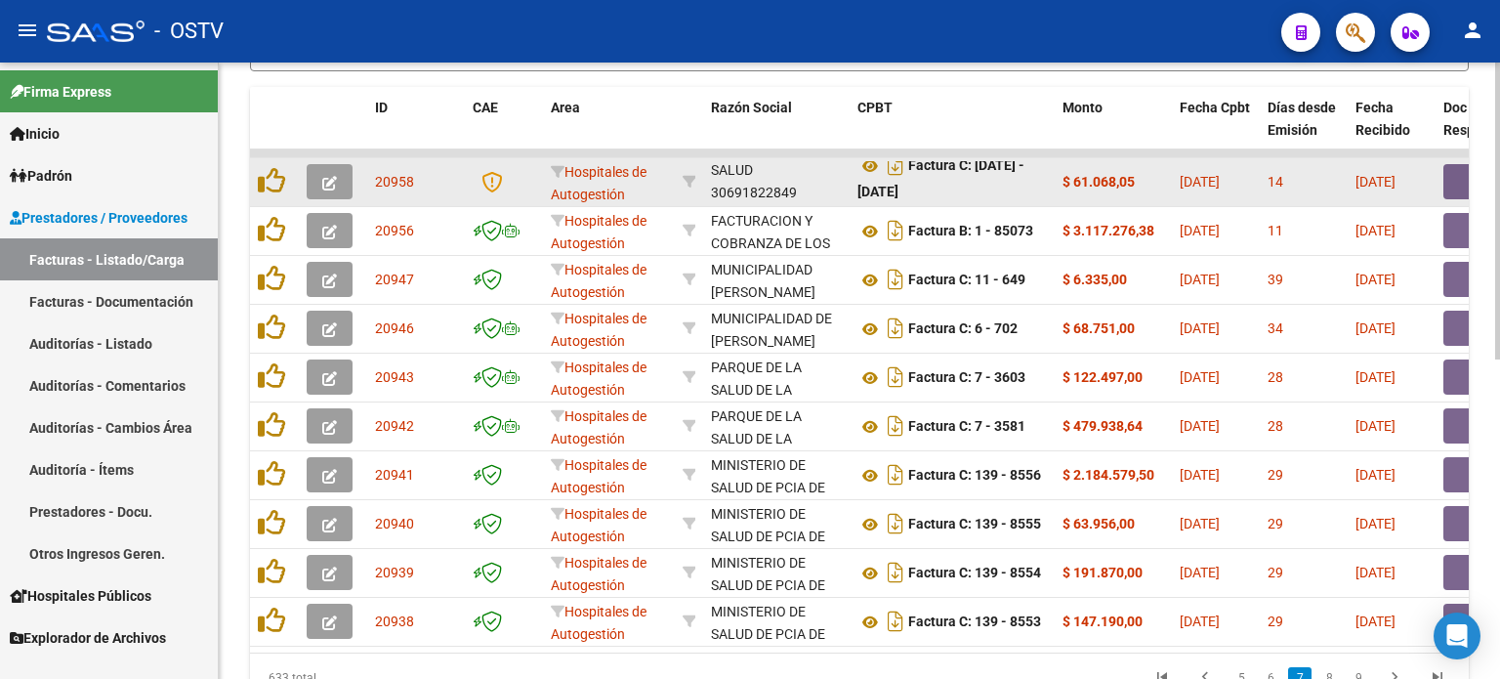
click at [1457, 181] on button "button" at bounding box center [1475, 181] width 63 height 35
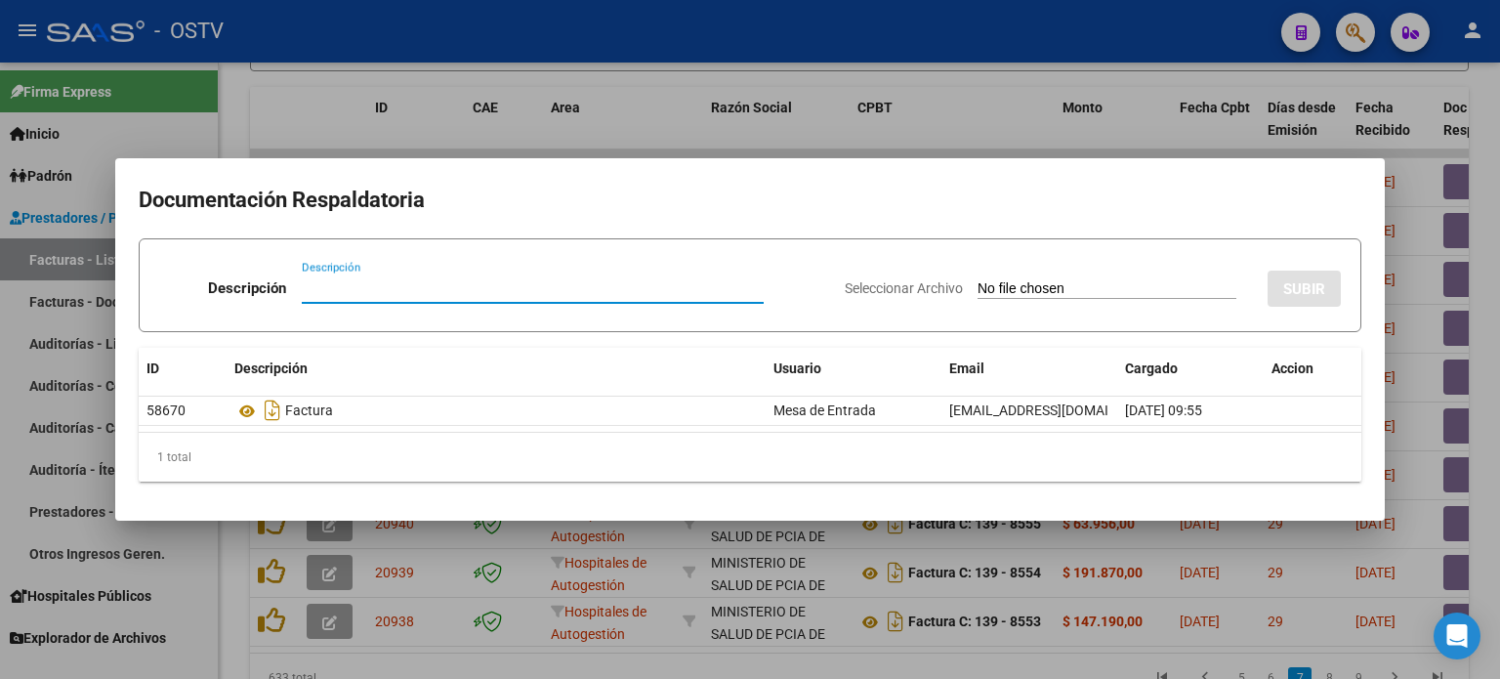
click at [521, 140] on div at bounding box center [750, 339] width 1500 height 679
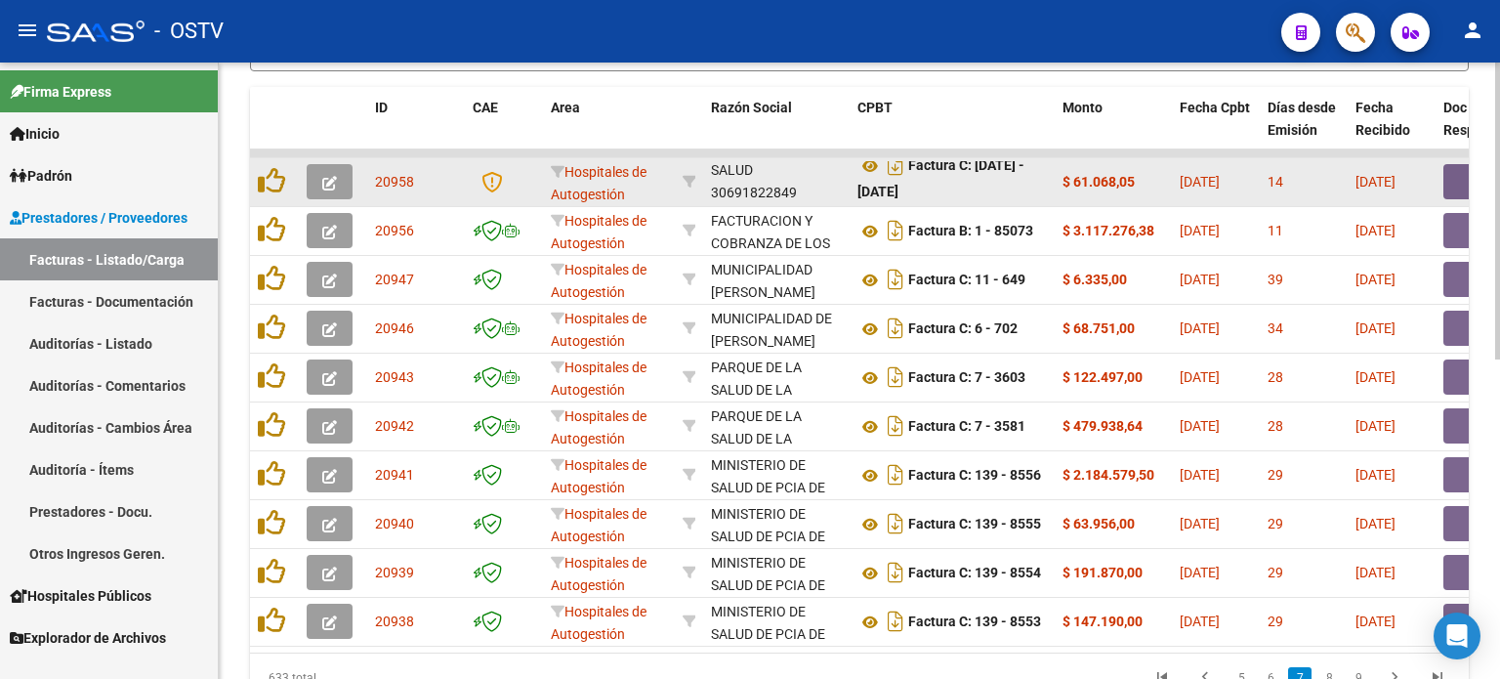
click at [327, 187] on icon "button" at bounding box center [329, 183] width 15 height 15
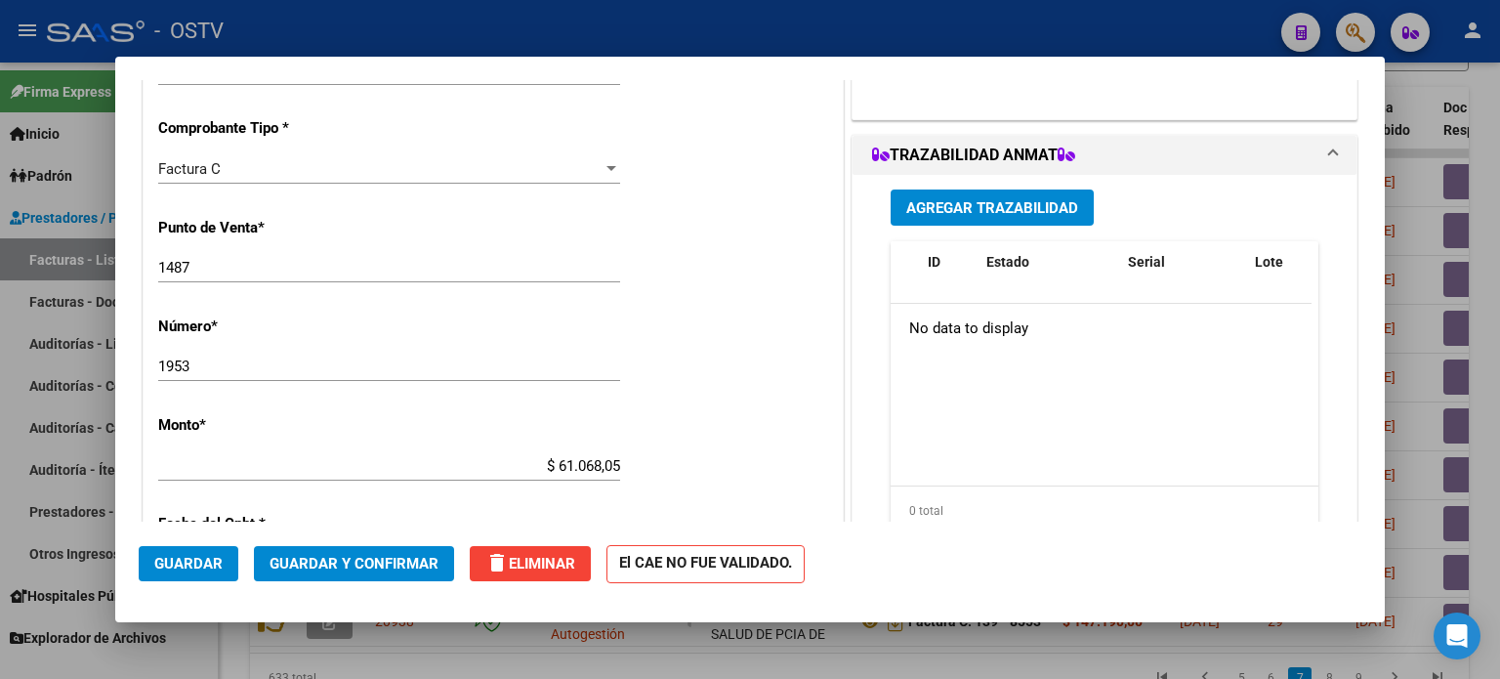
scroll to position [586, 0]
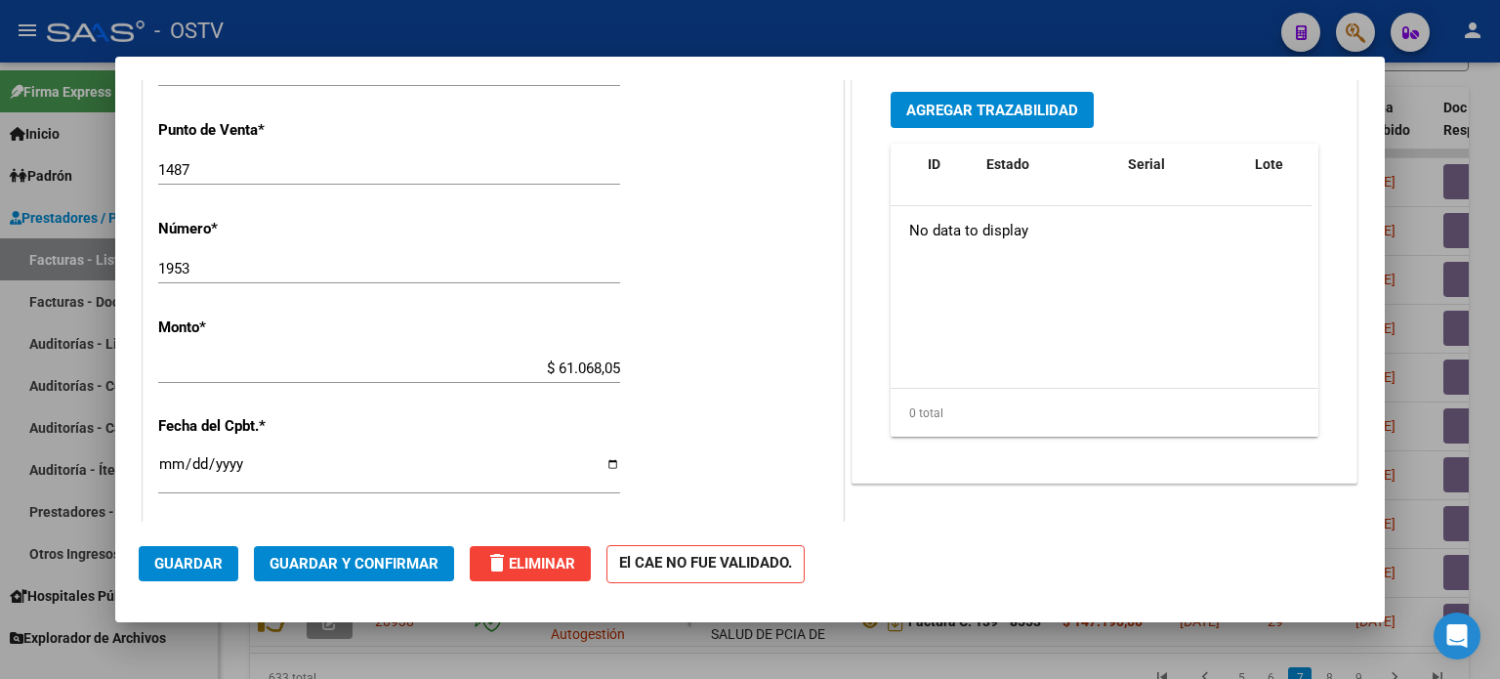
click at [559, 366] on input "$ 61.068,05" at bounding box center [389, 368] width 462 height 18
type input "$ 31.068,05"
click at [294, 567] on span "Guardar y Confirmar" at bounding box center [354, 564] width 169 height 18
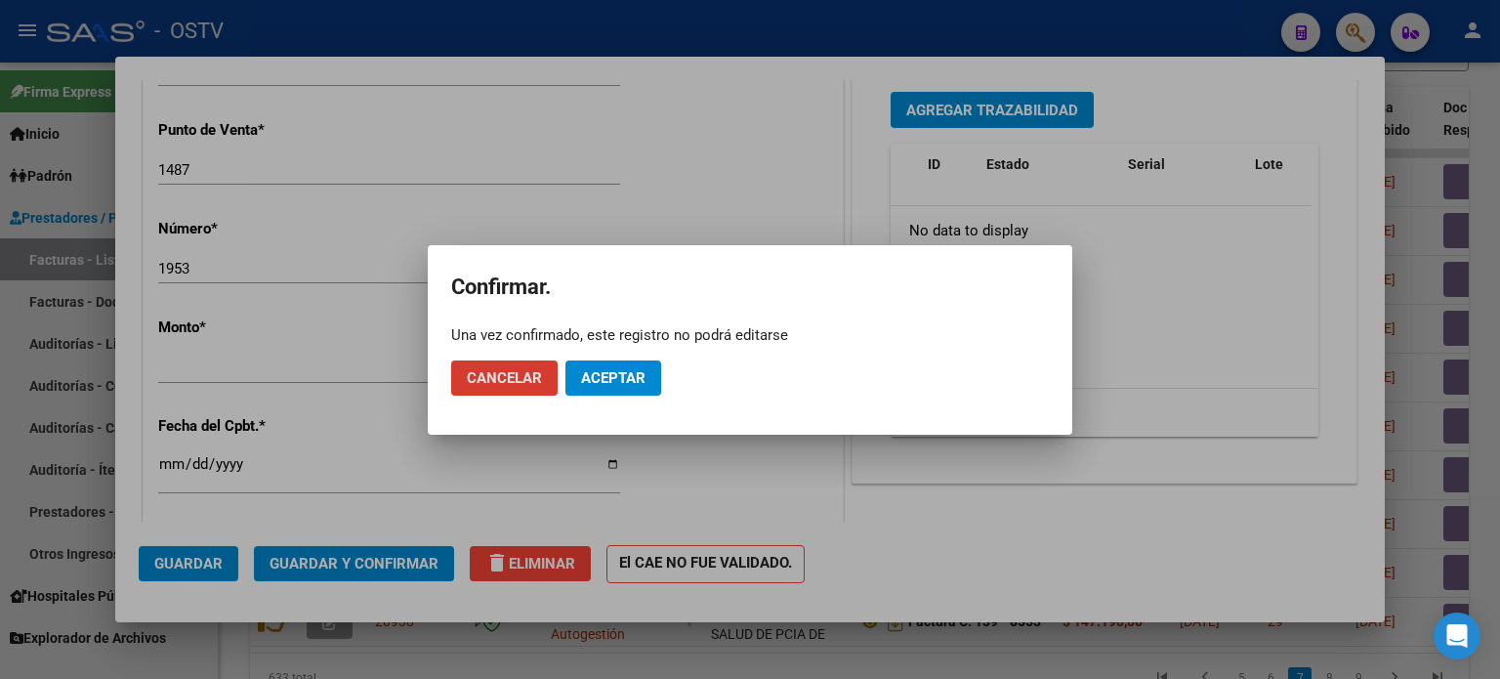
click at [600, 367] on button "Aceptar" at bounding box center [614, 377] width 96 height 35
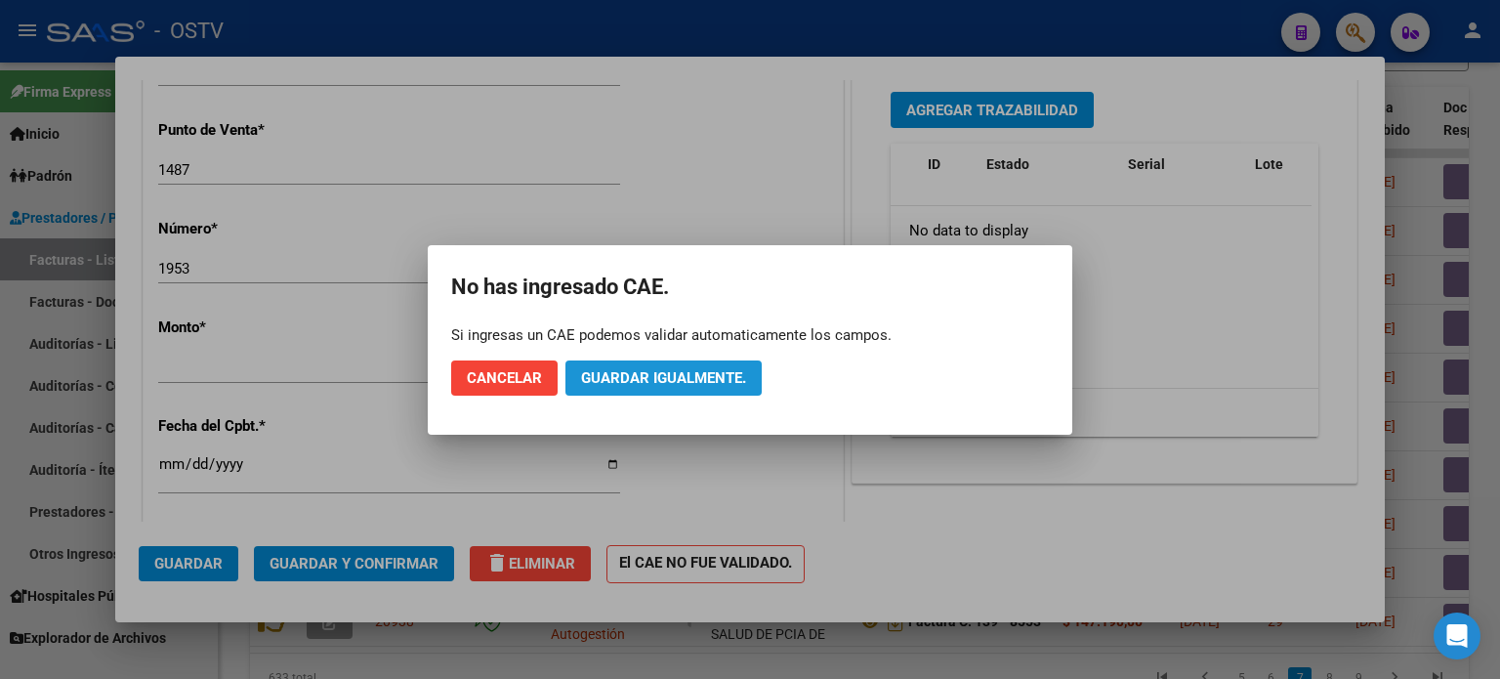
click at [597, 375] on span "Guardar igualmente." at bounding box center [663, 378] width 165 height 18
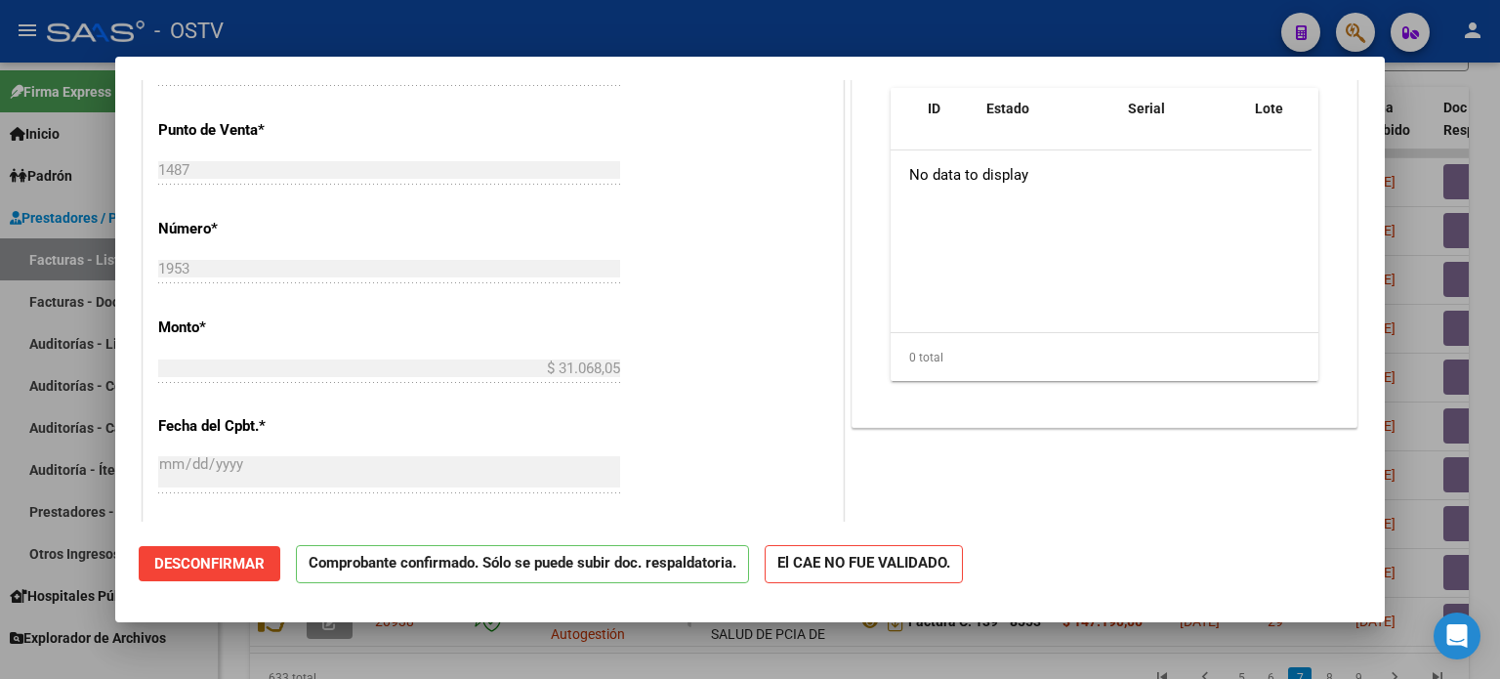
click at [1258, 645] on div at bounding box center [750, 339] width 1500 height 679
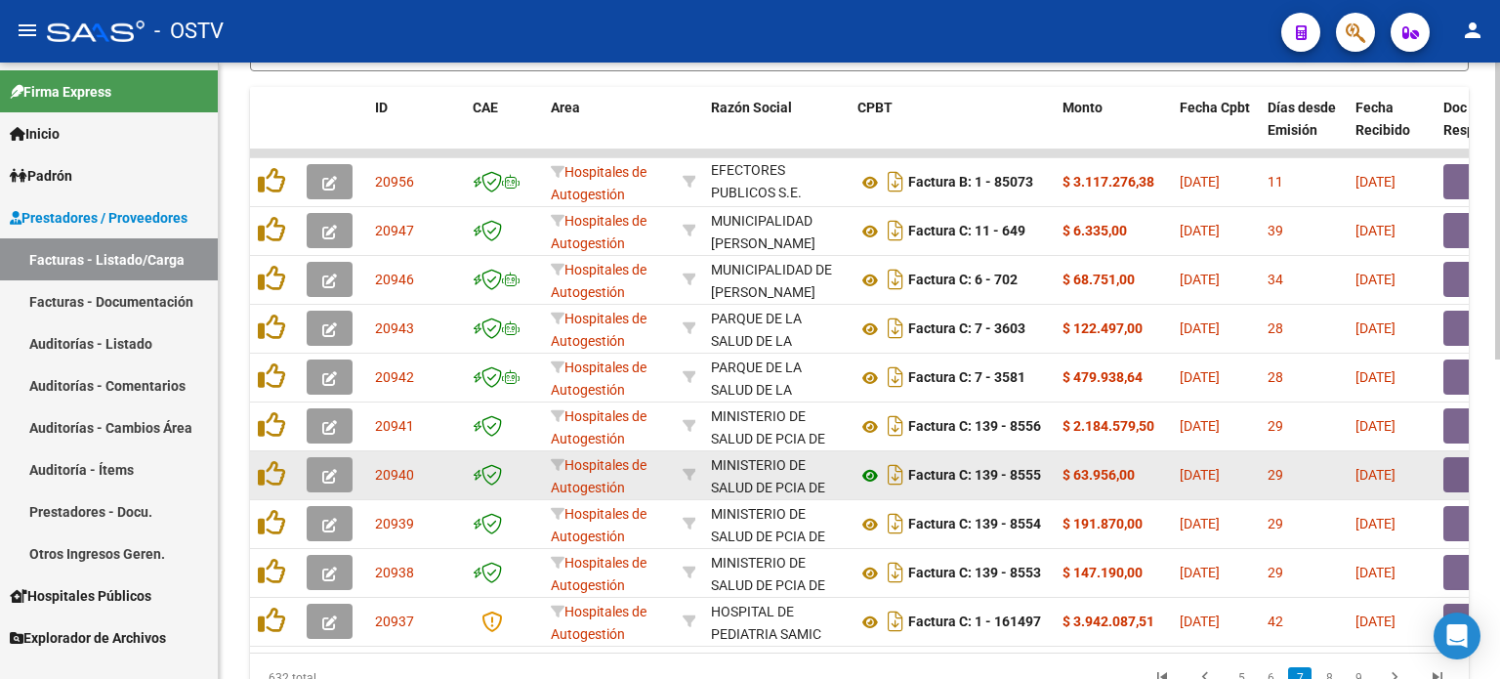
scroll to position [0, 0]
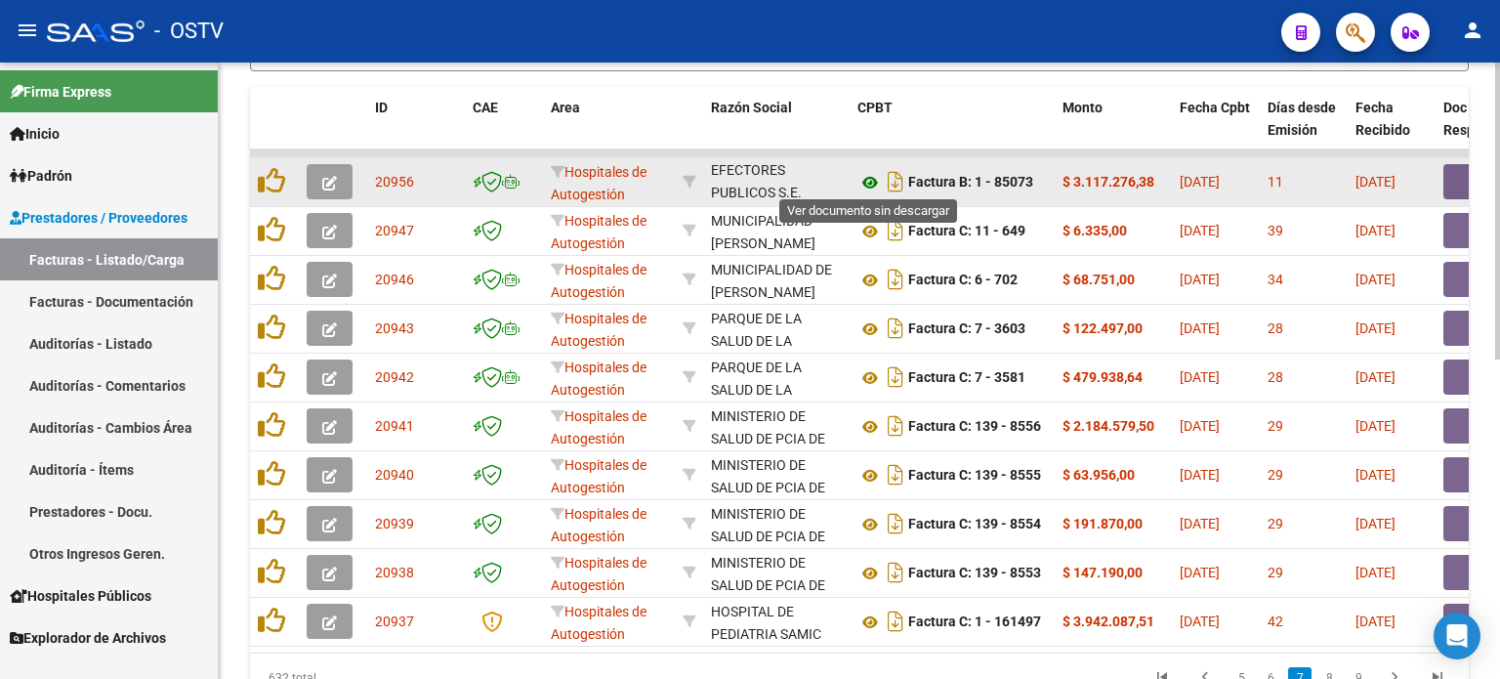
click at [875, 179] on icon at bounding box center [870, 182] width 25 height 23
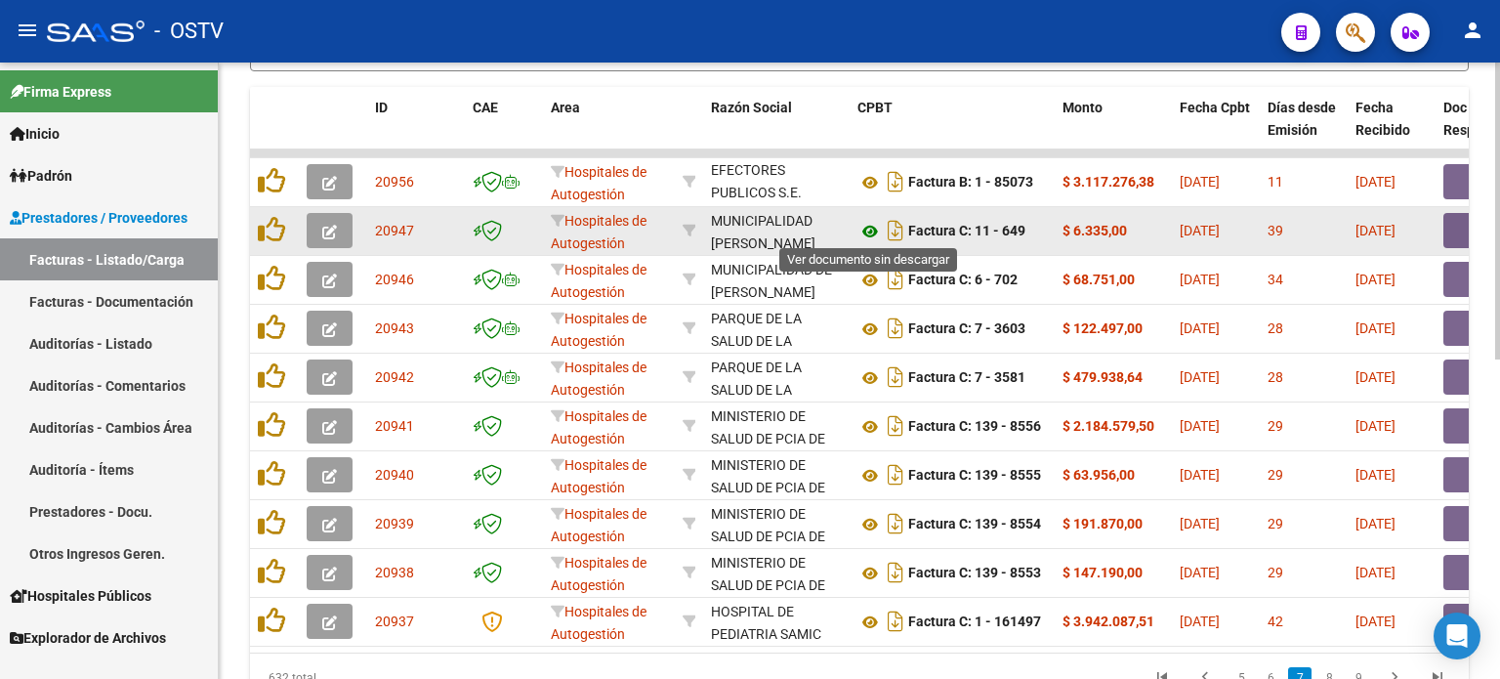
click at [871, 226] on icon at bounding box center [870, 231] width 25 height 23
drag, startPoint x: 977, startPoint y: 230, endPoint x: 1027, endPoint y: 230, distance: 49.8
click at [1026, 230] on strong "Factura C: 11 - 649" at bounding box center [966, 232] width 117 height 16
click at [1450, 228] on button "button" at bounding box center [1475, 230] width 63 height 35
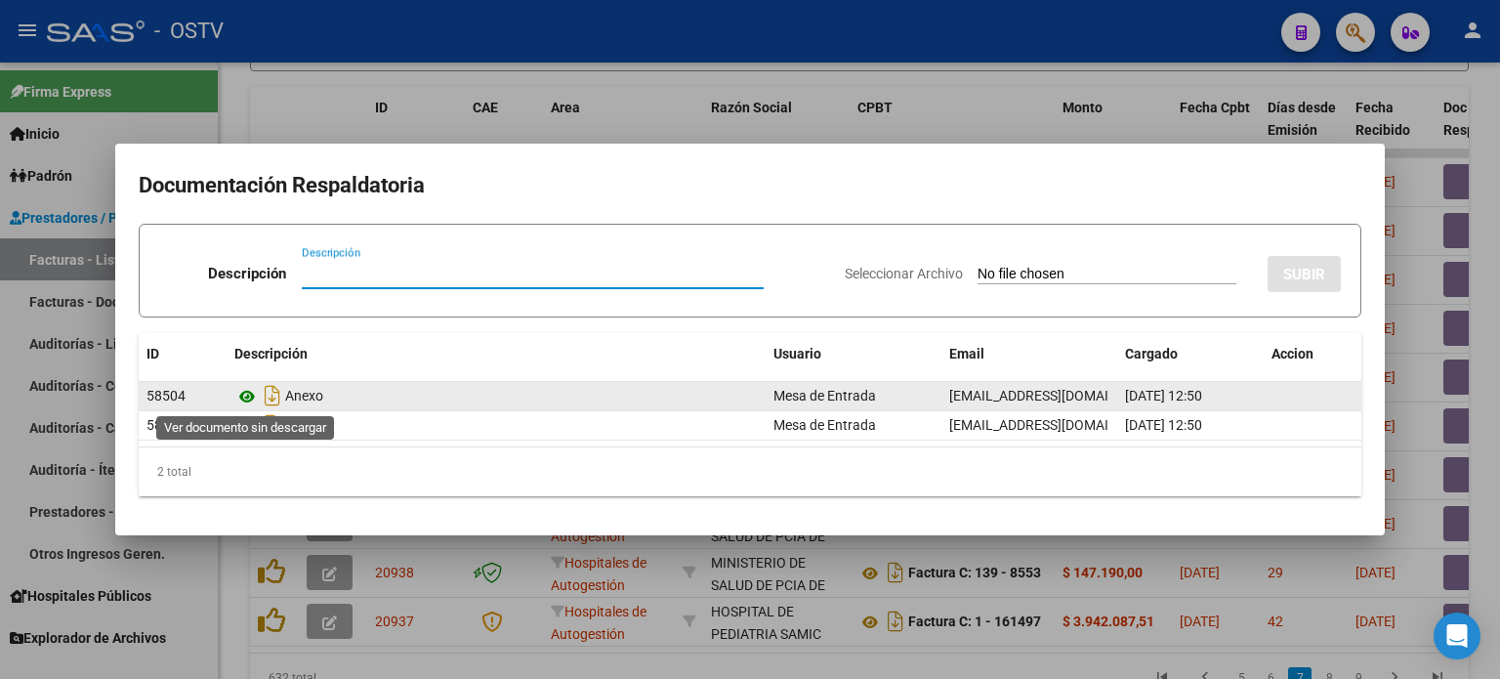
click at [238, 391] on icon at bounding box center [246, 396] width 25 height 23
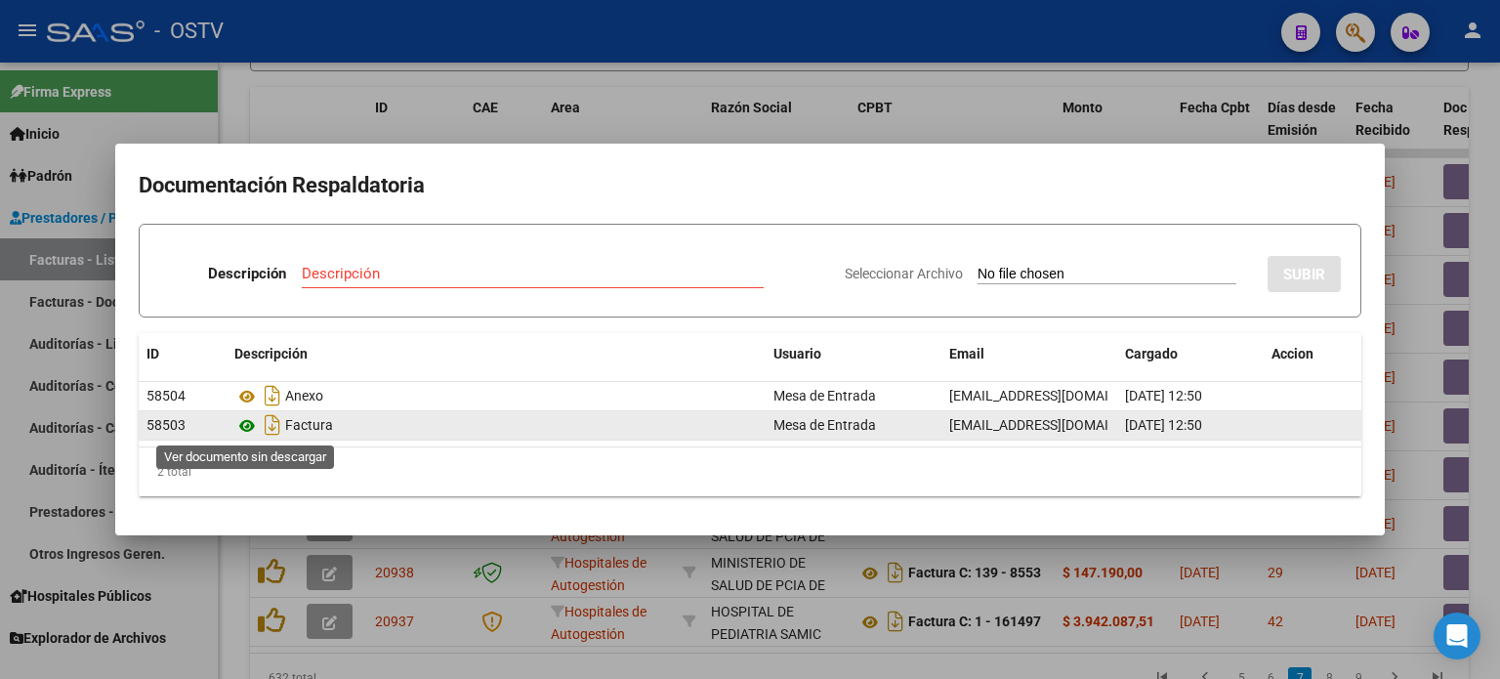
click at [246, 425] on icon at bounding box center [246, 425] width 25 height 23
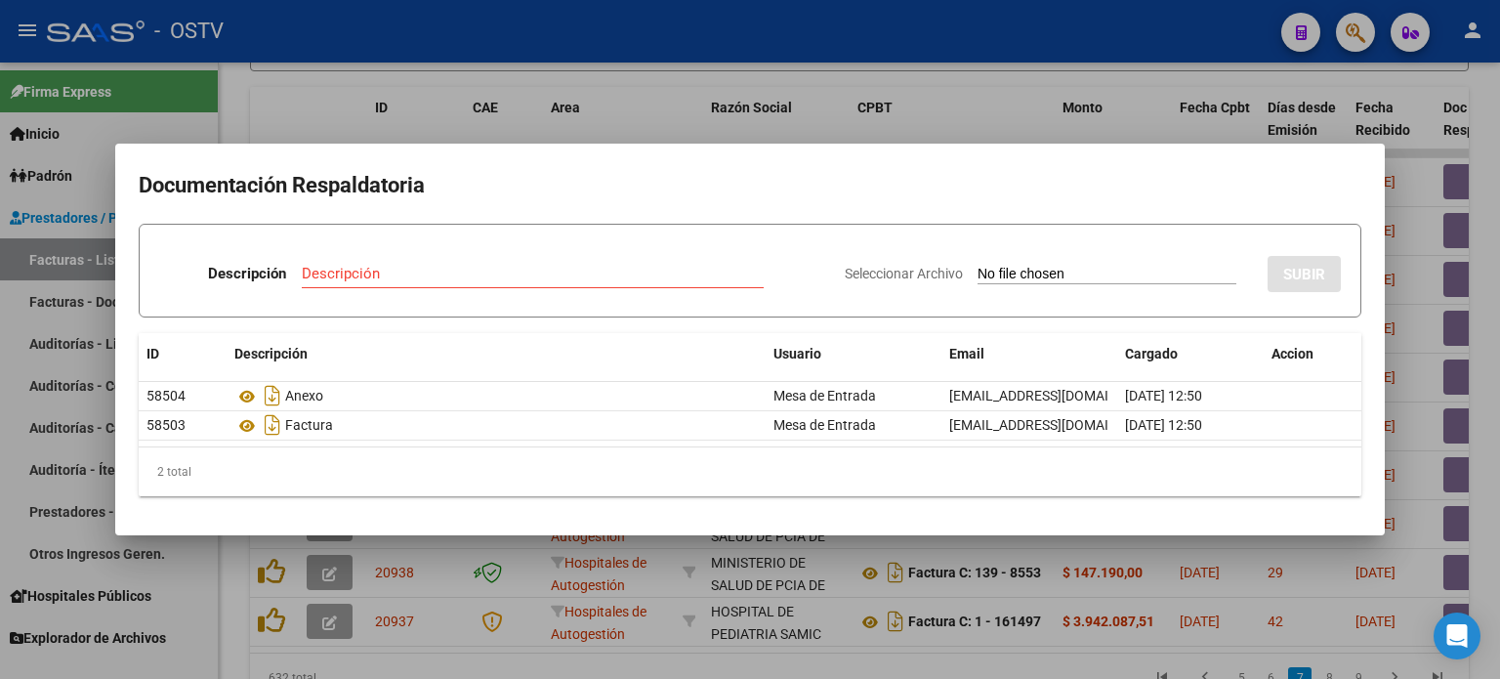
click at [677, 118] on div at bounding box center [750, 339] width 1500 height 679
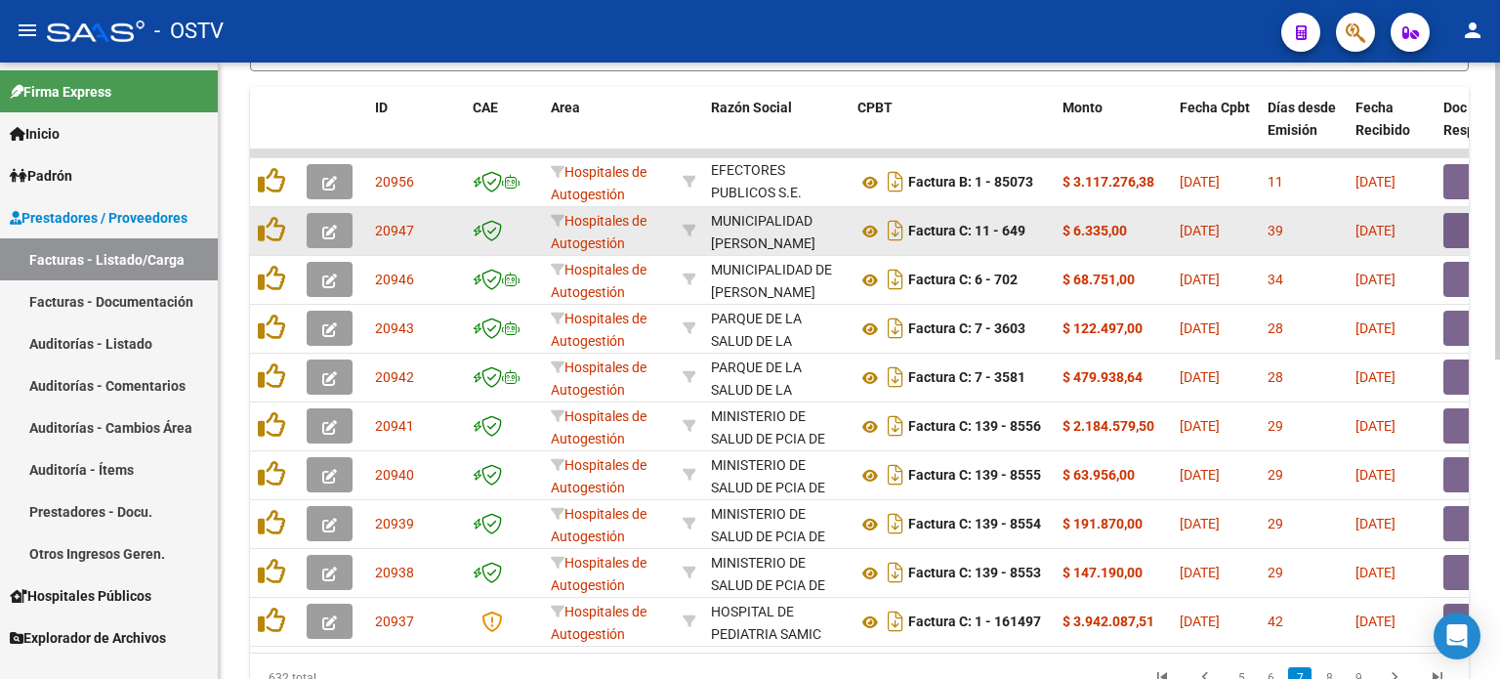
drag, startPoint x: 1024, startPoint y: 218, endPoint x: 1119, endPoint y: 230, distance: 96.4
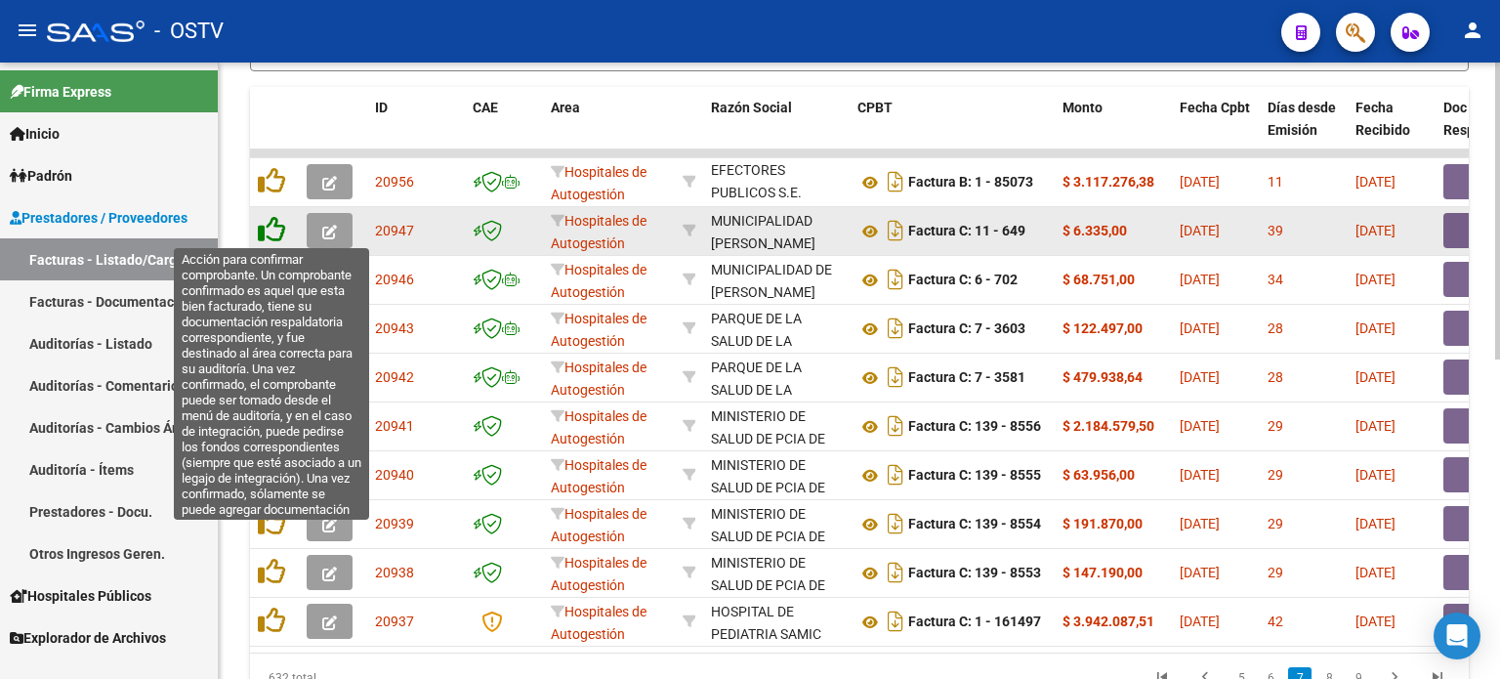
click at [269, 226] on icon at bounding box center [271, 229] width 27 height 27
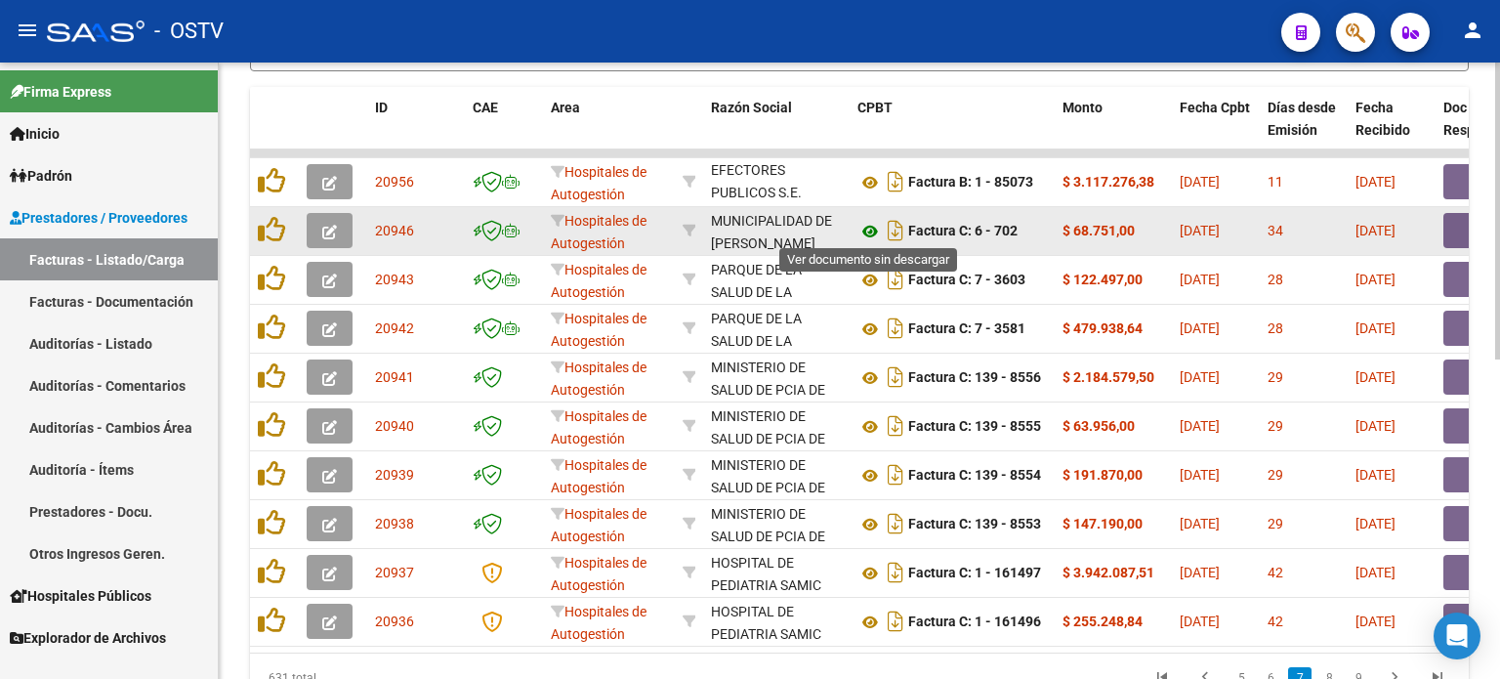
click at [870, 228] on icon at bounding box center [870, 231] width 25 height 23
drag, startPoint x: 924, startPoint y: 231, endPoint x: 1001, endPoint y: 231, distance: 77.2
click at [1001, 231] on strong "Factura C: 6 - 702" at bounding box center [962, 232] width 109 height 16
click at [1457, 223] on button "button" at bounding box center [1475, 230] width 63 height 35
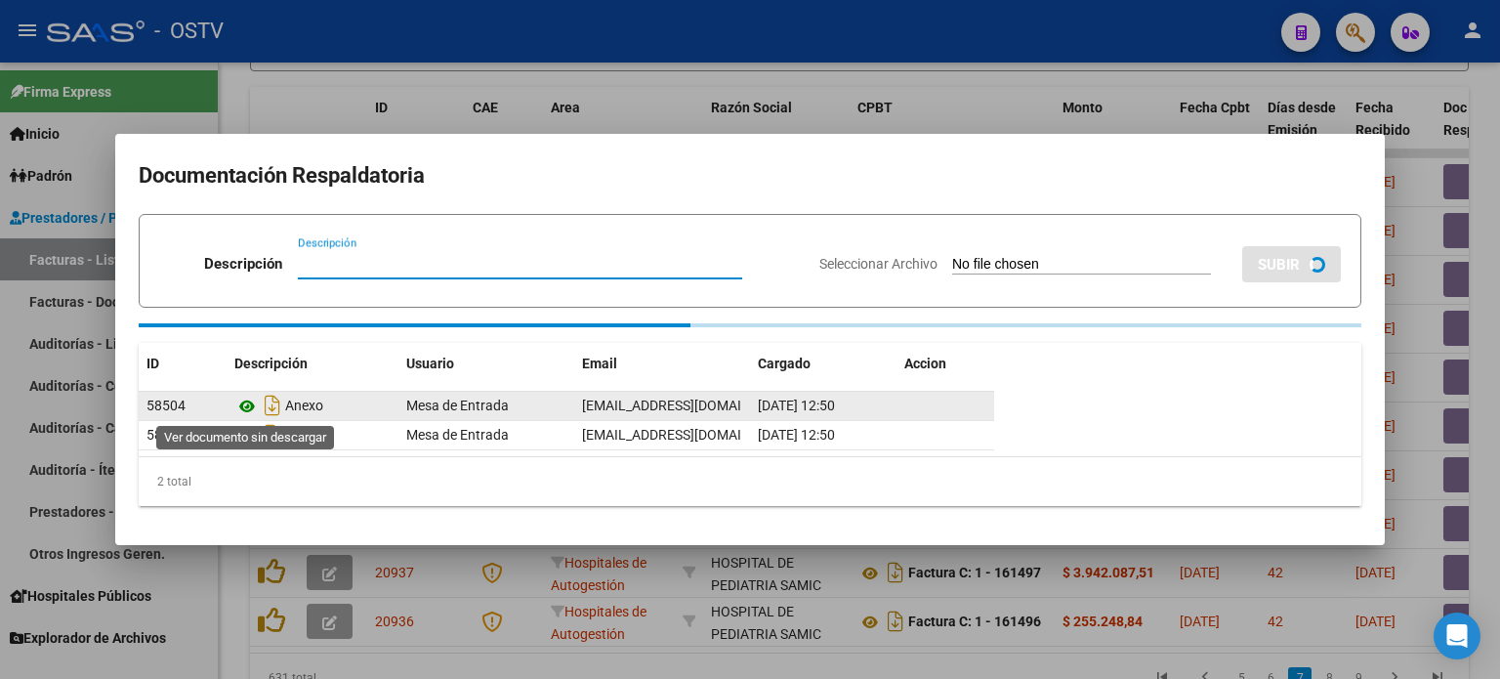
click at [248, 405] on icon at bounding box center [246, 406] width 25 height 23
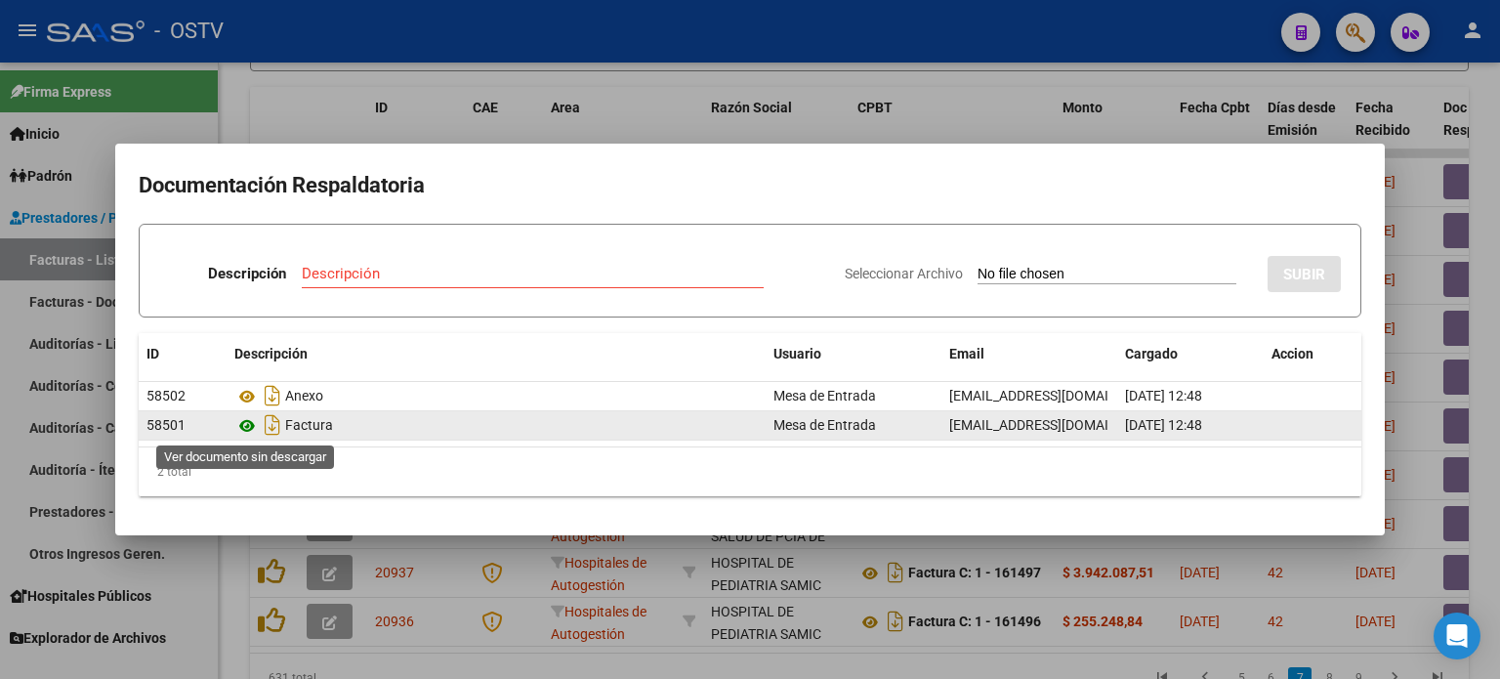
click at [250, 425] on icon at bounding box center [246, 425] width 25 height 23
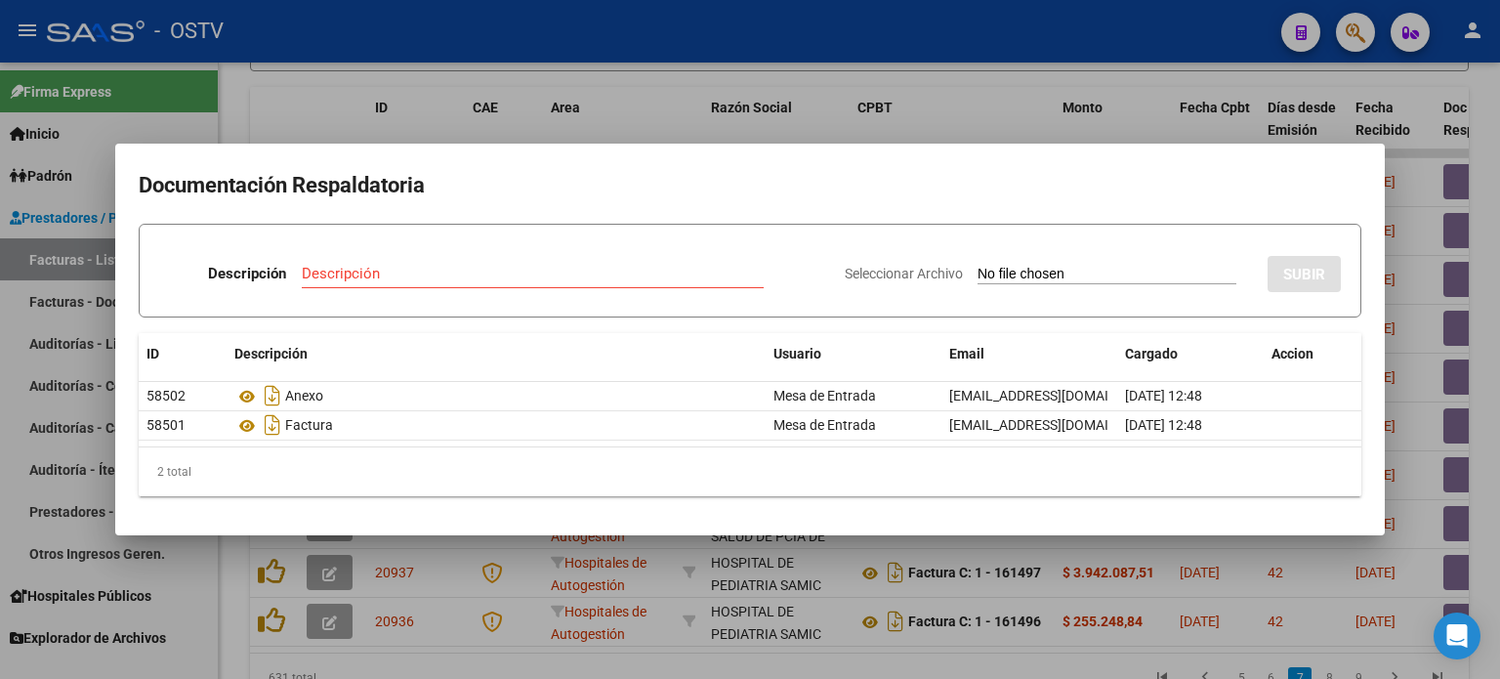
click at [663, 132] on div at bounding box center [750, 339] width 1500 height 679
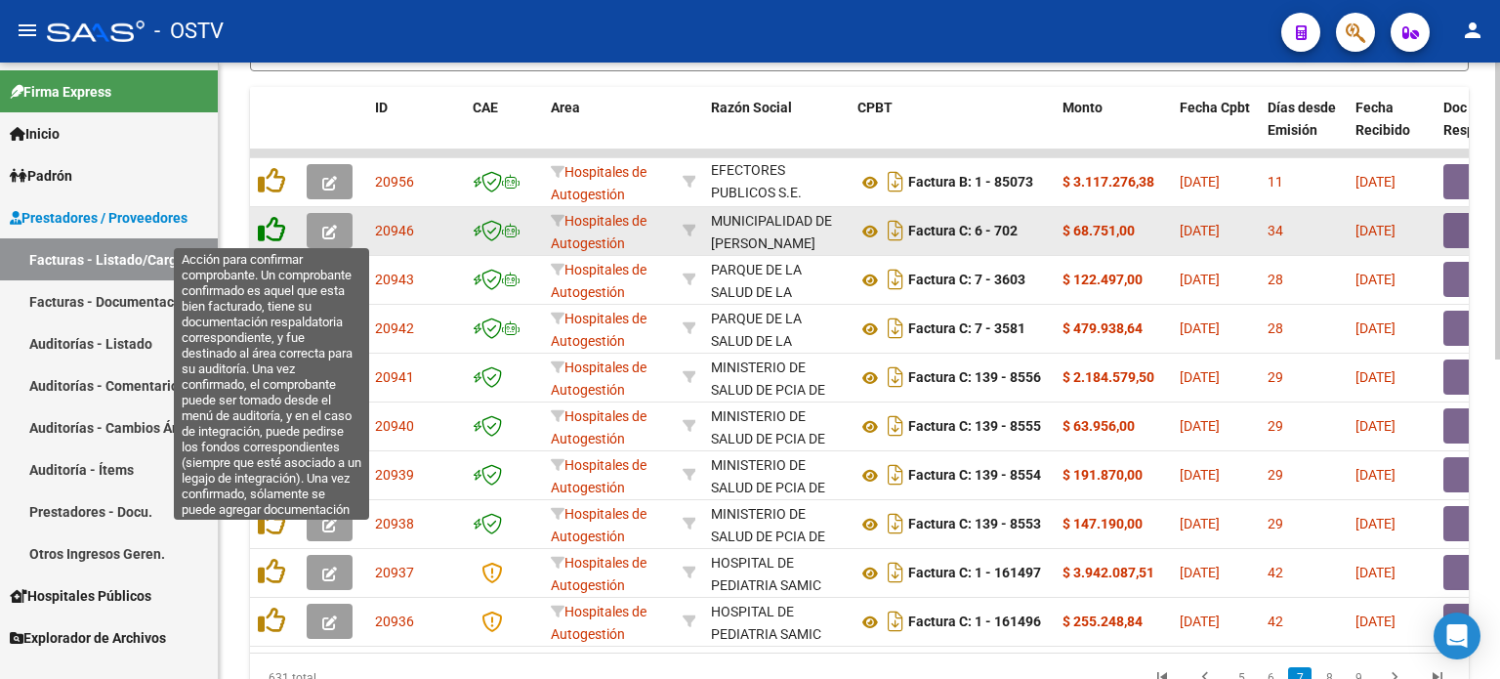
click at [281, 226] on icon at bounding box center [271, 229] width 27 height 27
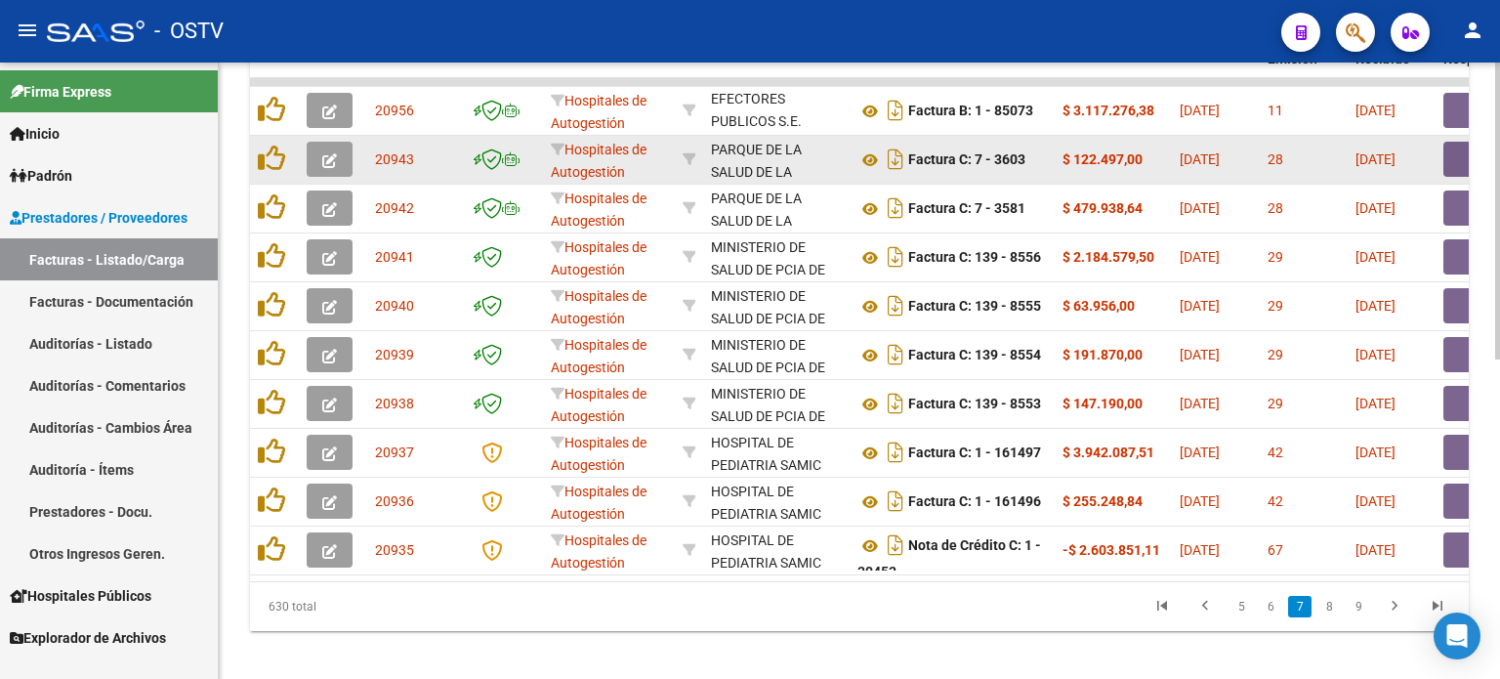
scroll to position [662, 0]
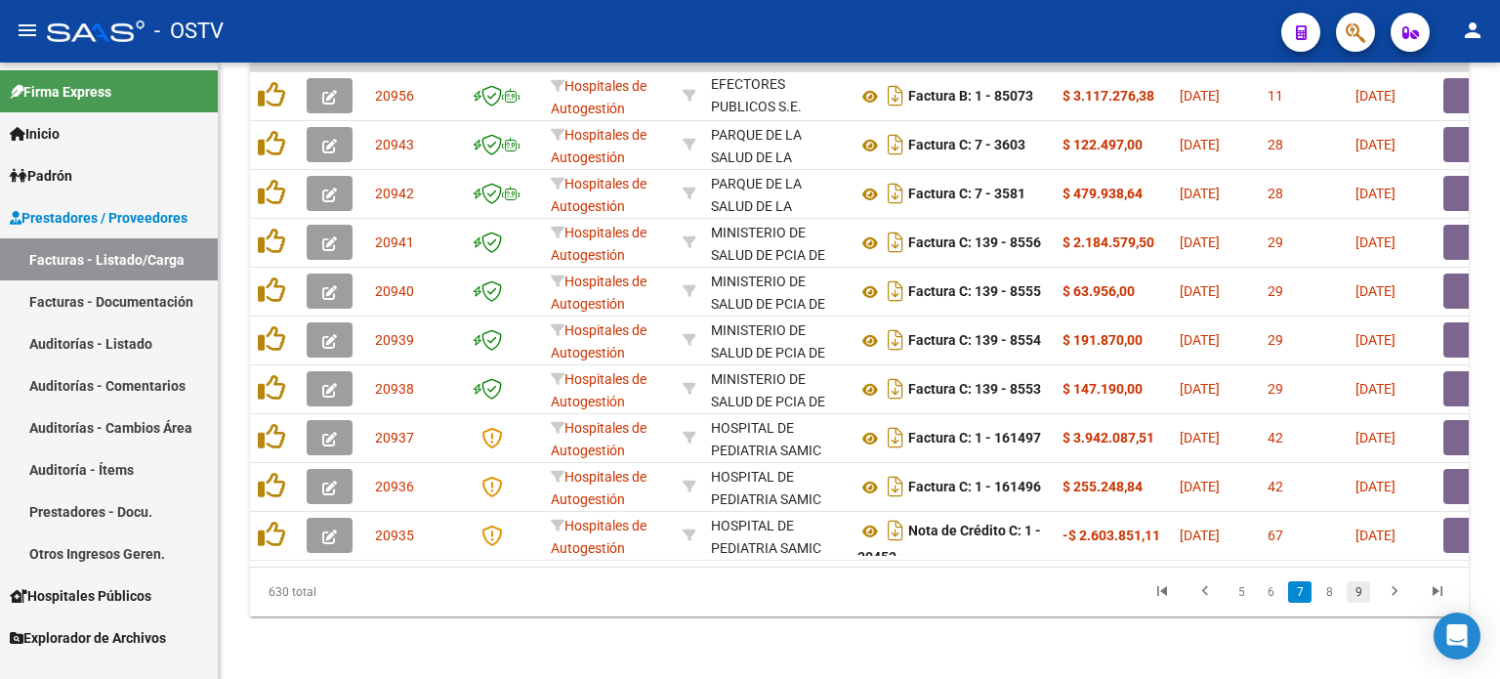
click at [1359, 589] on link "9" at bounding box center [1358, 591] width 23 height 21
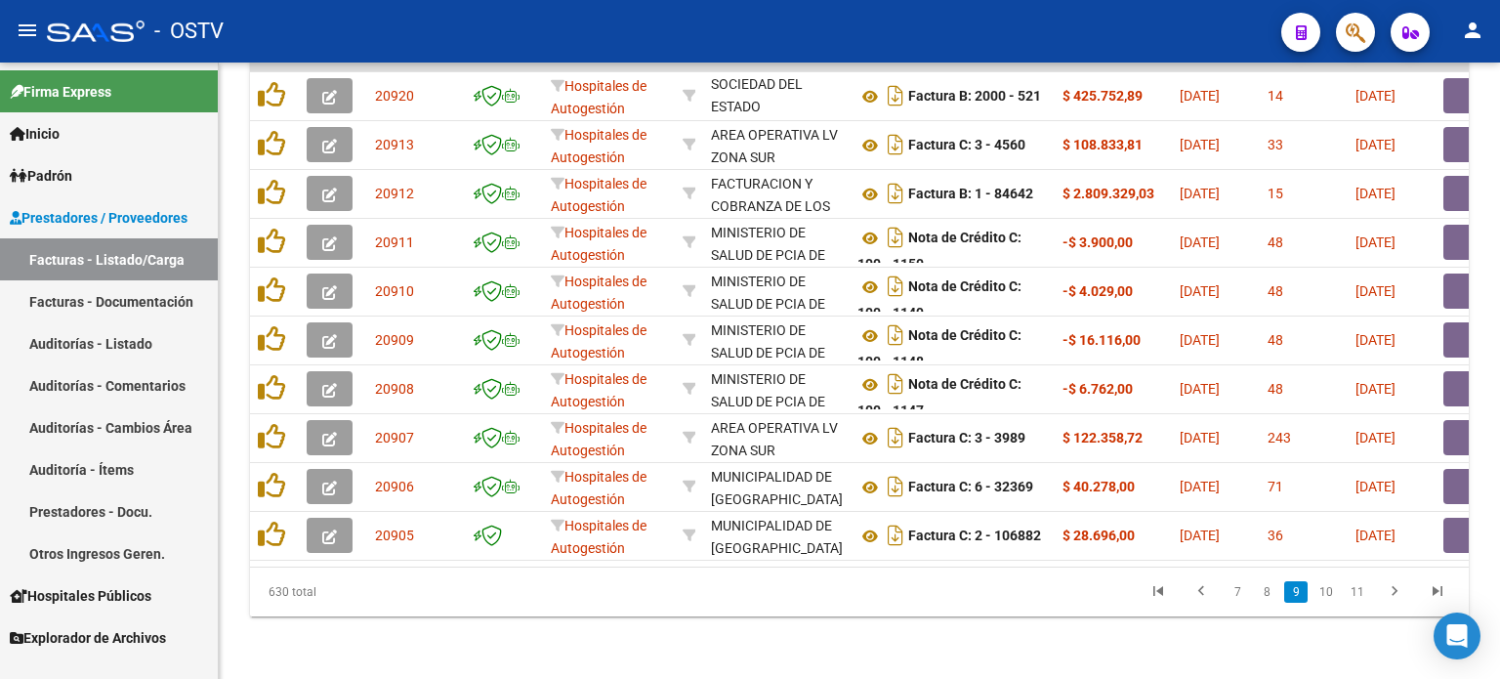
click at [1359, 589] on link "11" at bounding box center [1357, 591] width 25 height 21
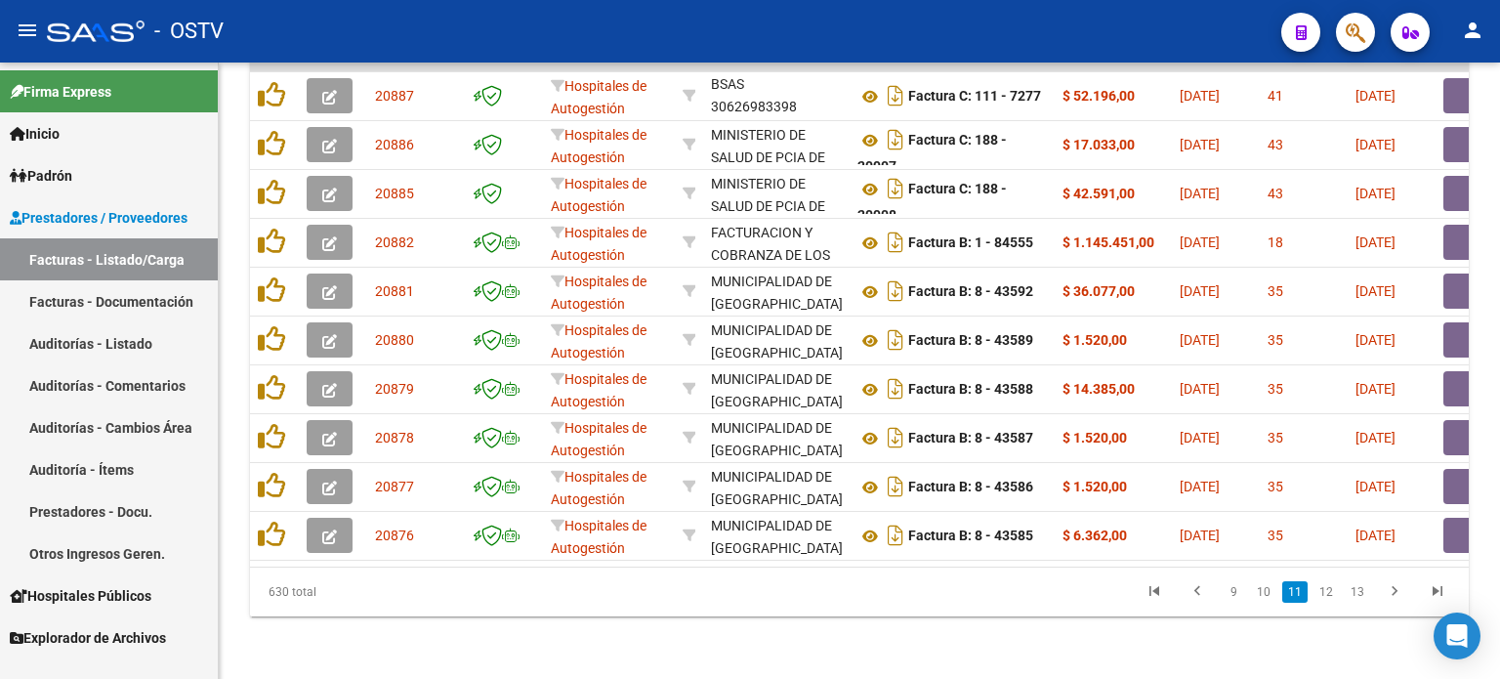
click at [1359, 589] on link "13" at bounding box center [1357, 591] width 25 height 21
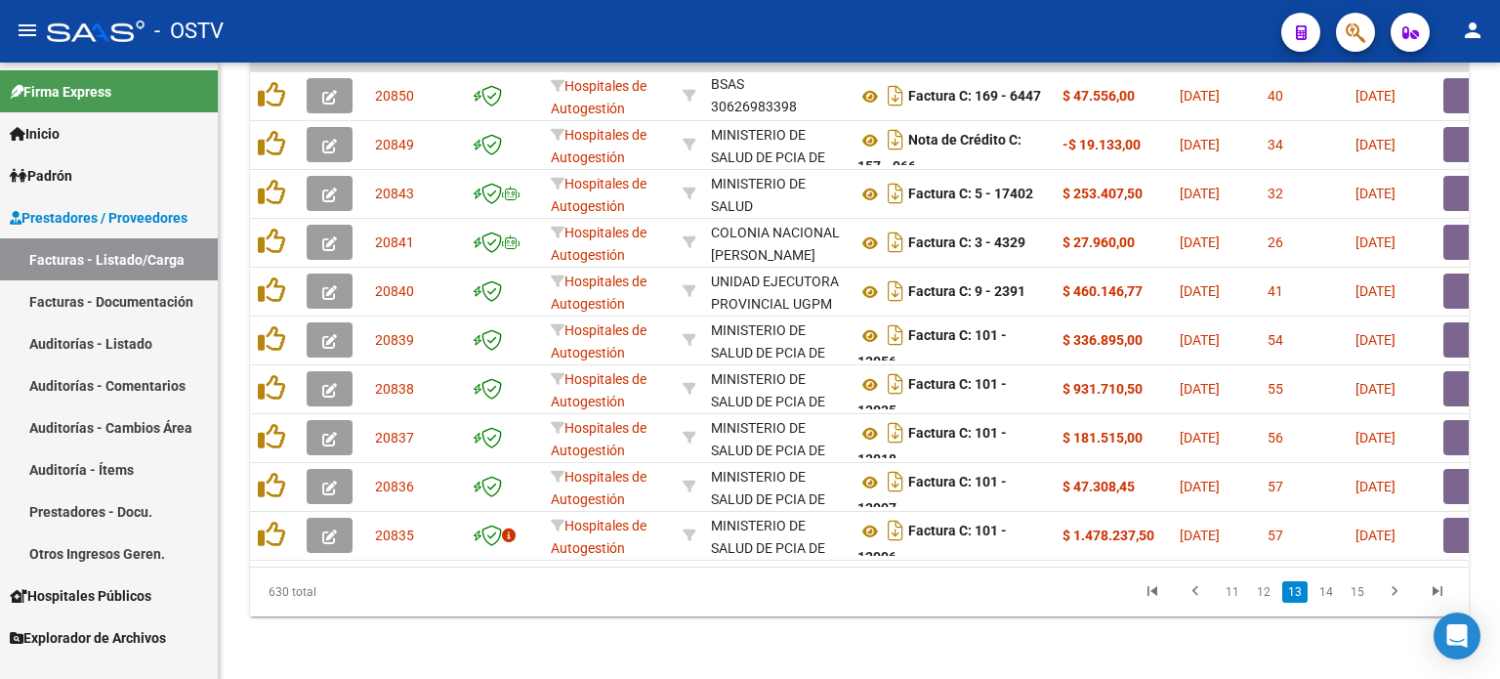
click at [1358, 589] on link "15" at bounding box center [1357, 591] width 25 height 21
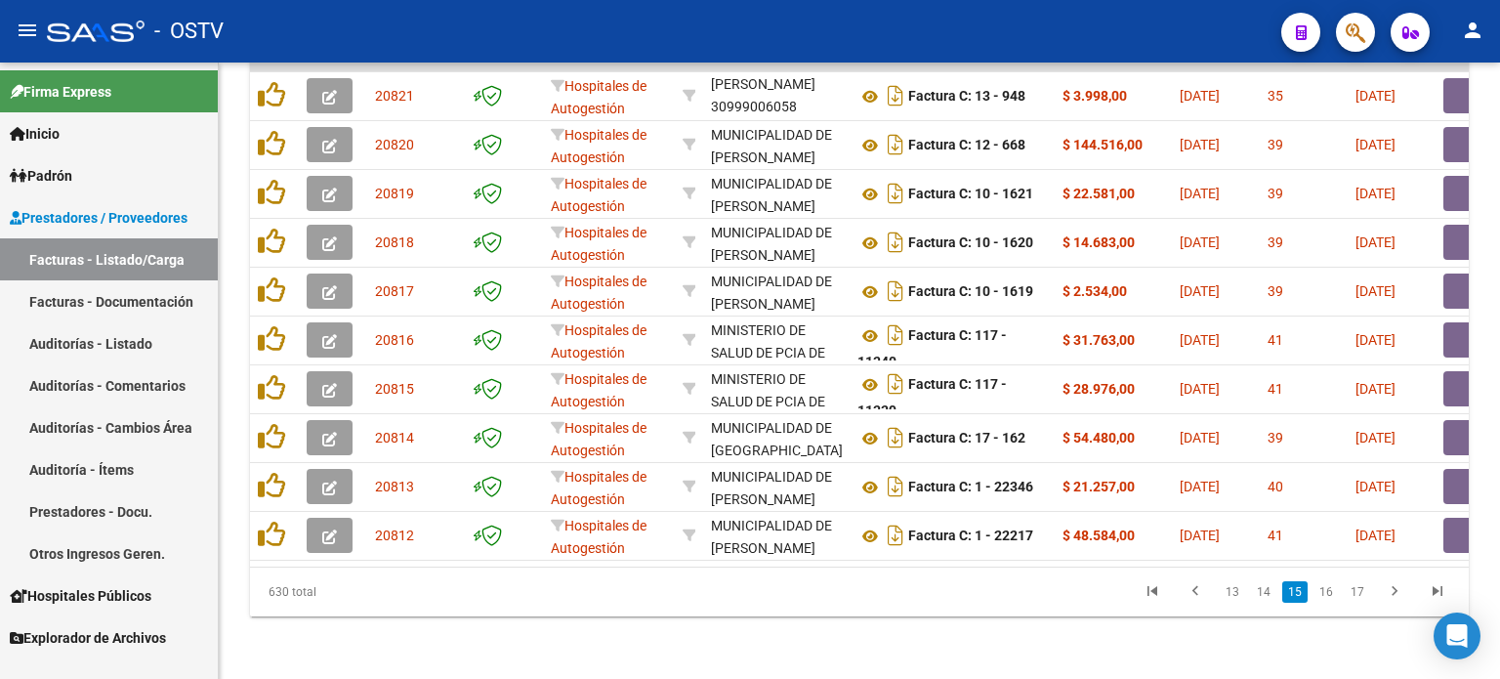
click at [1358, 589] on link "17" at bounding box center [1357, 591] width 25 height 21
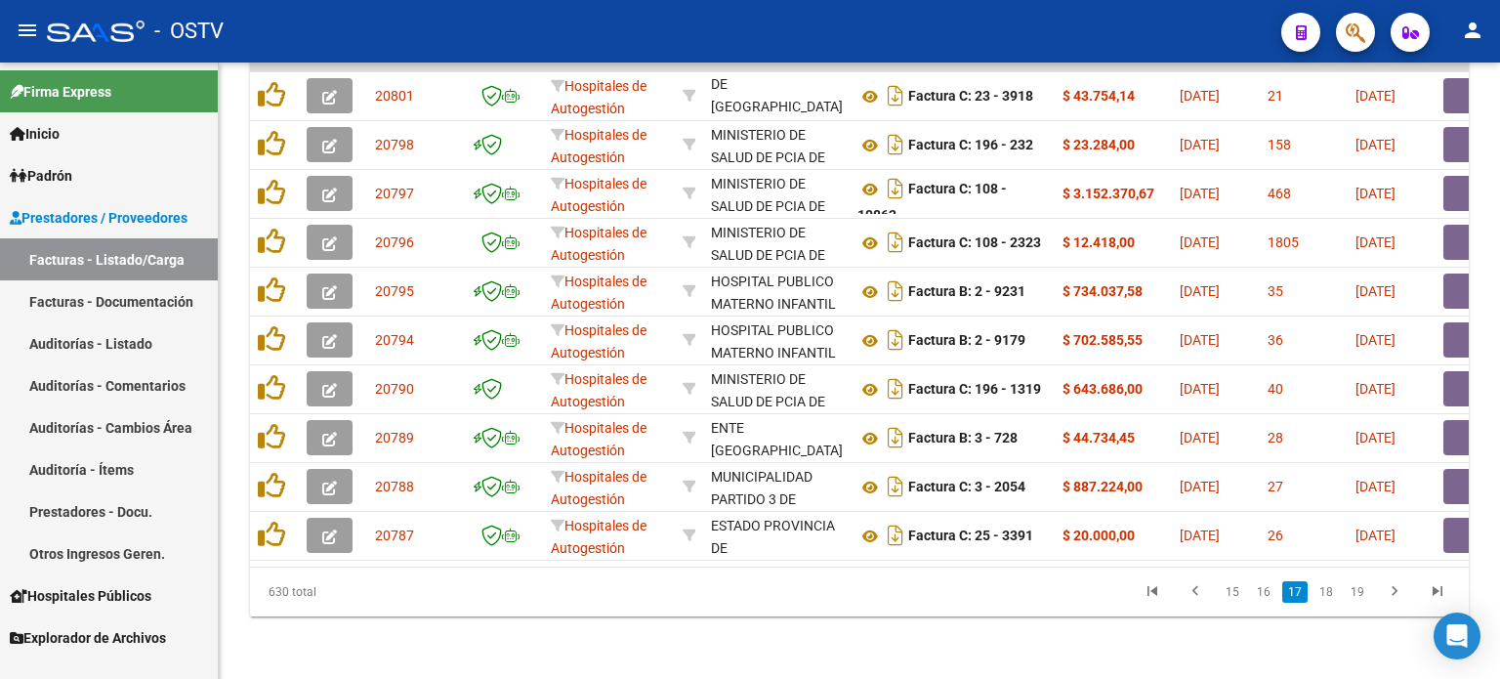
click at [1358, 589] on link "19" at bounding box center [1357, 591] width 25 height 21
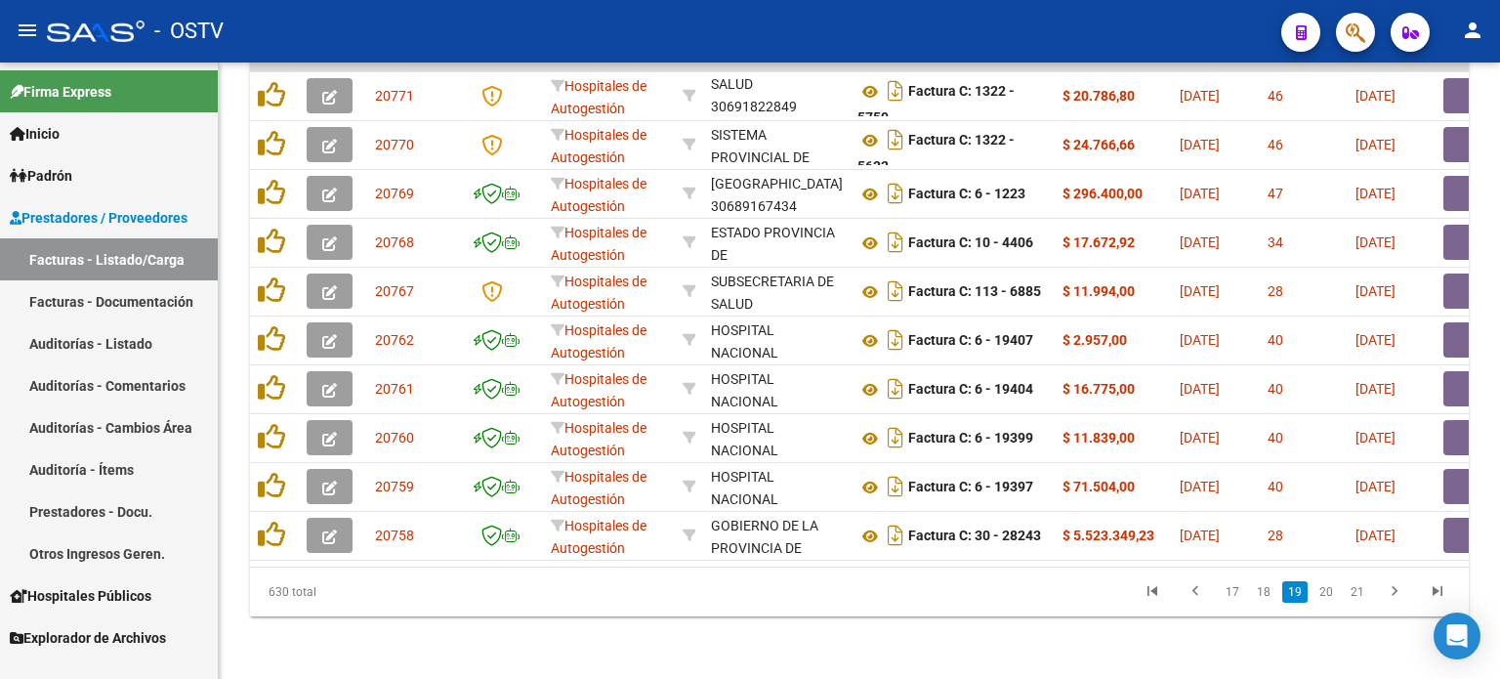
click at [1356, 590] on link "21" at bounding box center [1357, 591] width 25 height 21
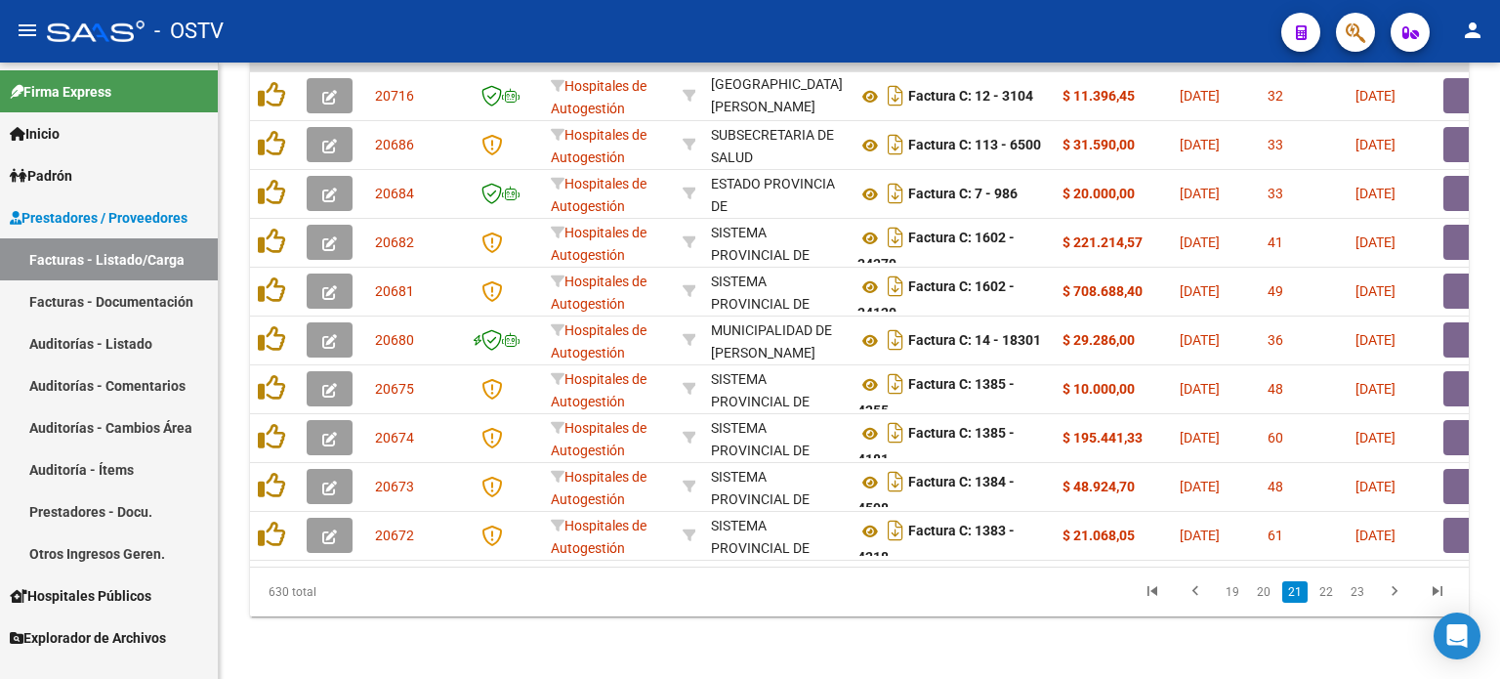
scroll to position [662, 0]
click at [1355, 589] on link "23" at bounding box center [1357, 591] width 25 height 21
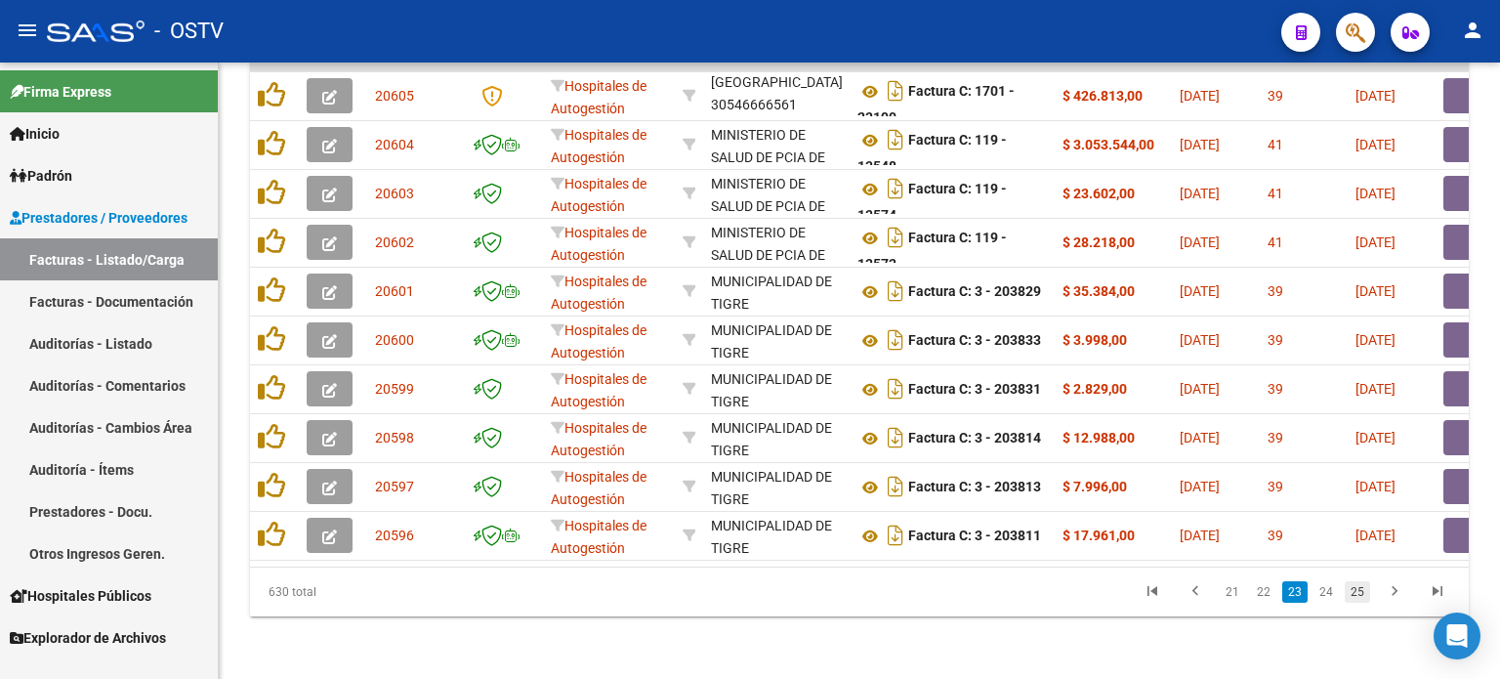
click at [1354, 588] on link "25" at bounding box center [1357, 591] width 25 height 21
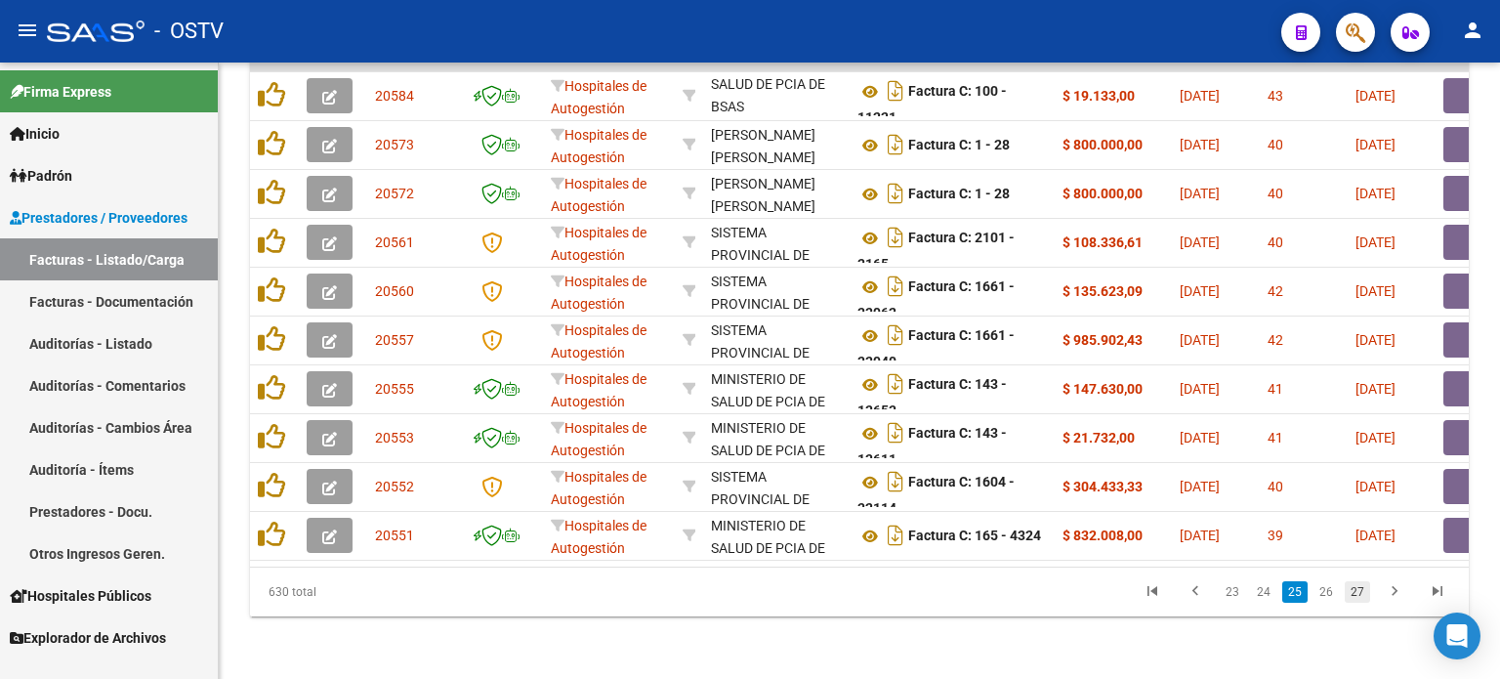
scroll to position [47, 0]
click at [1359, 593] on link "27" at bounding box center [1357, 591] width 25 height 21
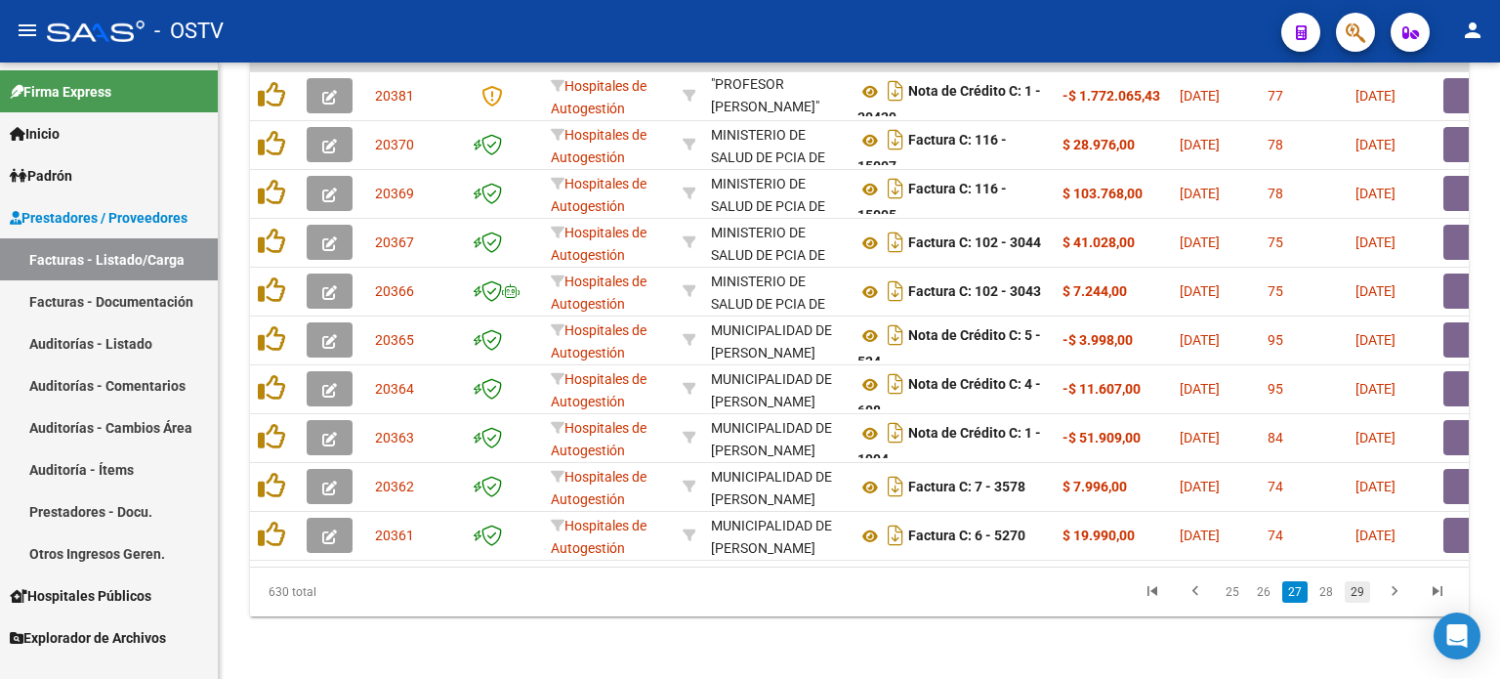
click at [1356, 590] on link "29" at bounding box center [1357, 591] width 25 height 21
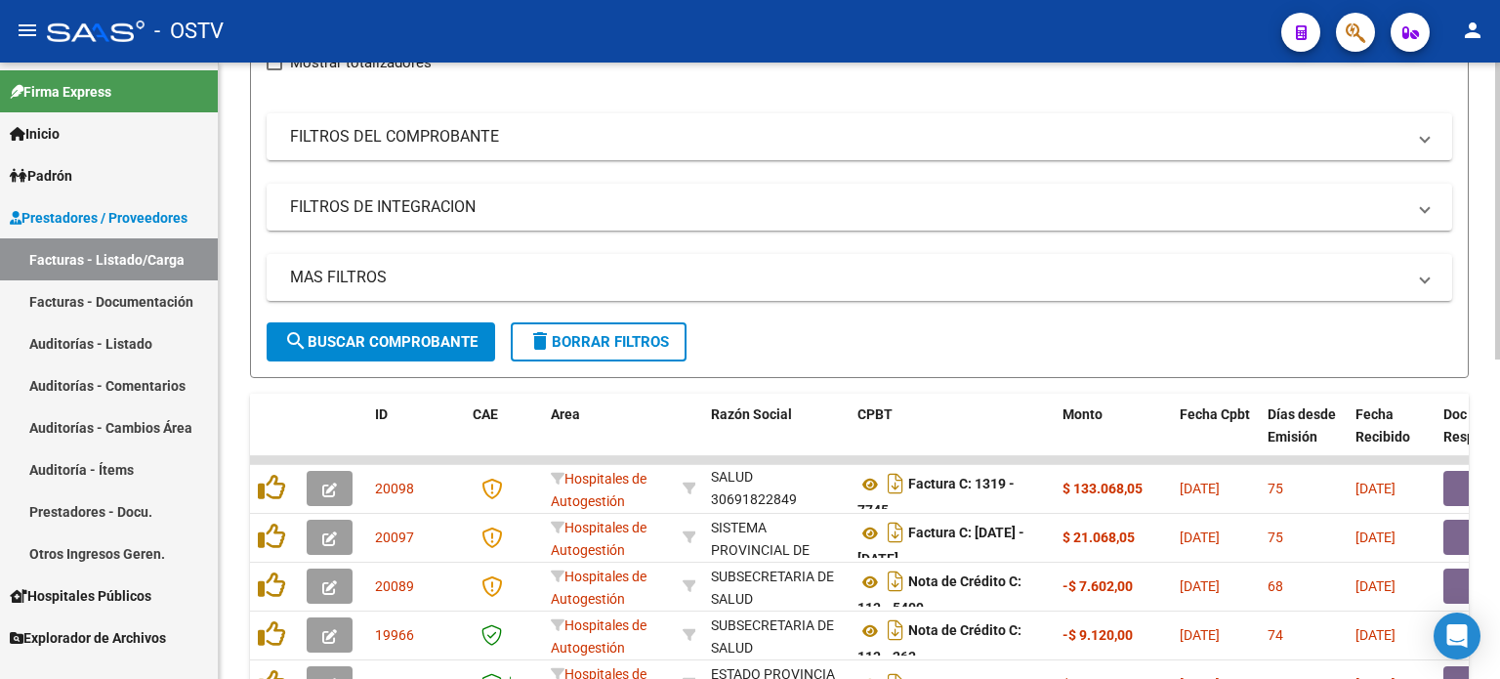
scroll to position [76, 0]
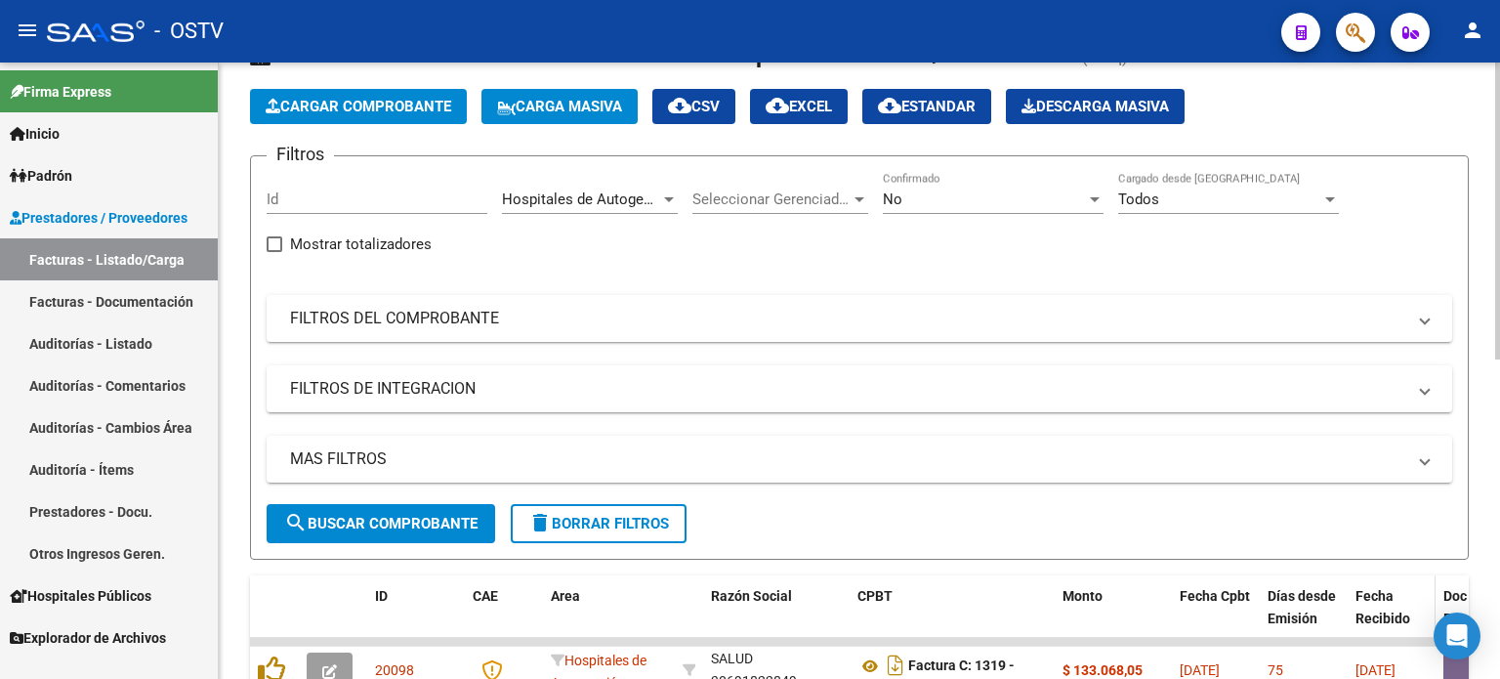
click at [1370, 598] on span "Fecha Recibido" at bounding box center [1383, 607] width 55 height 38
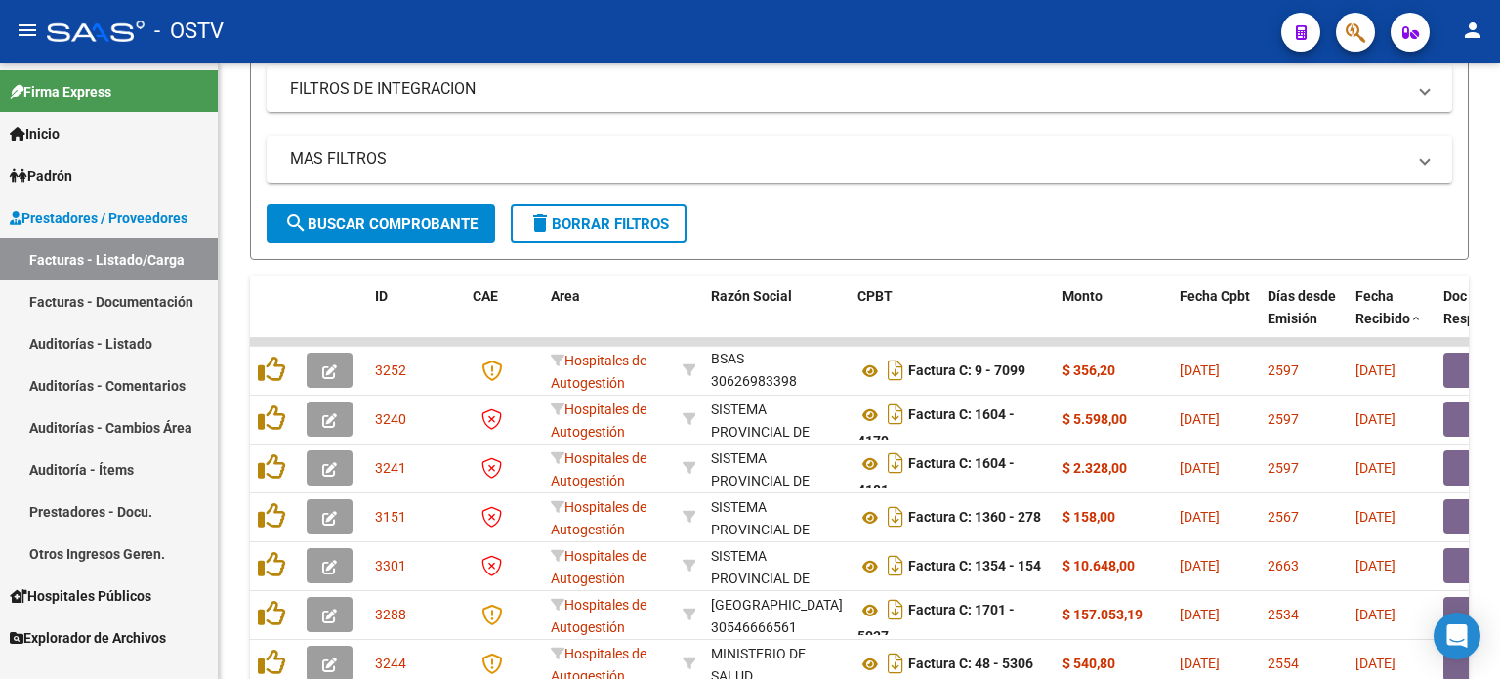
scroll to position [369, 0]
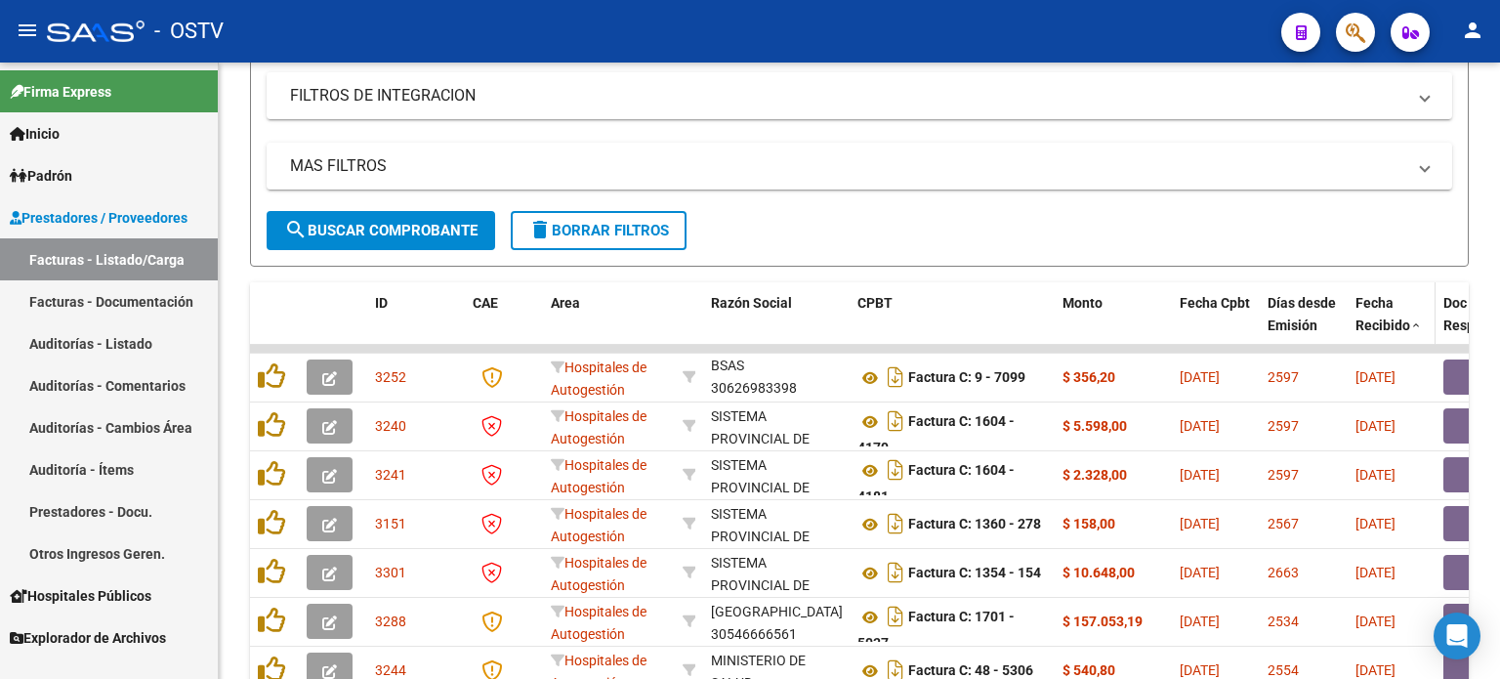
click at [1393, 323] on span "Fecha Recibido" at bounding box center [1383, 314] width 55 height 38
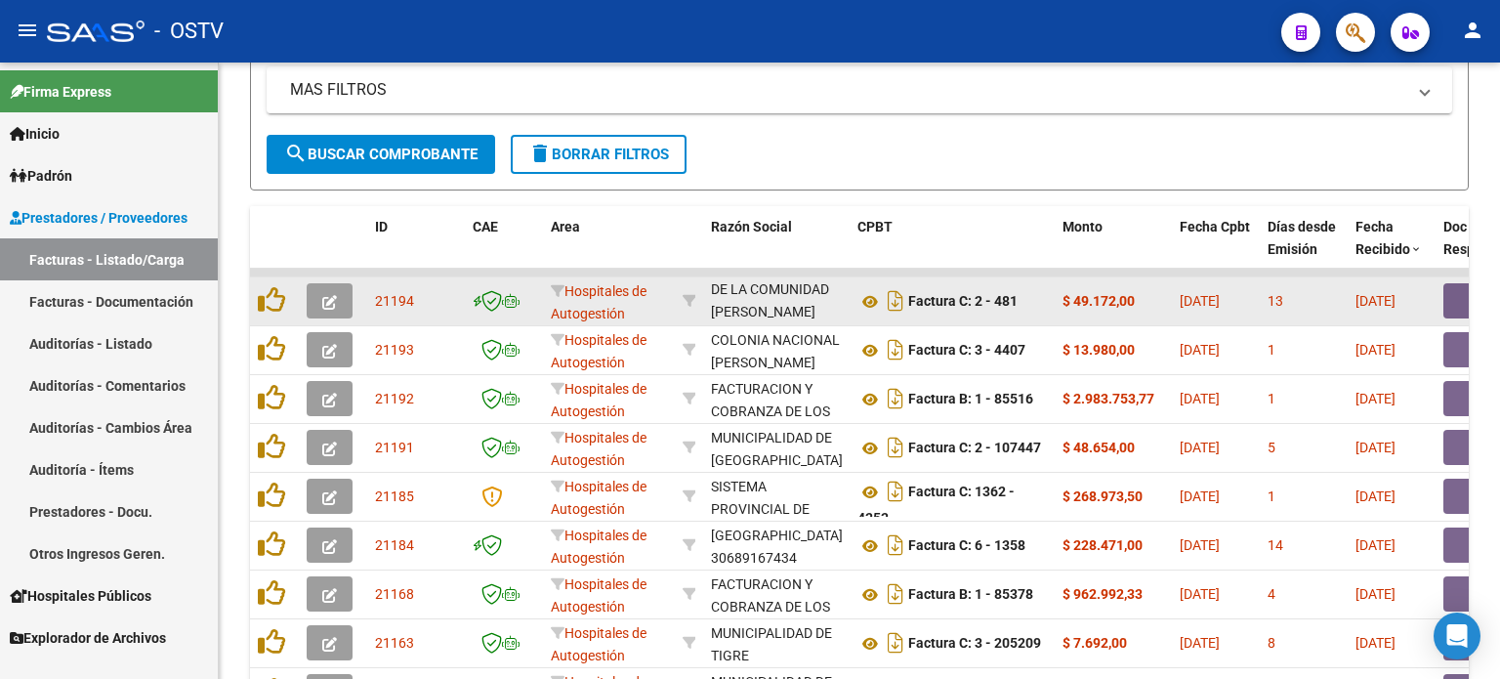
scroll to position [565, 0]
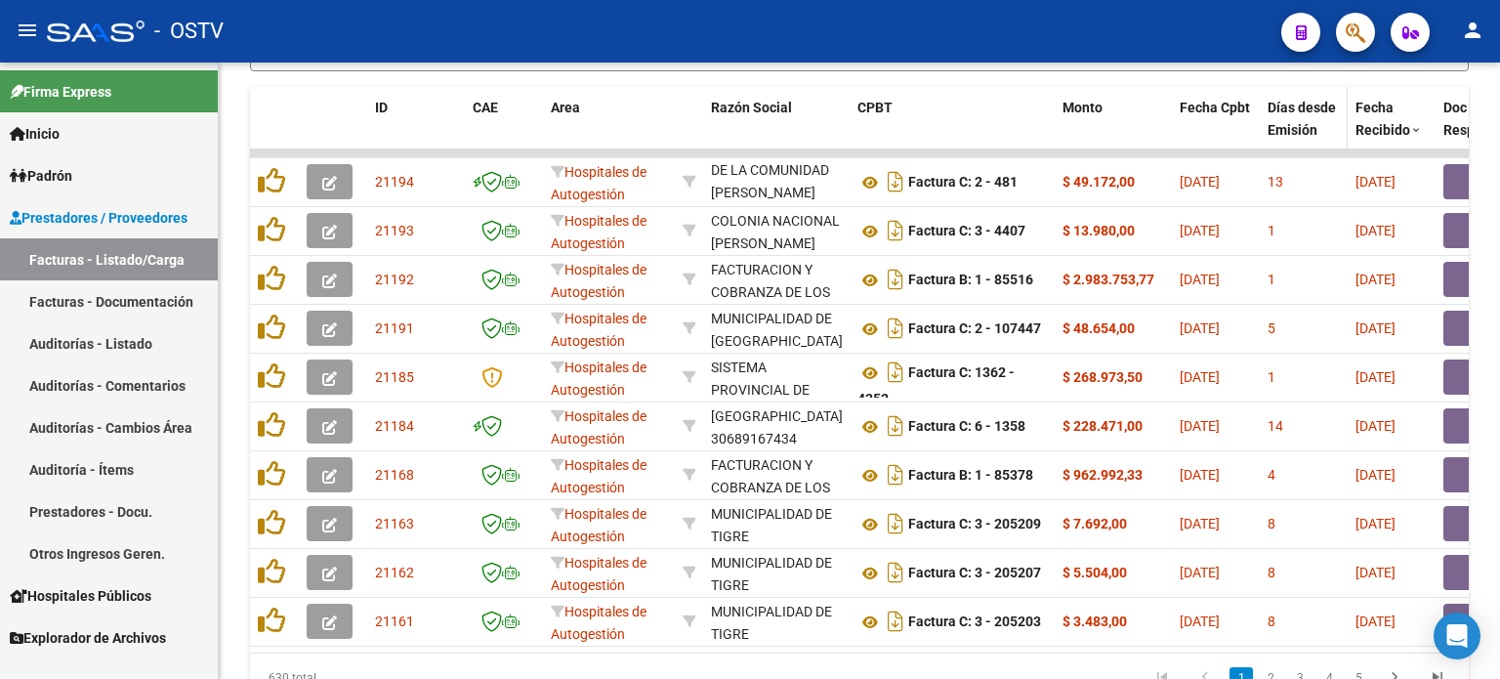
click at [1298, 132] on span "Días desde Emisión" at bounding box center [1302, 119] width 68 height 38
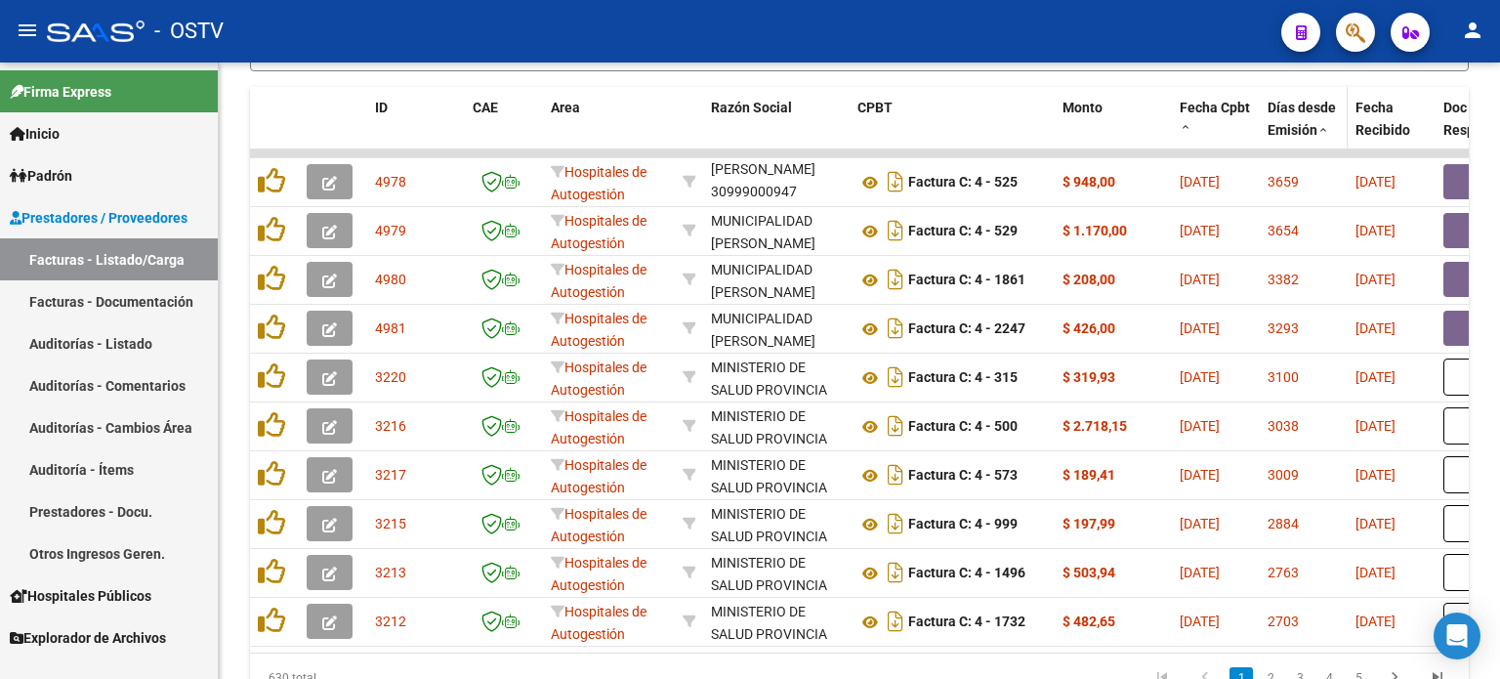
scroll to position [24, 0]
click at [1298, 132] on span "Días desde Emisión" at bounding box center [1302, 119] width 68 height 38
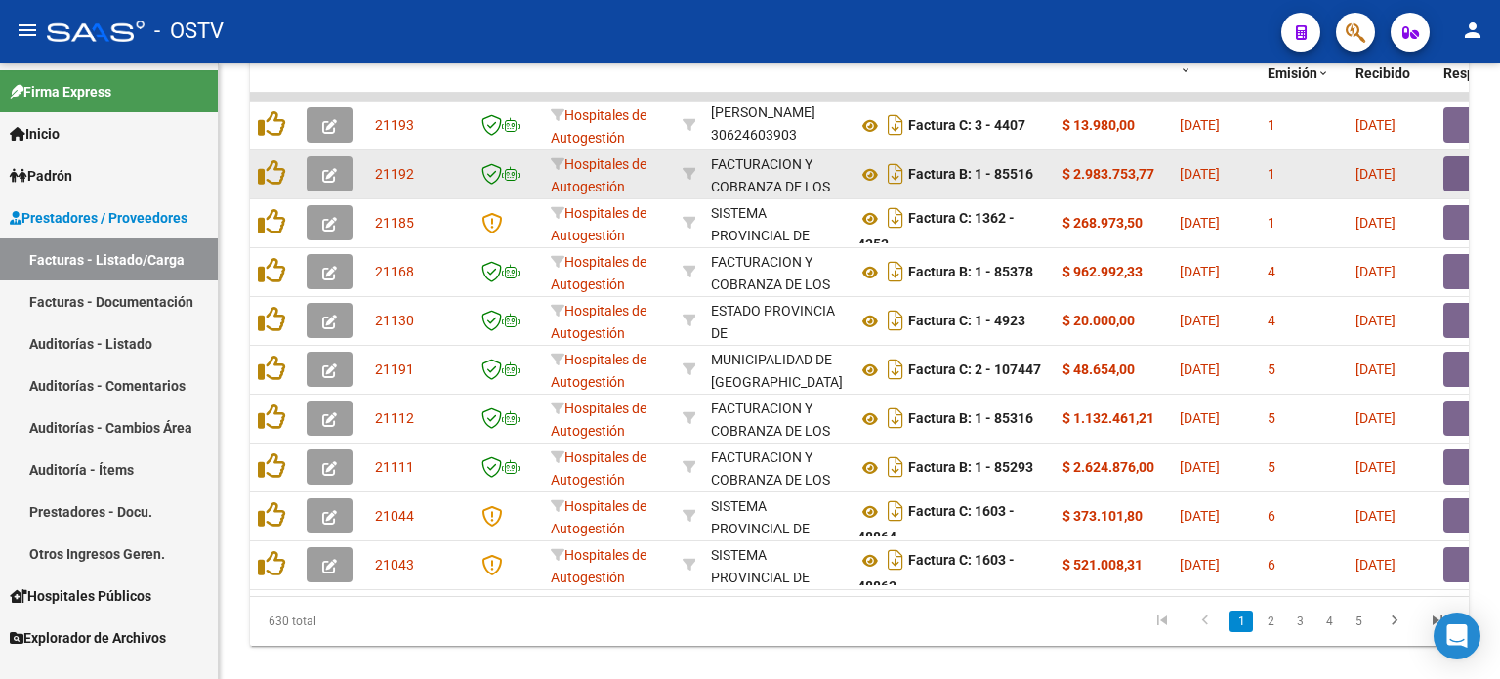
scroll to position [662, 0]
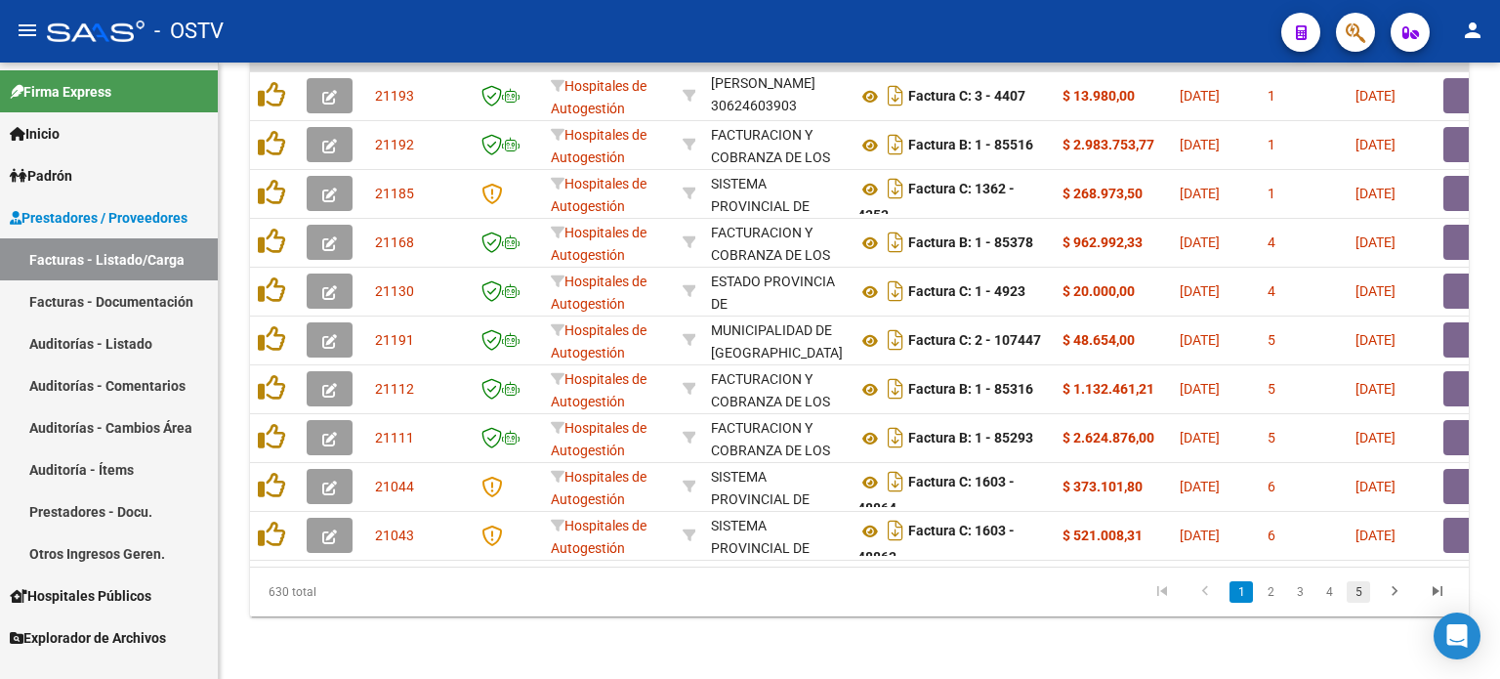
click at [1364, 590] on link "5" at bounding box center [1358, 591] width 23 height 21
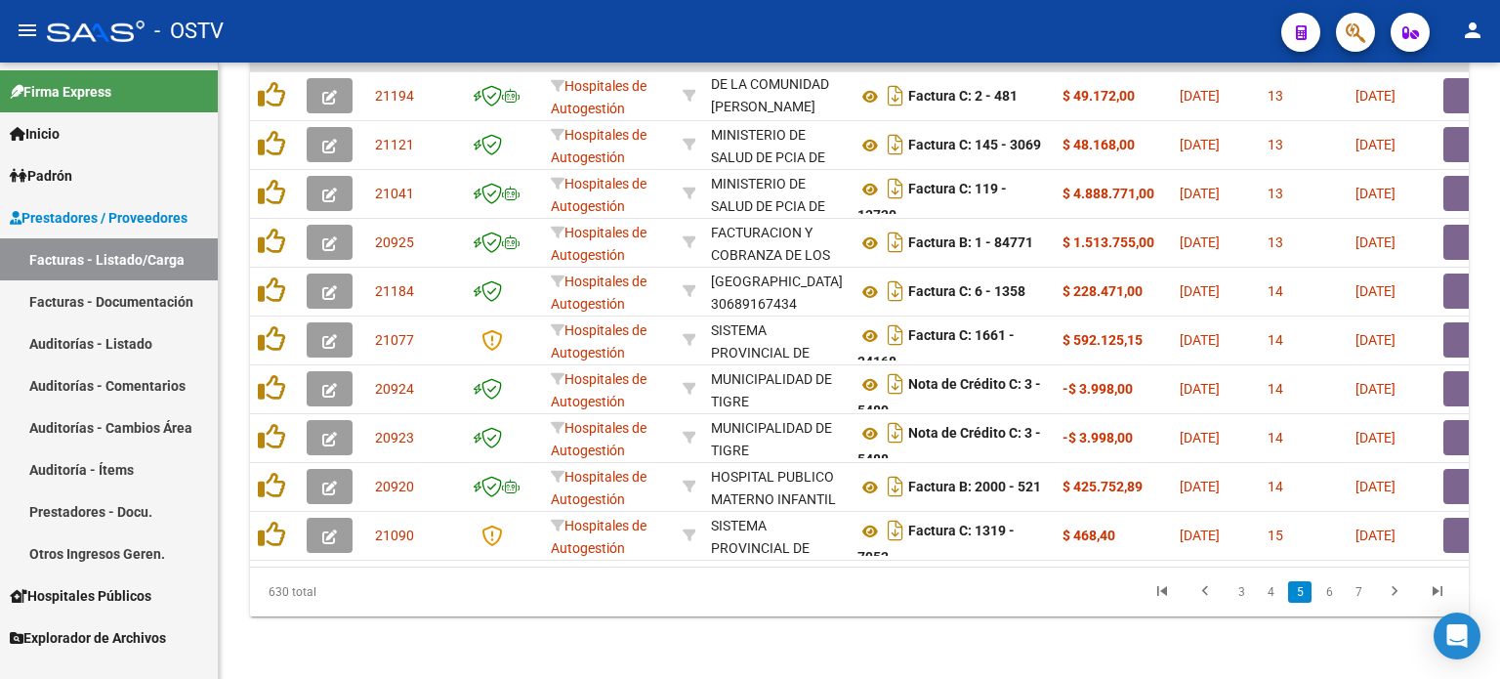
click at [1364, 590] on link "7" at bounding box center [1358, 591] width 23 height 21
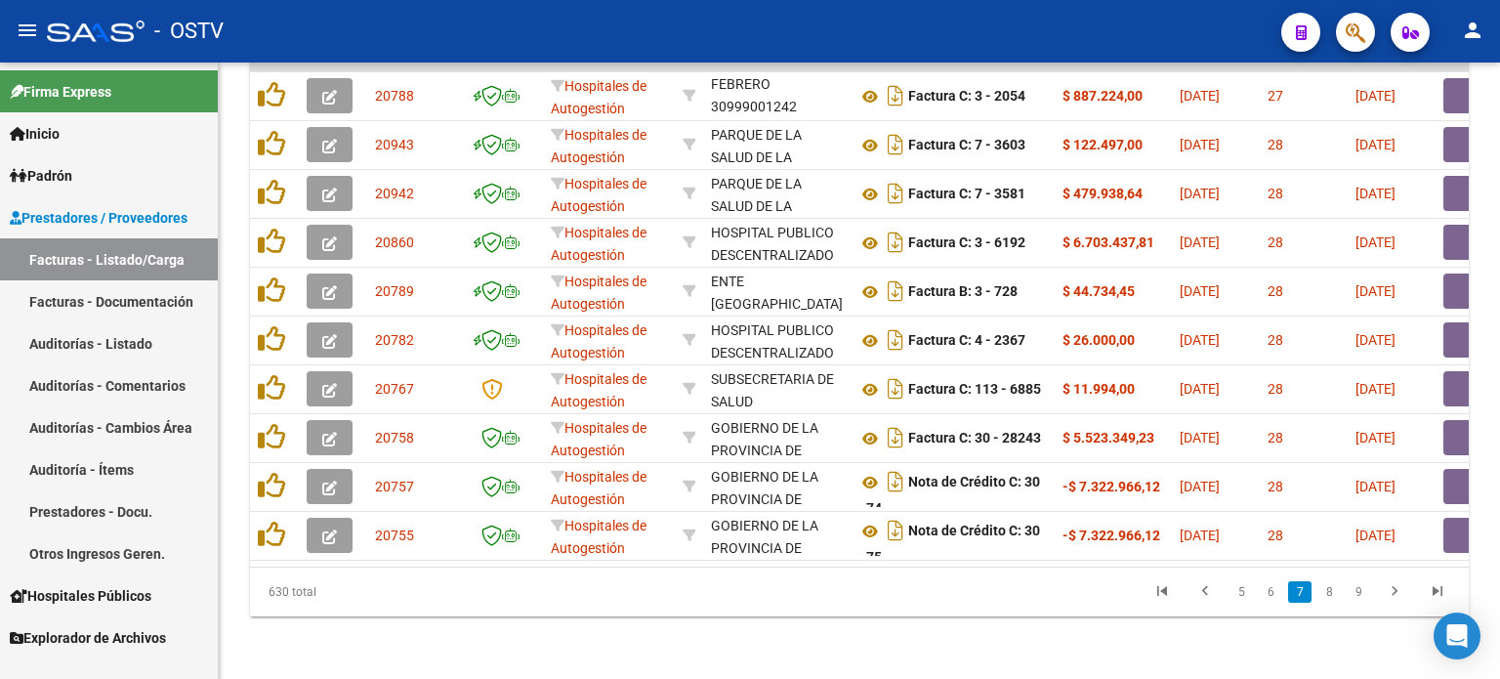
click at [1364, 590] on link "9" at bounding box center [1358, 591] width 23 height 21
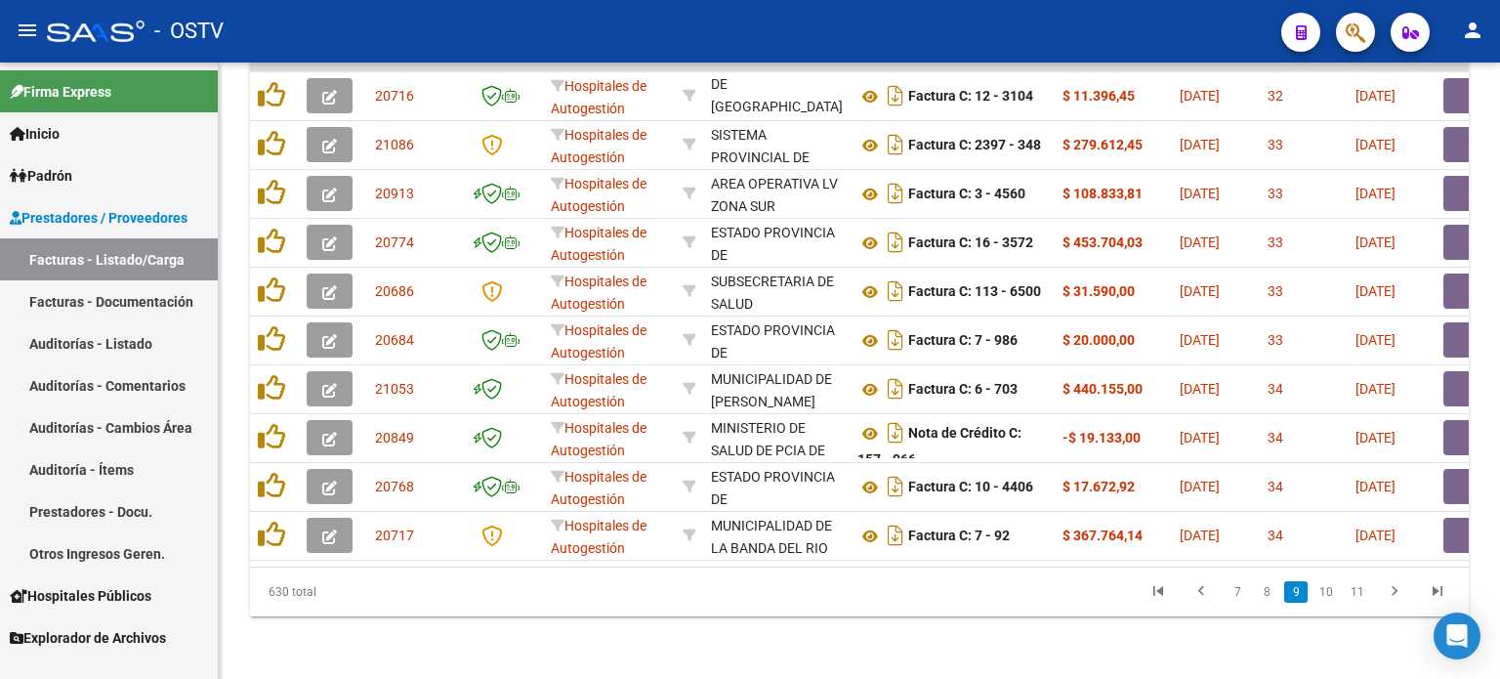
click at [1364, 590] on link "11" at bounding box center [1357, 591] width 25 height 21
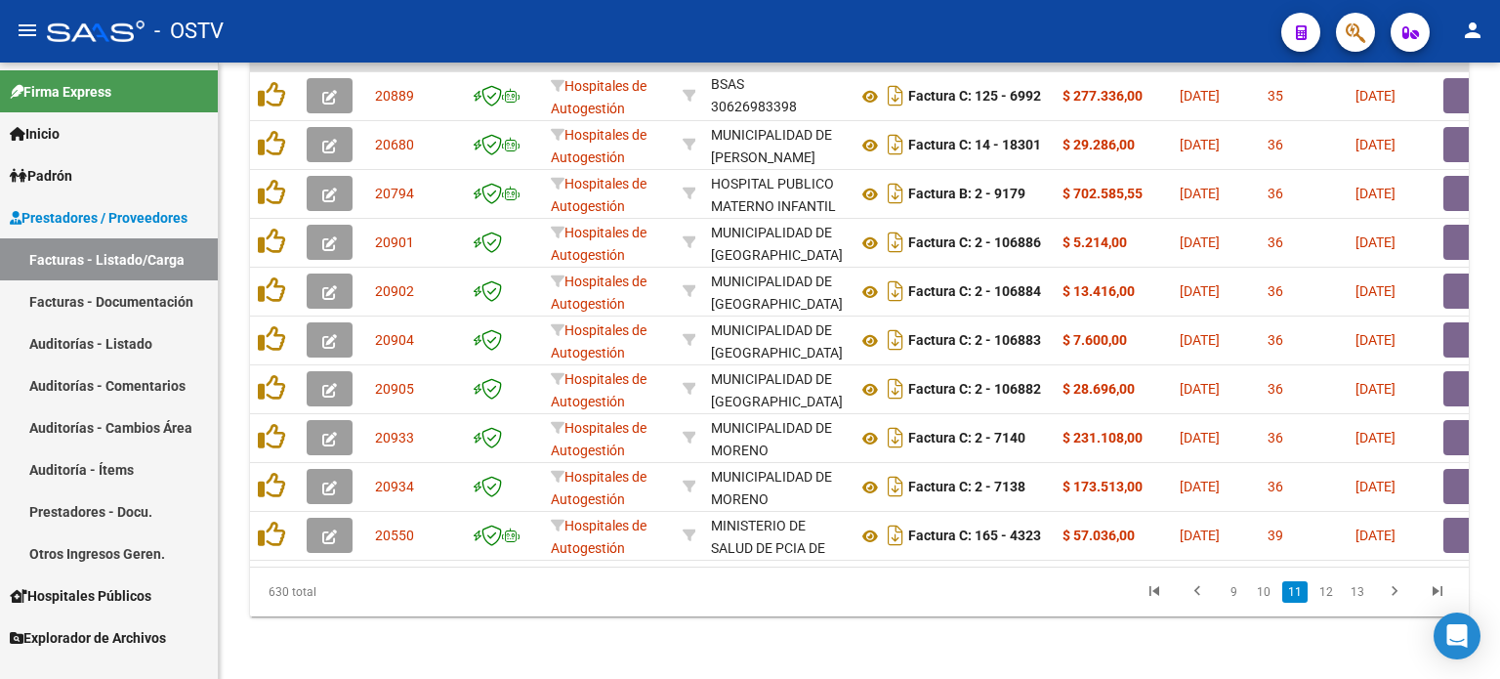
click at [1364, 590] on link "13" at bounding box center [1357, 591] width 25 height 21
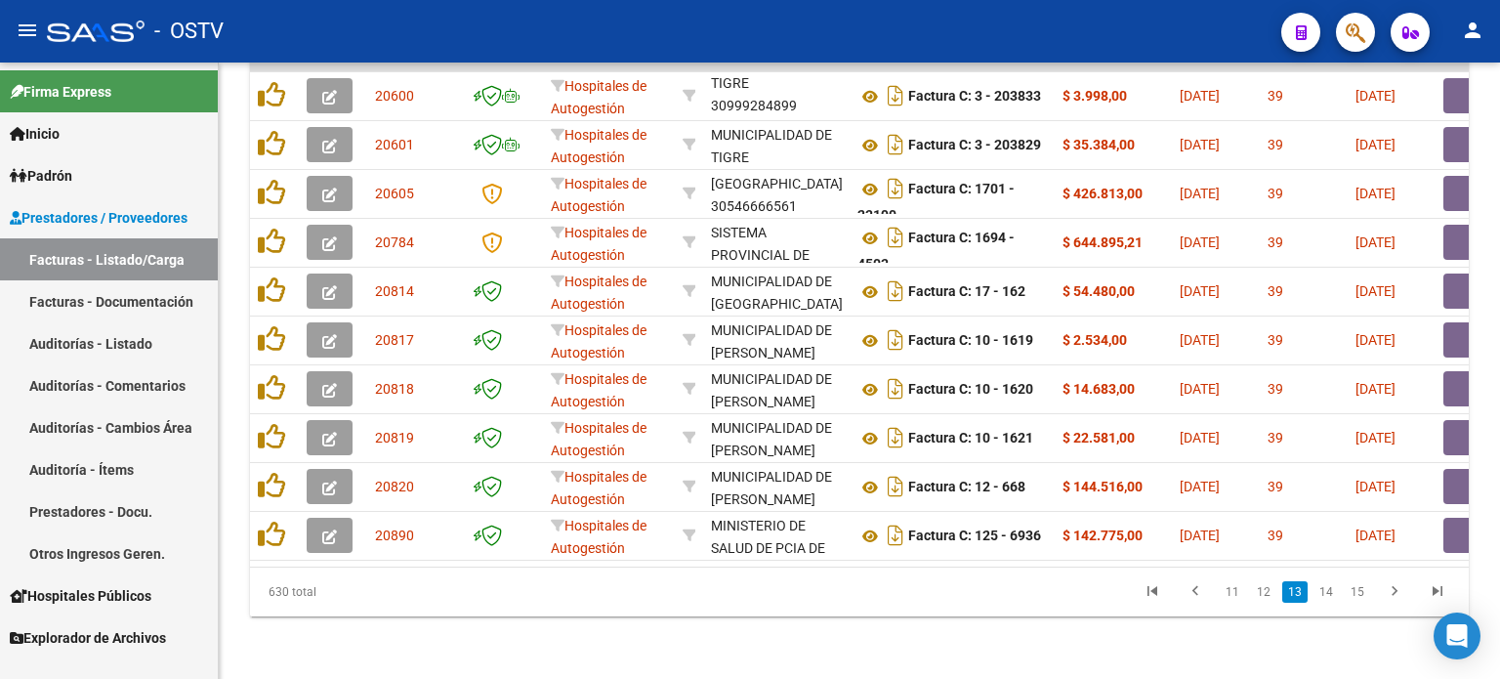
scroll to position [24, 0]
click at [1364, 591] on link "15" at bounding box center [1357, 591] width 25 height 21
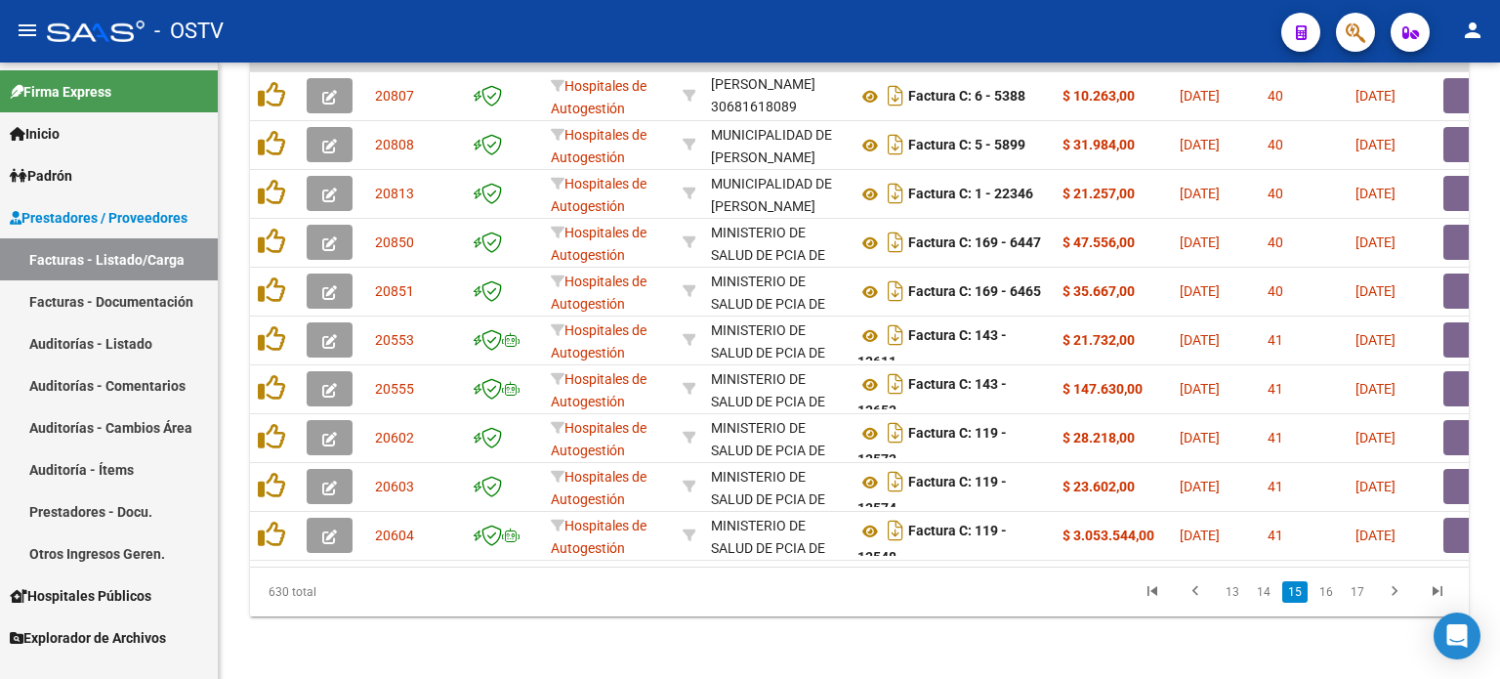
click at [1364, 591] on link "17" at bounding box center [1357, 591] width 25 height 21
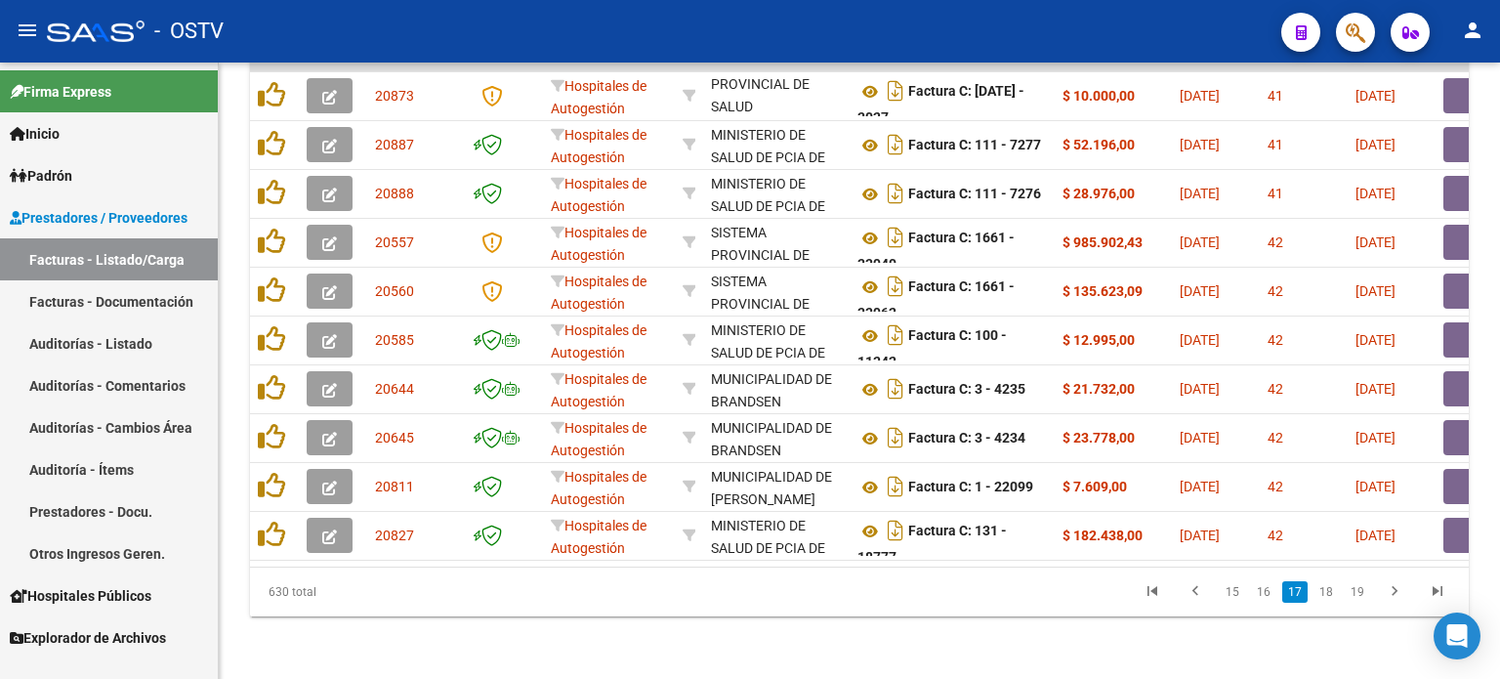
scroll to position [47, 0]
click at [1363, 592] on link "19" at bounding box center [1357, 591] width 25 height 21
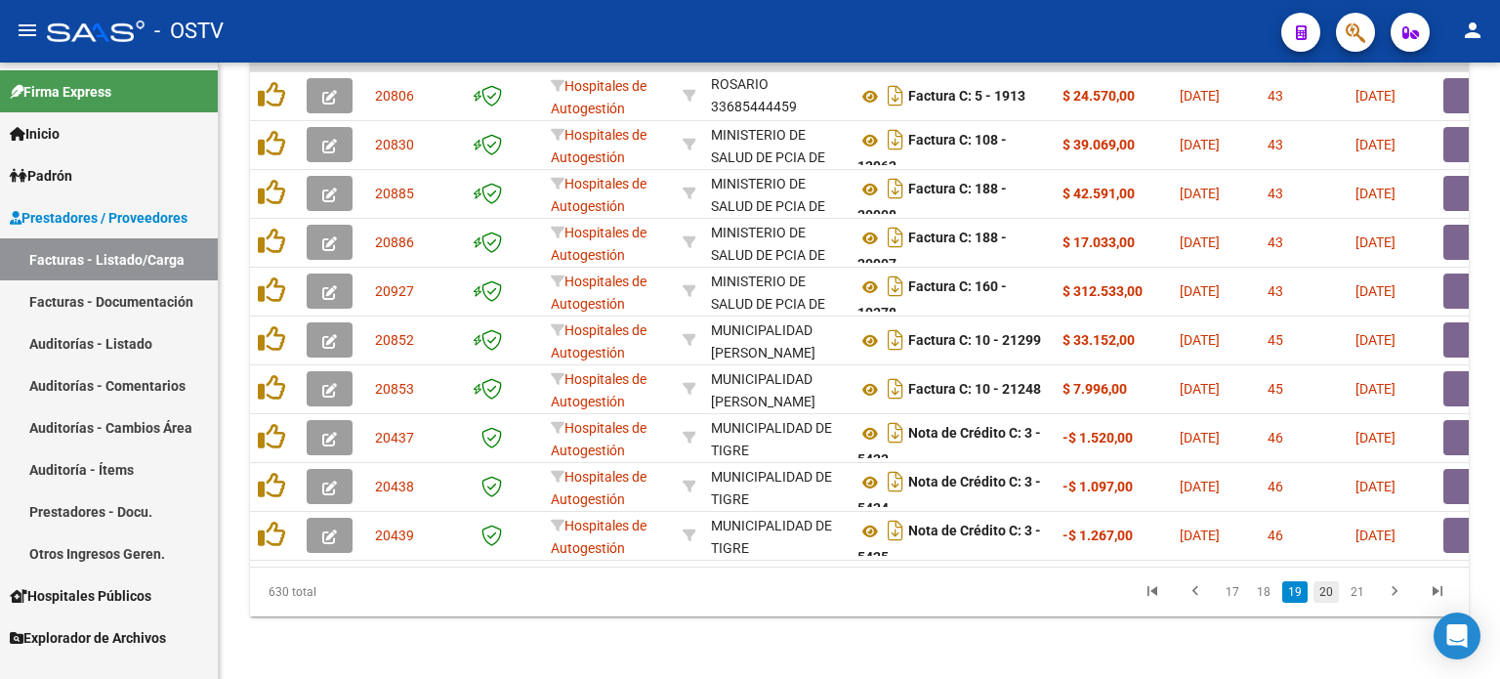
click at [1328, 588] on link "20" at bounding box center [1326, 591] width 25 height 21
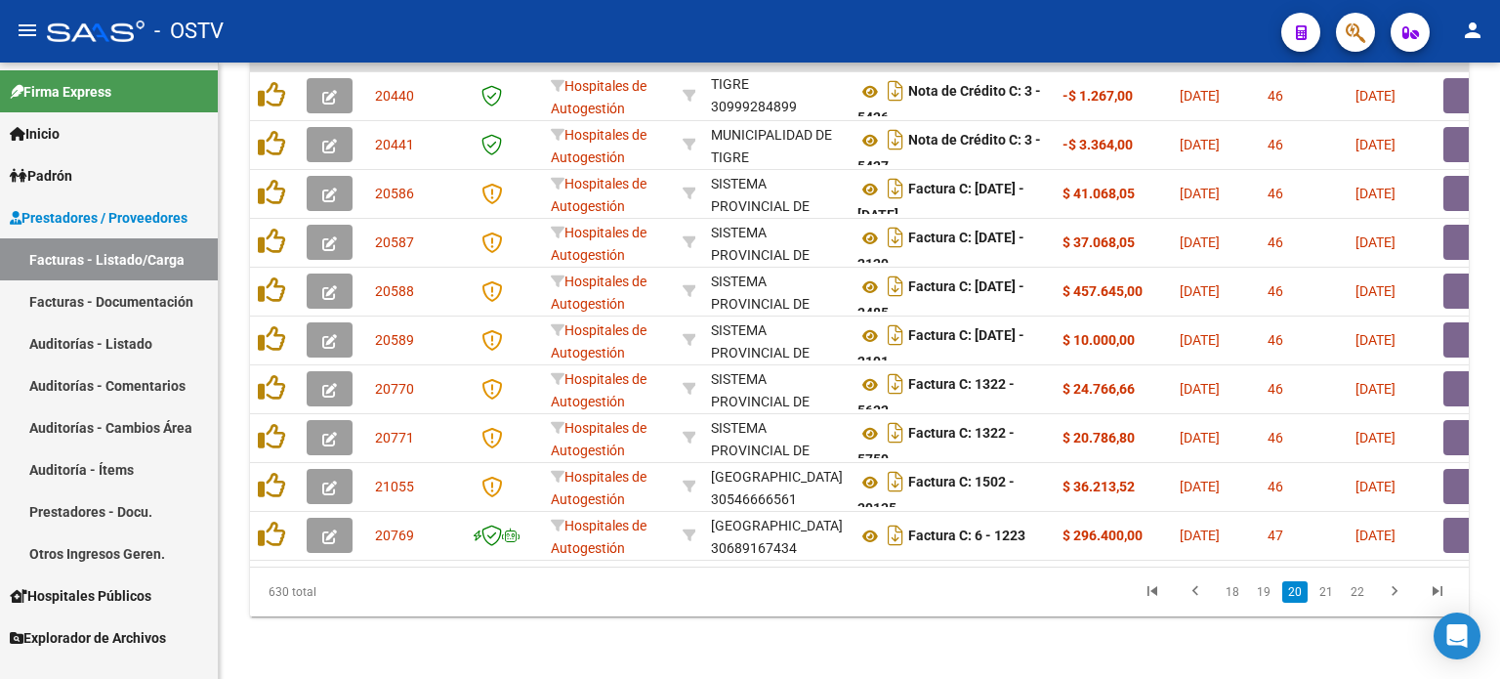
click at [1328, 588] on link "21" at bounding box center [1326, 591] width 25 height 21
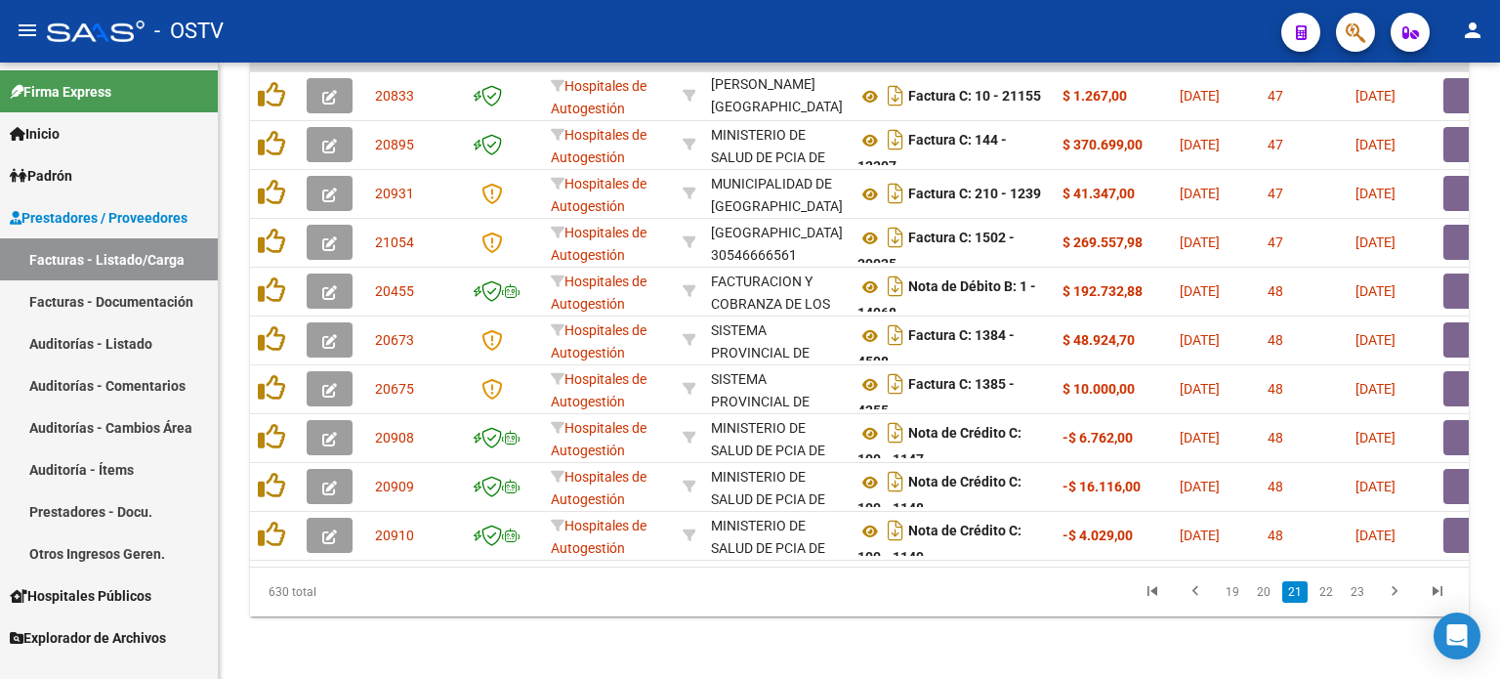
click at [1328, 588] on link "22" at bounding box center [1326, 591] width 25 height 21
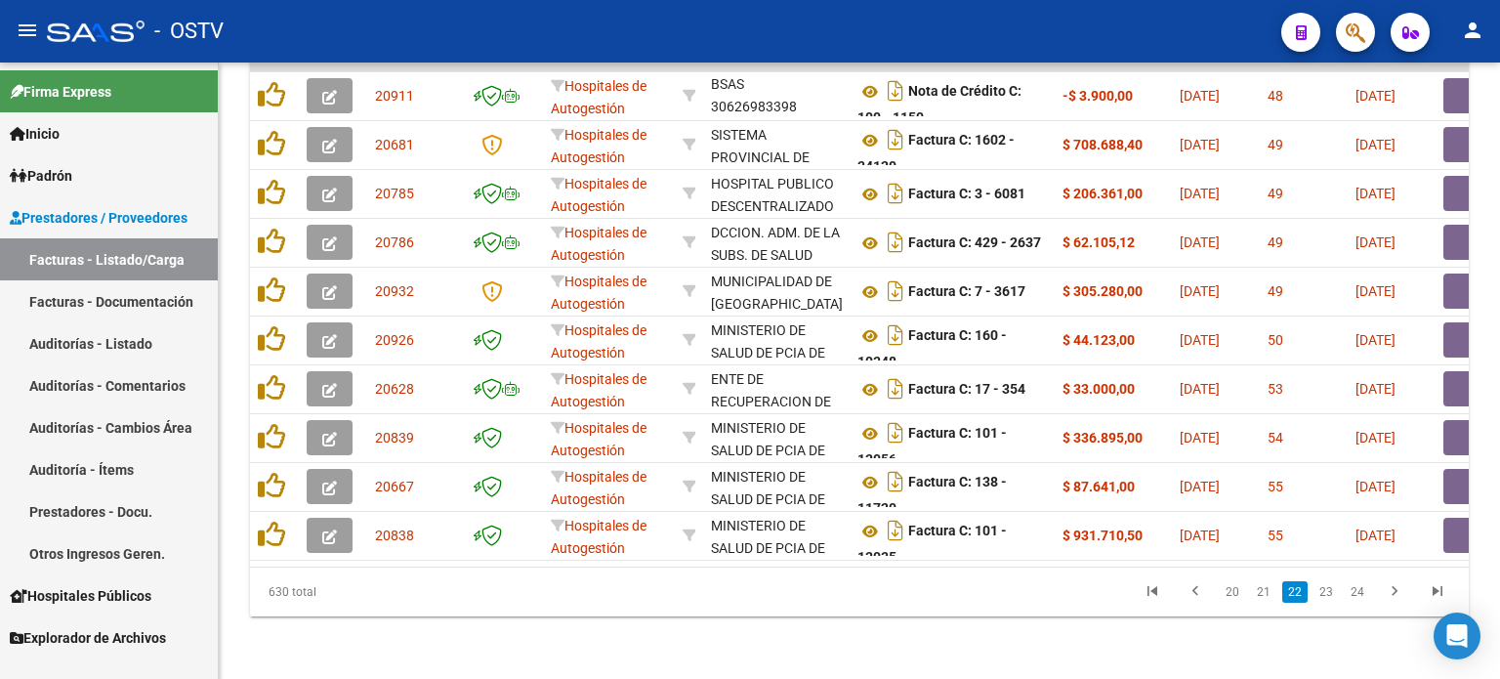
click at [1328, 588] on link "23" at bounding box center [1326, 591] width 25 height 21
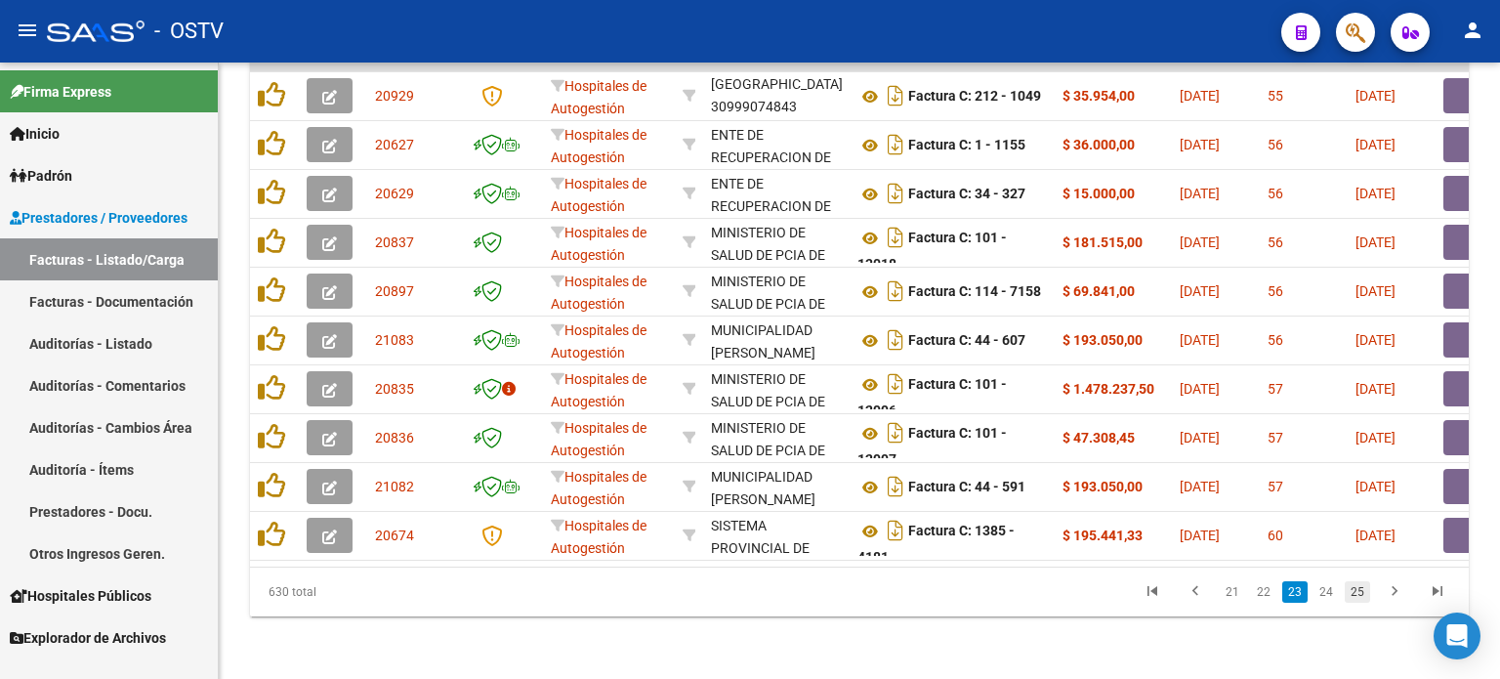
click at [1352, 594] on link "25" at bounding box center [1357, 591] width 25 height 21
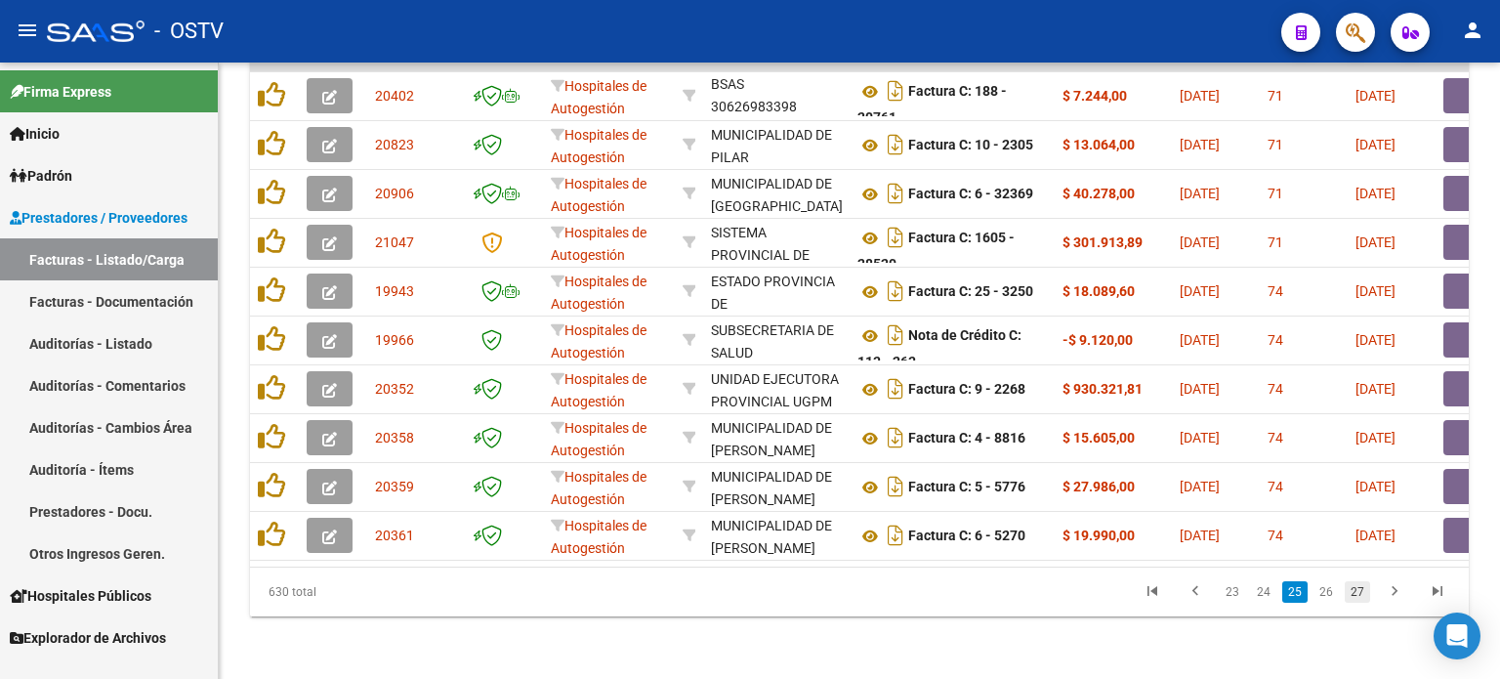
click at [1356, 597] on link "27" at bounding box center [1357, 591] width 25 height 21
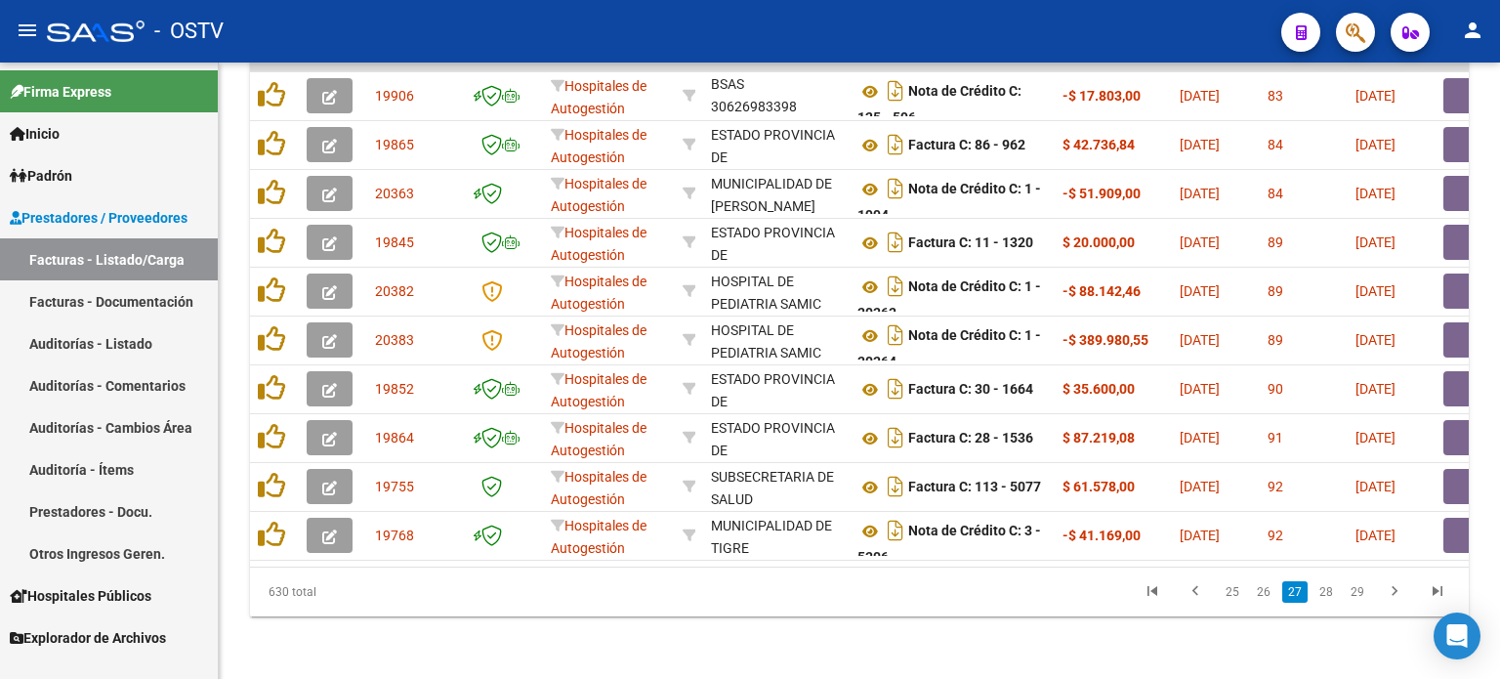
click at [1356, 597] on link "29" at bounding box center [1357, 591] width 25 height 21
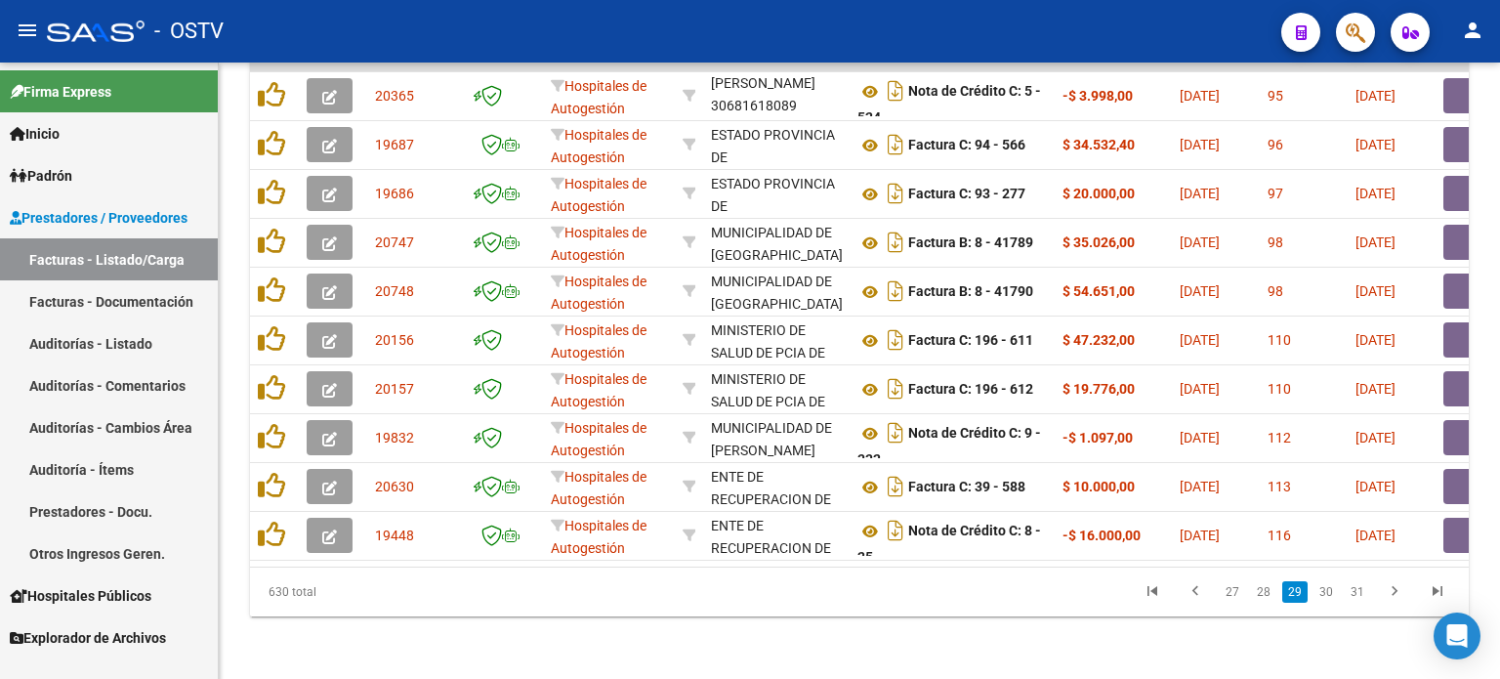
scroll to position [662, 0]
click at [1356, 597] on link "31" at bounding box center [1357, 591] width 25 height 21
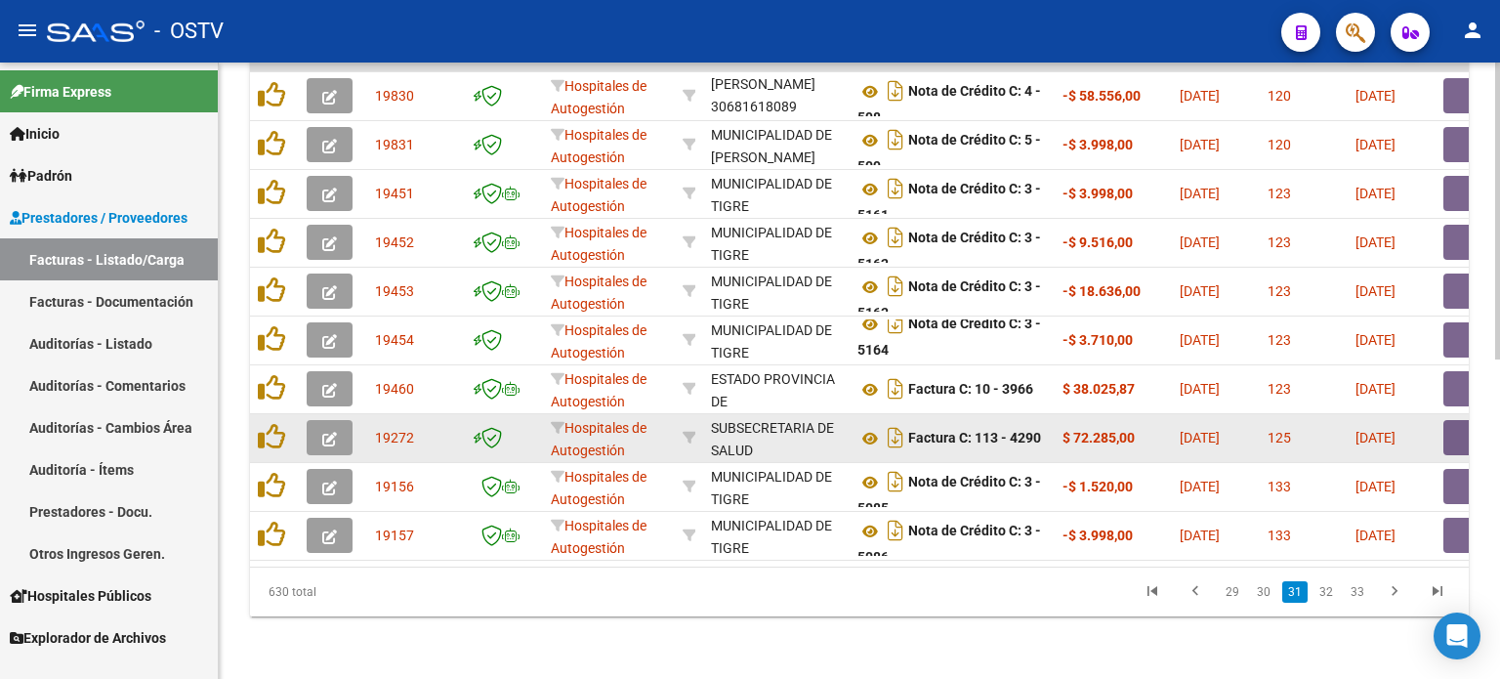
scroll to position [24, 0]
drag, startPoint x: 792, startPoint y: 417, endPoint x: 794, endPoint y: 437, distance: 19.6
click at [794, 437] on div "SUBSECRETARIA DE SALUD 30675068441" at bounding box center [776, 437] width 131 height 41
click at [871, 427] on icon at bounding box center [870, 438] width 25 height 23
click at [1451, 427] on button "button" at bounding box center [1475, 437] width 63 height 35
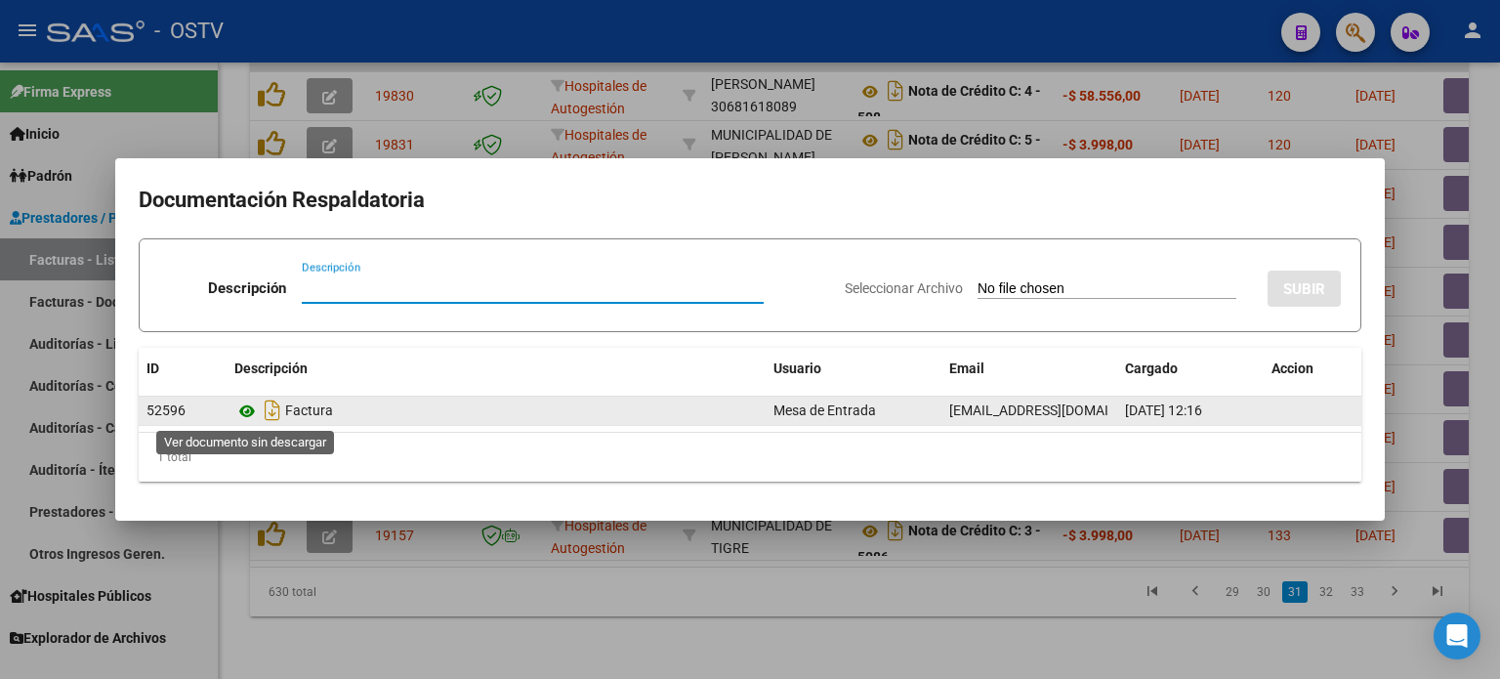
click at [252, 413] on icon at bounding box center [246, 410] width 25 height 23
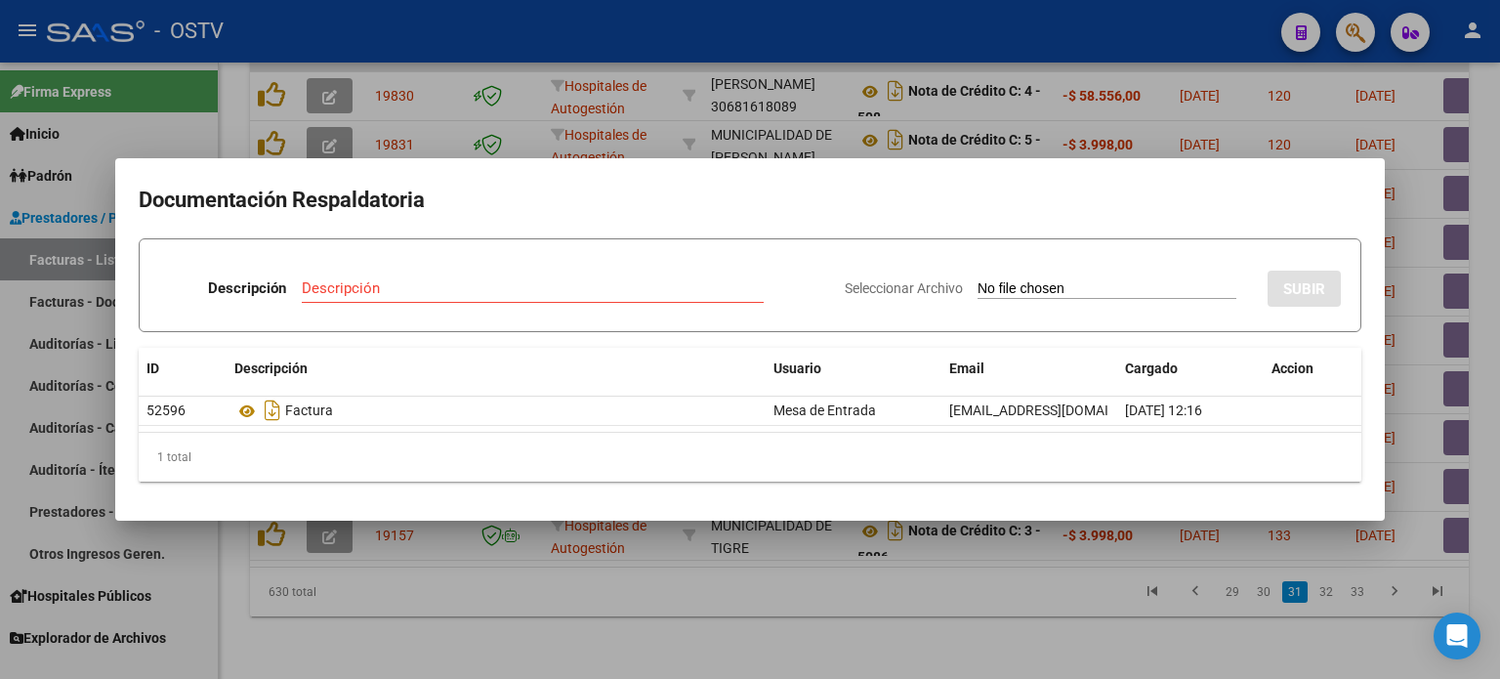
click at [836, 149] on div at bounding box center [750, 339] width 1500 height 679
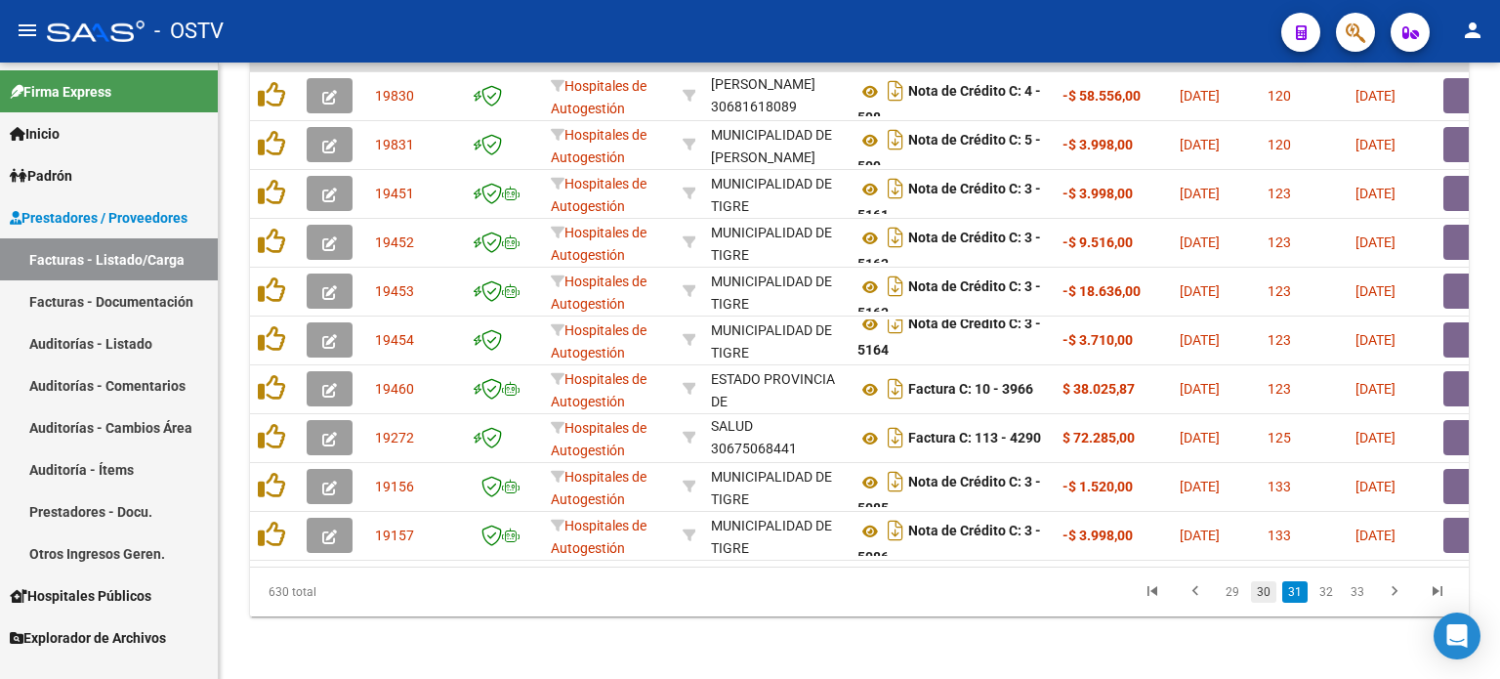
click at [1264, 593] on link "30" at bounding box center [1263, 591] width 25 height 21
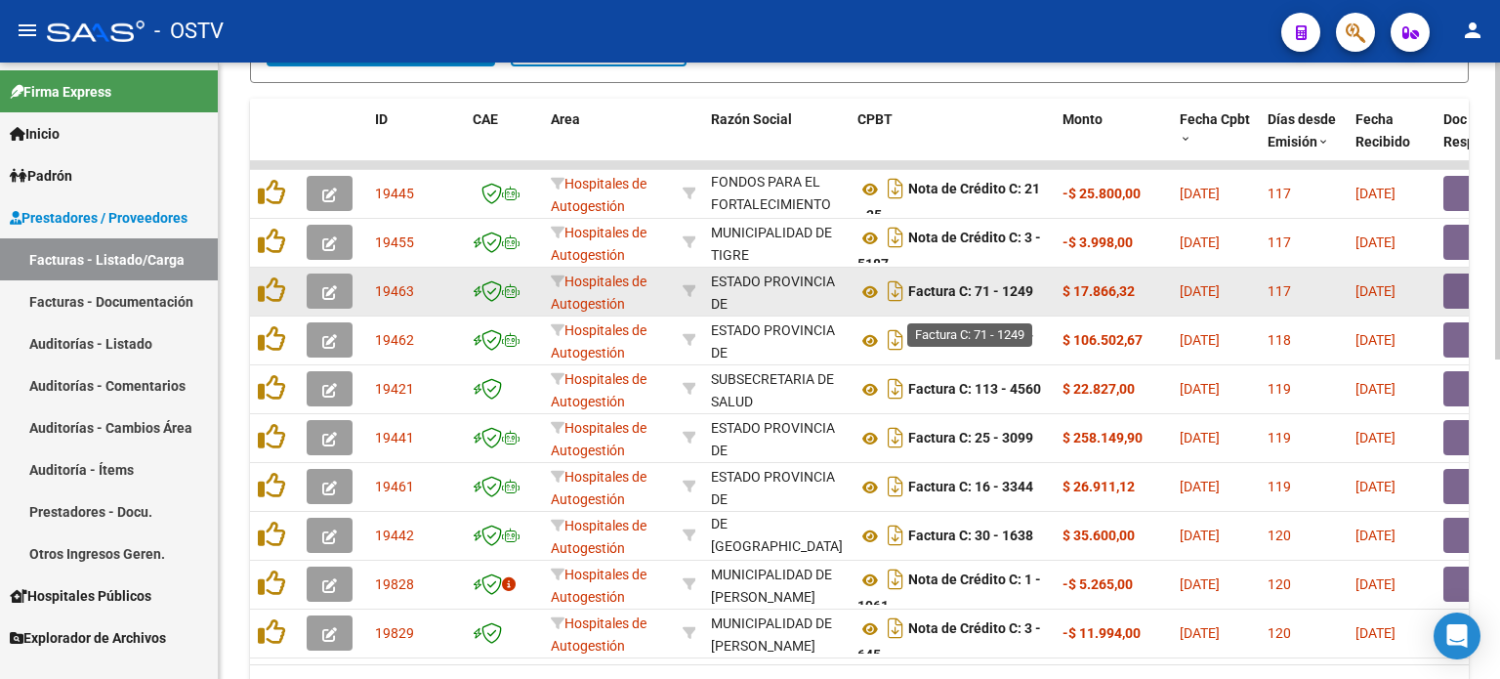
scroll to position [662, 0]
